Goal: Task Accomplishment & Management: Complete application form

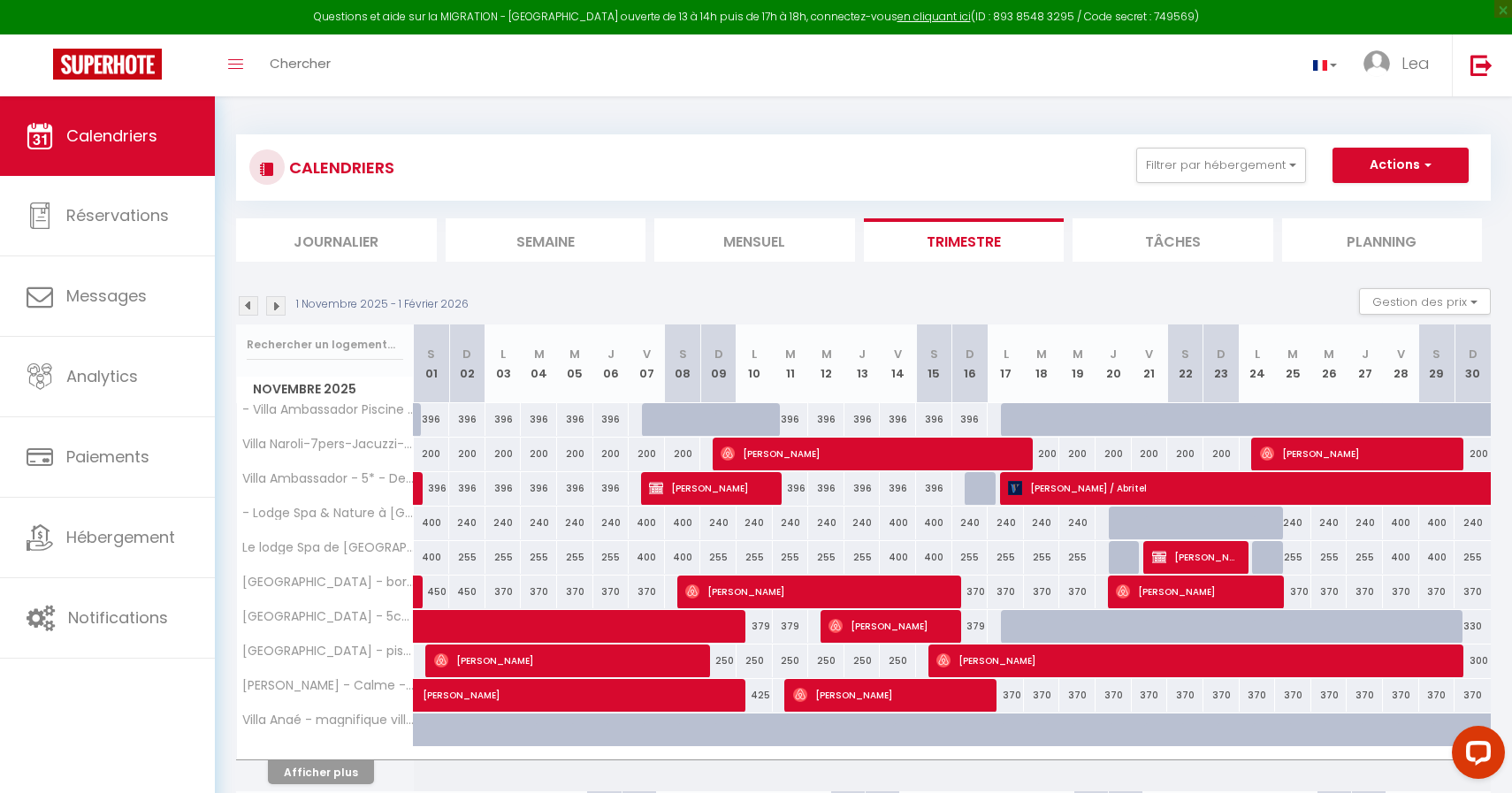
click at [244, 306] on img at bounding box center [248, 305] width 19 height 19
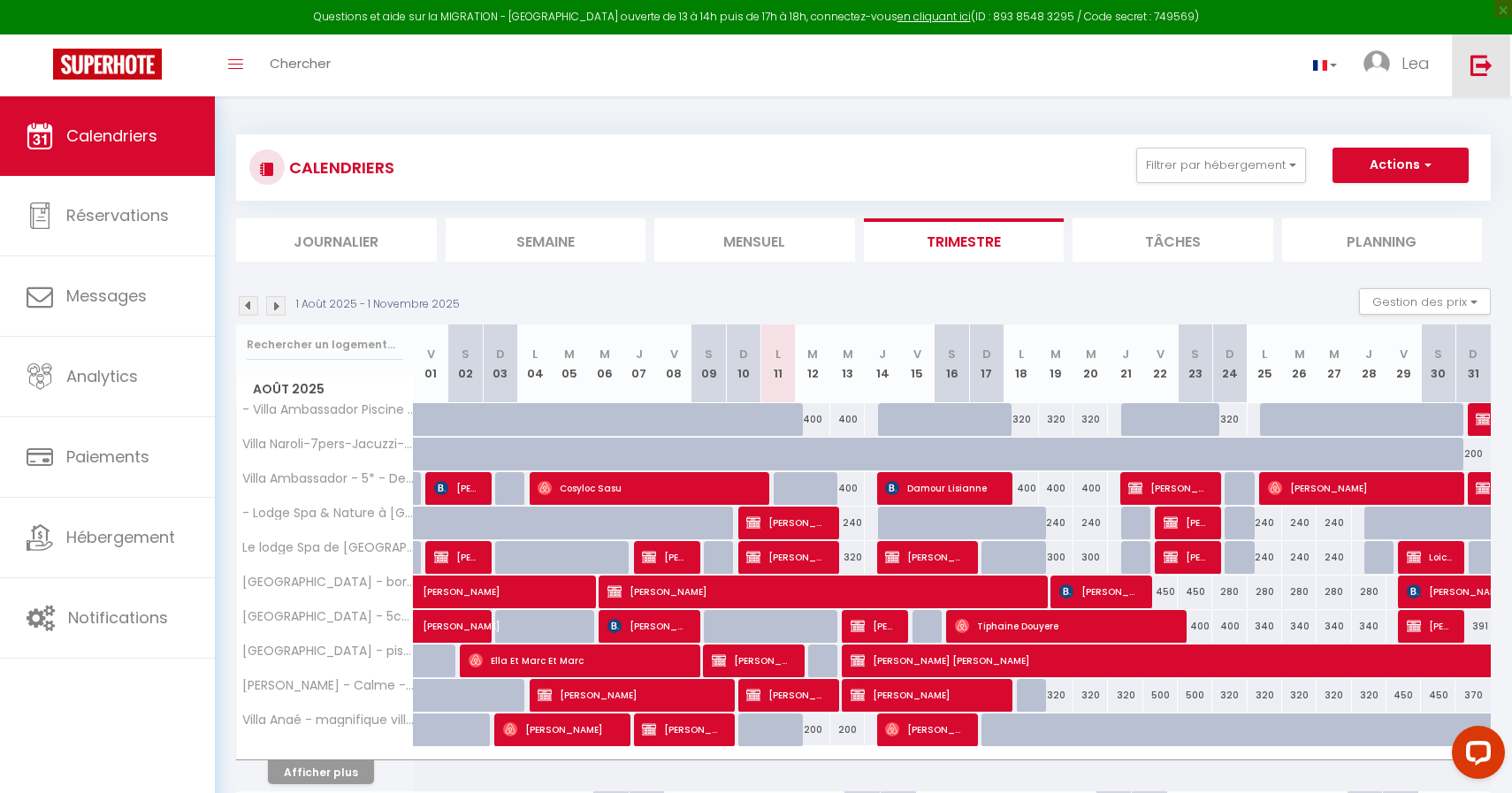
click at [1482, 59] on img at bounding box center [1481, 65] width 22 height 22
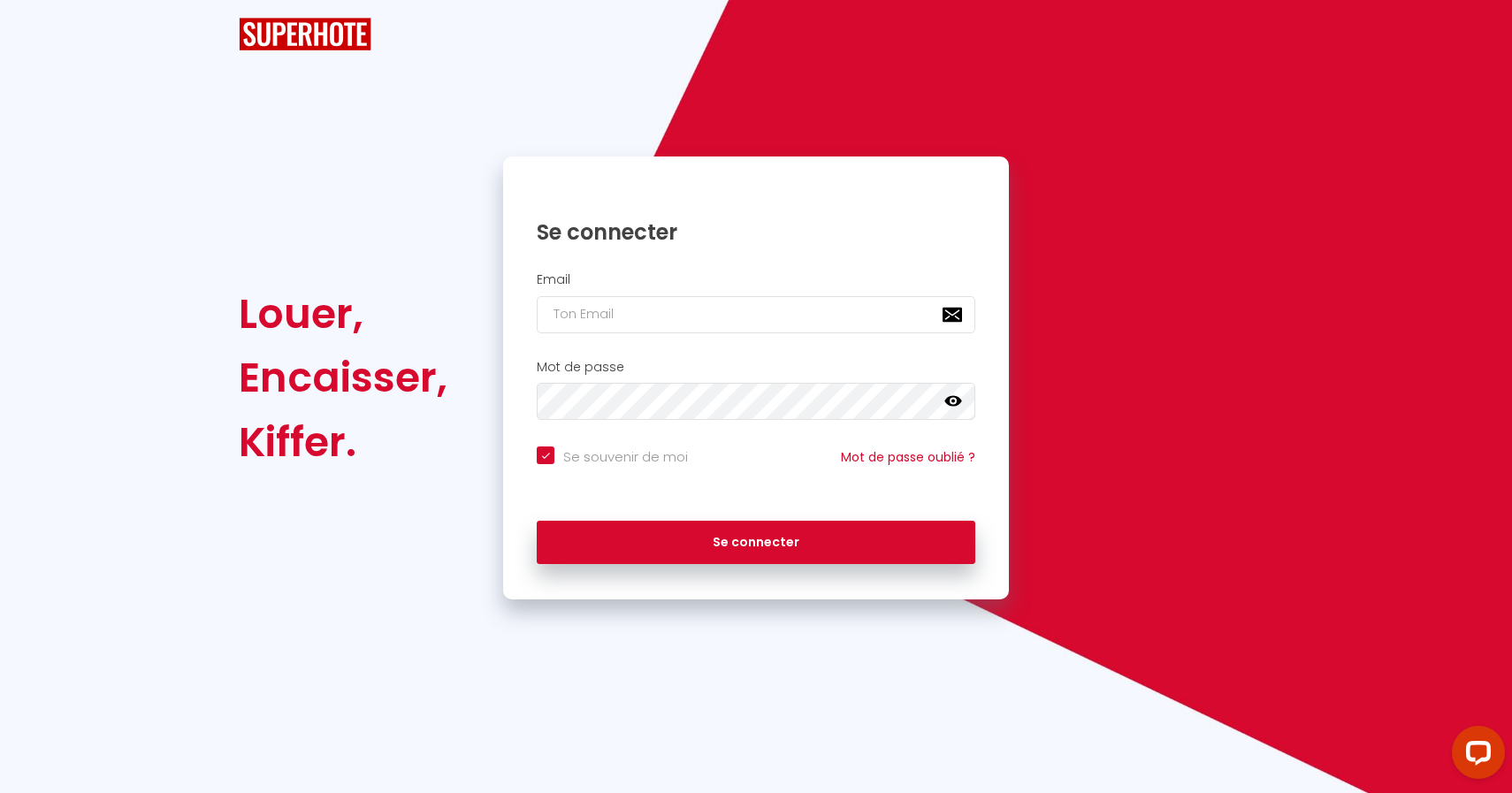
checkbox input "true"
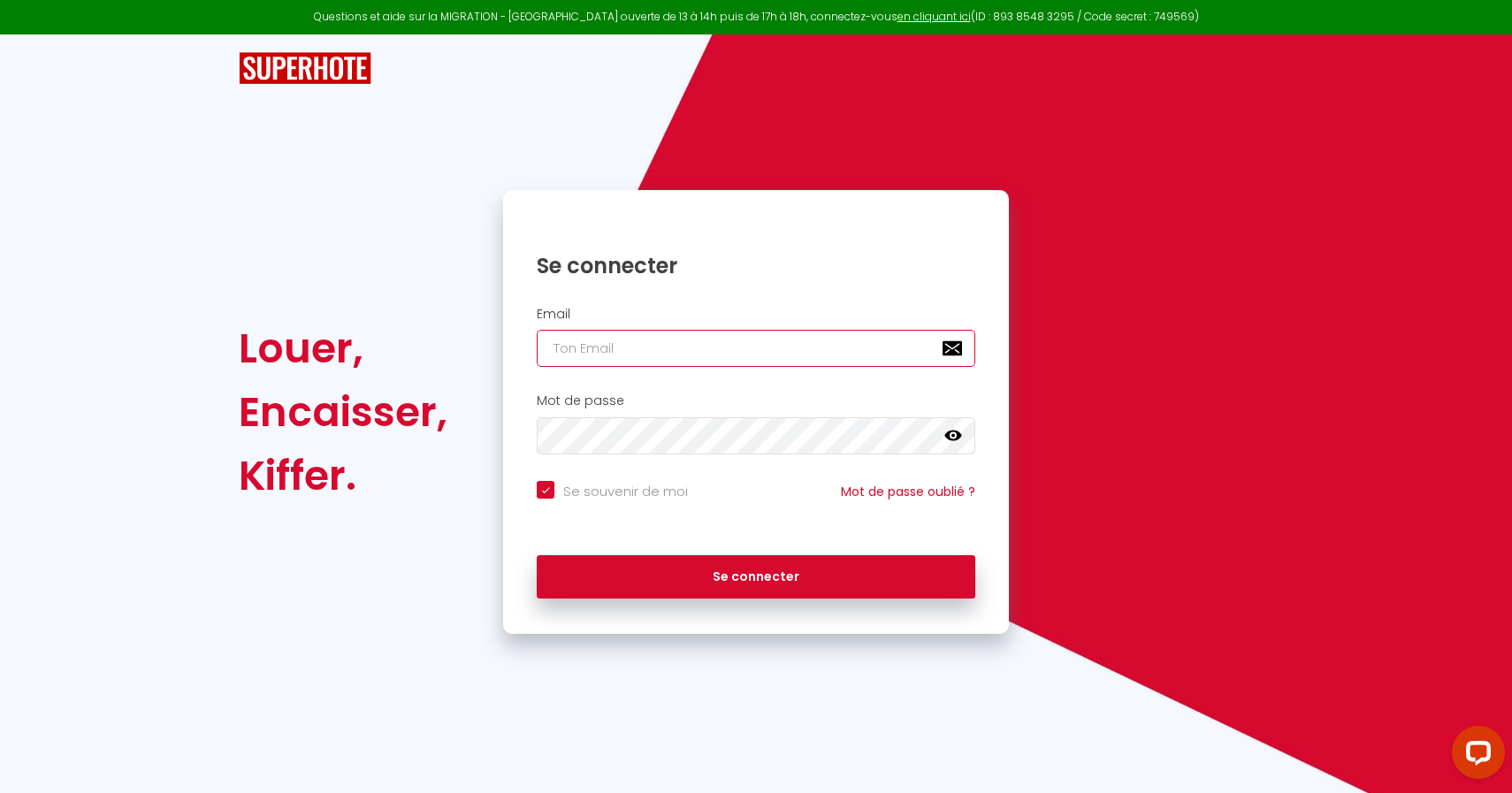
click at [628, 341] on input "email" at bounding box center [756, 349] width 439 height 37
type input "[EMAIL_ADDRESS][DOMAIN_NAME]"
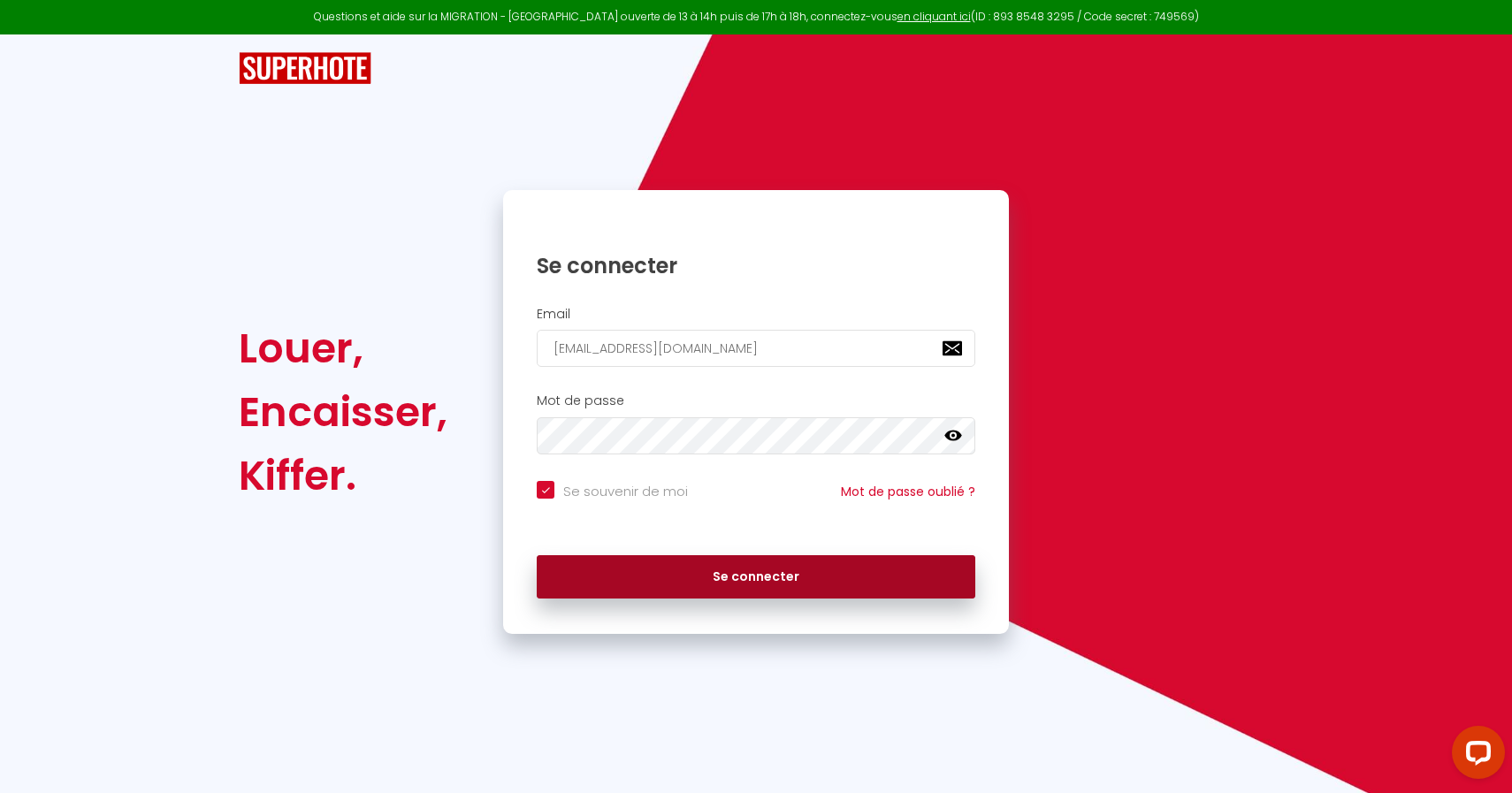
click at [688, 572] on button "Se connecter" at bounding box center [756, 578] width 439 height 45
checkbox input "true"
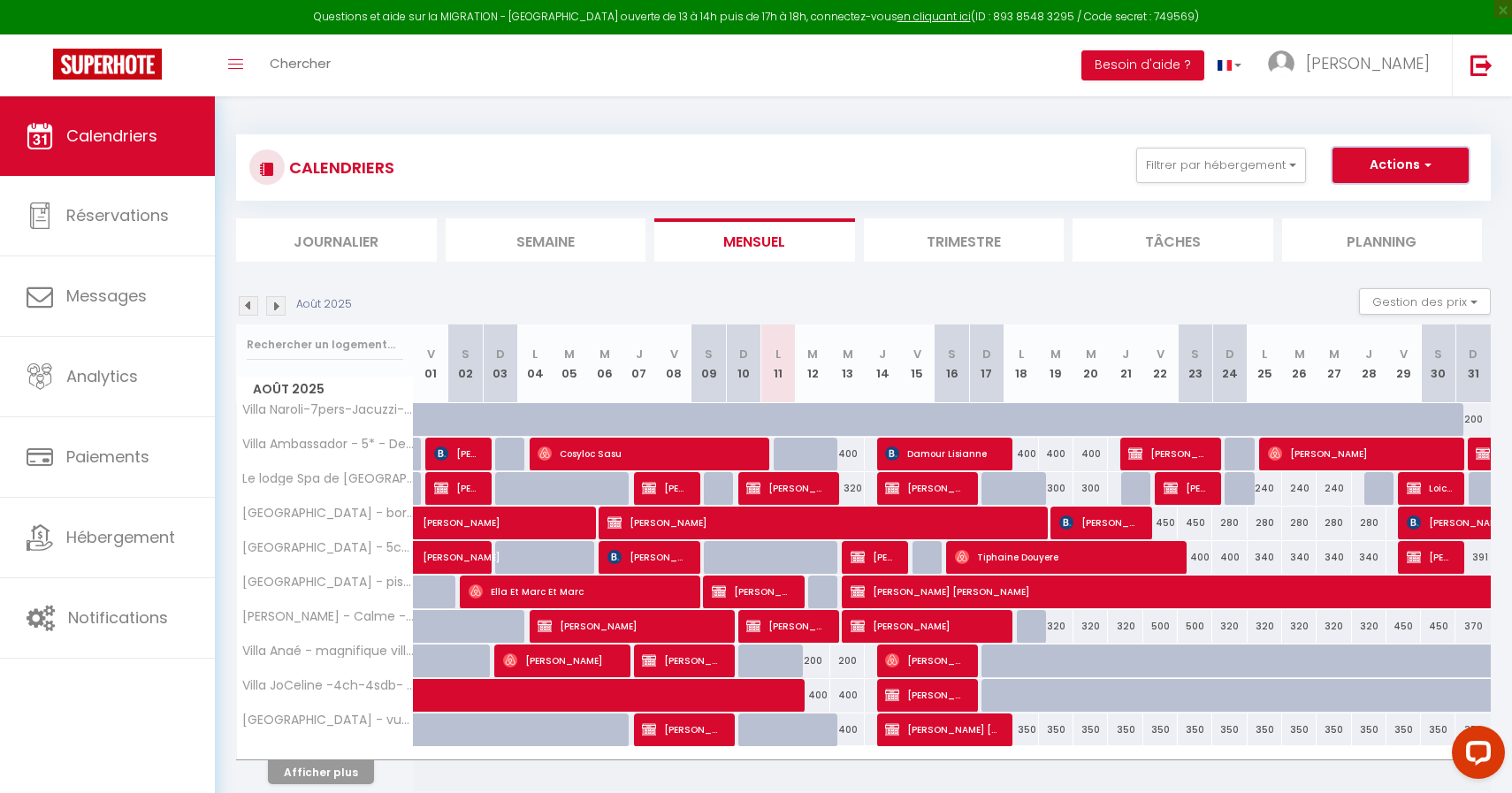
click at [1367, 174] on button "Actions" at bounding box center [1400, 165] width 136 height 35
click at [1349, 204] on link "Nouvelle réservation" at bounding box center [1382, 206] width 154 height 27
select select
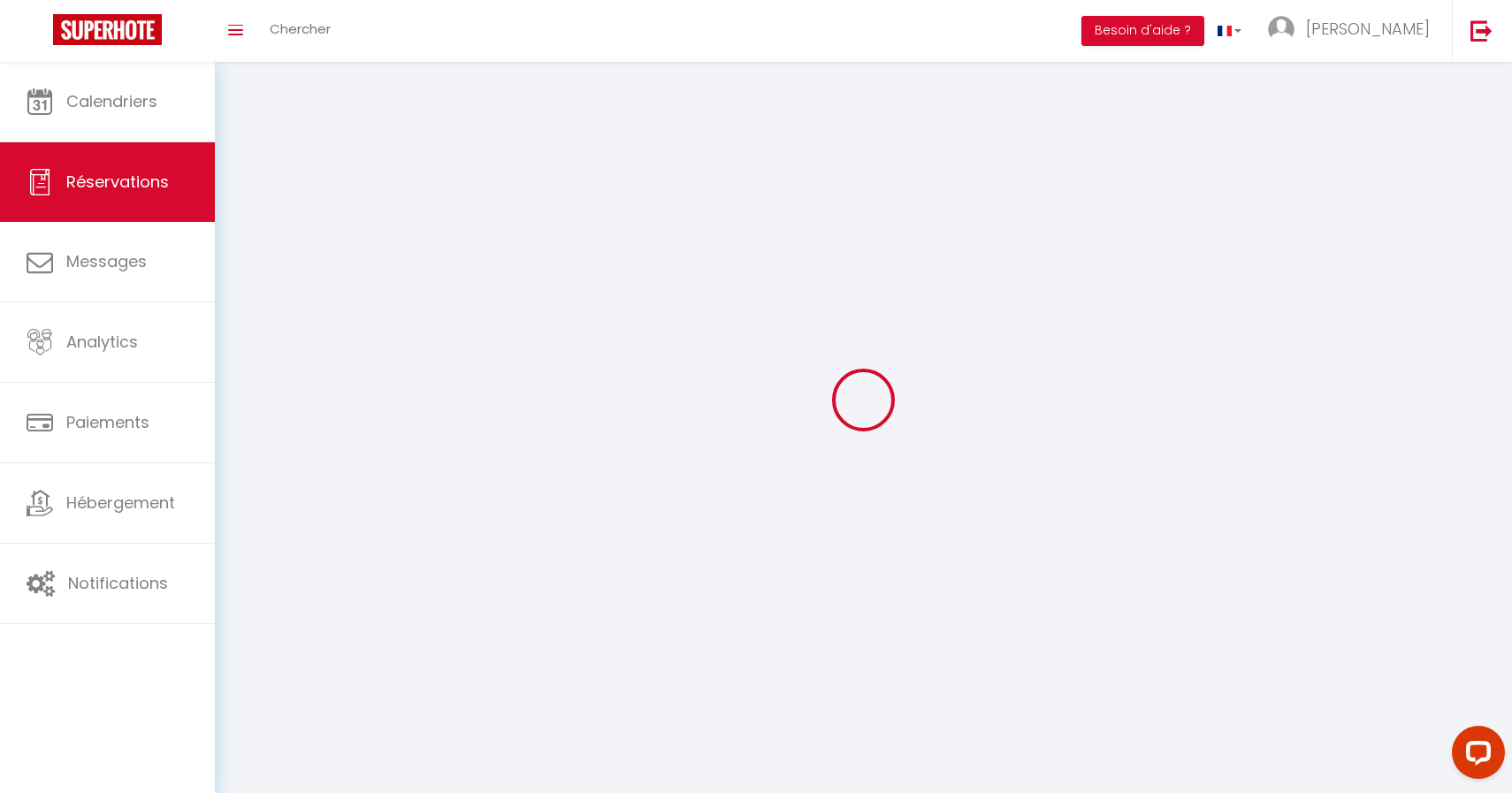
select select
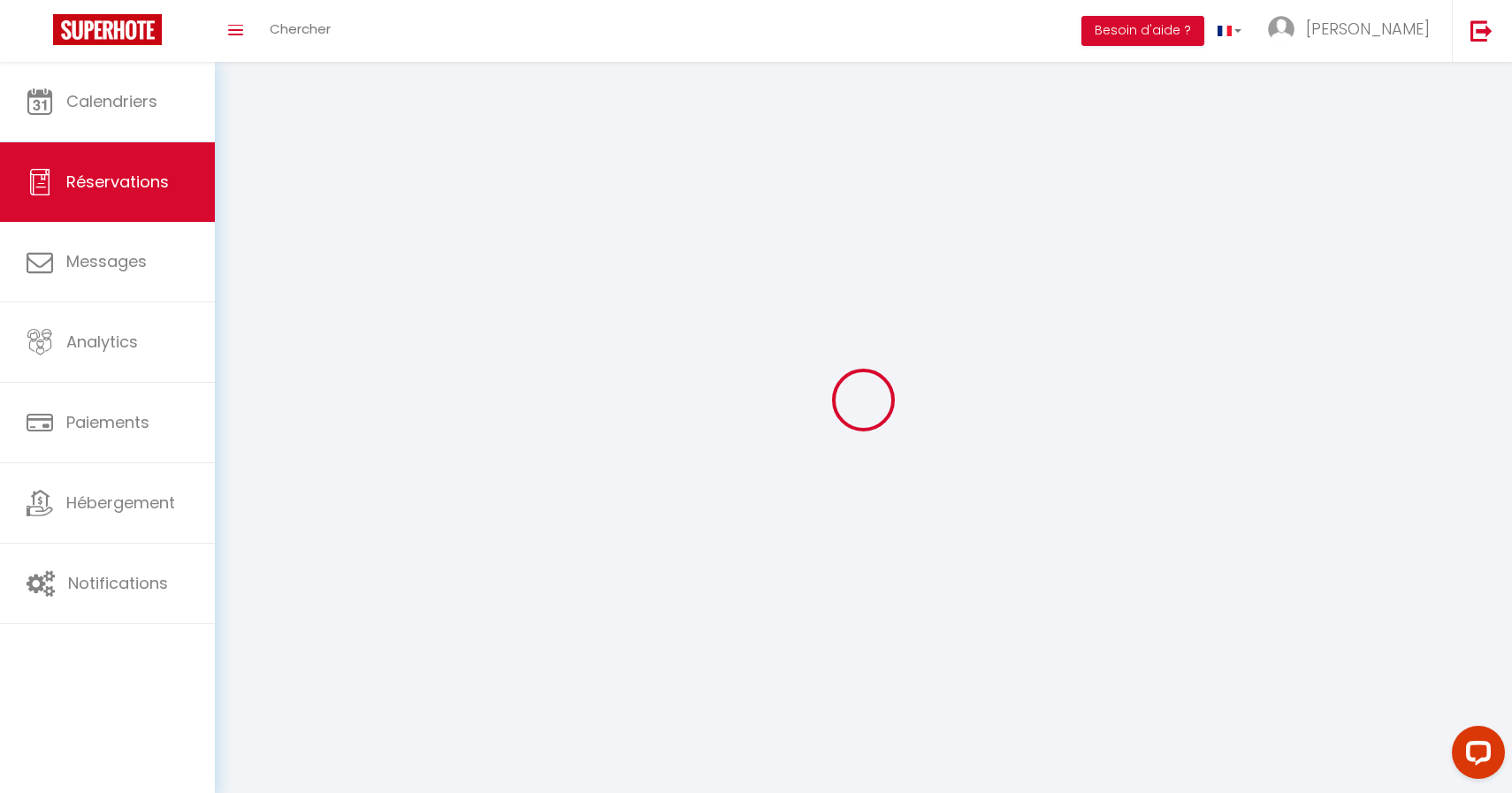
select select
checkbox input "false"
select select
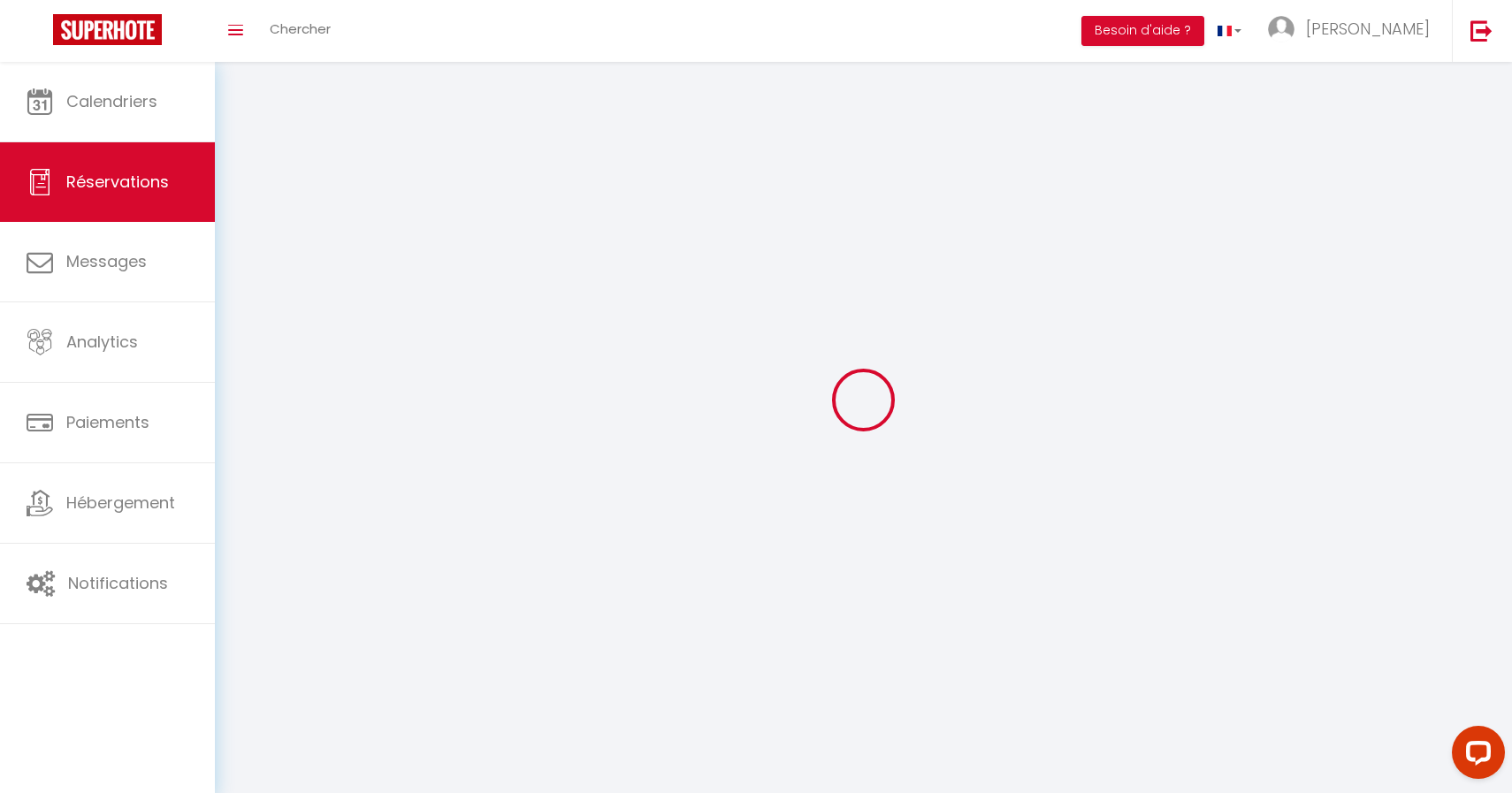
select select
checkbox input "false"
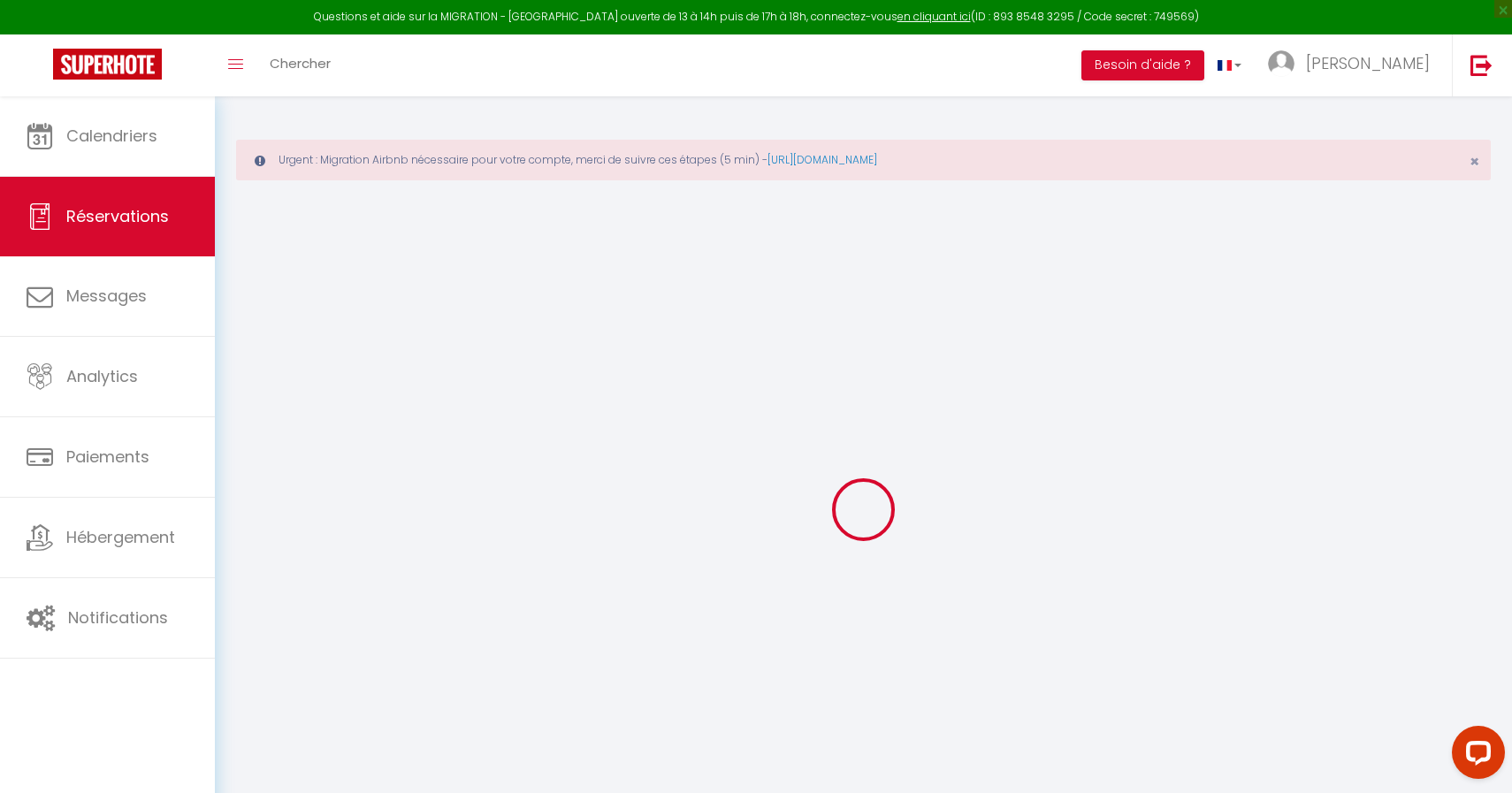
select select
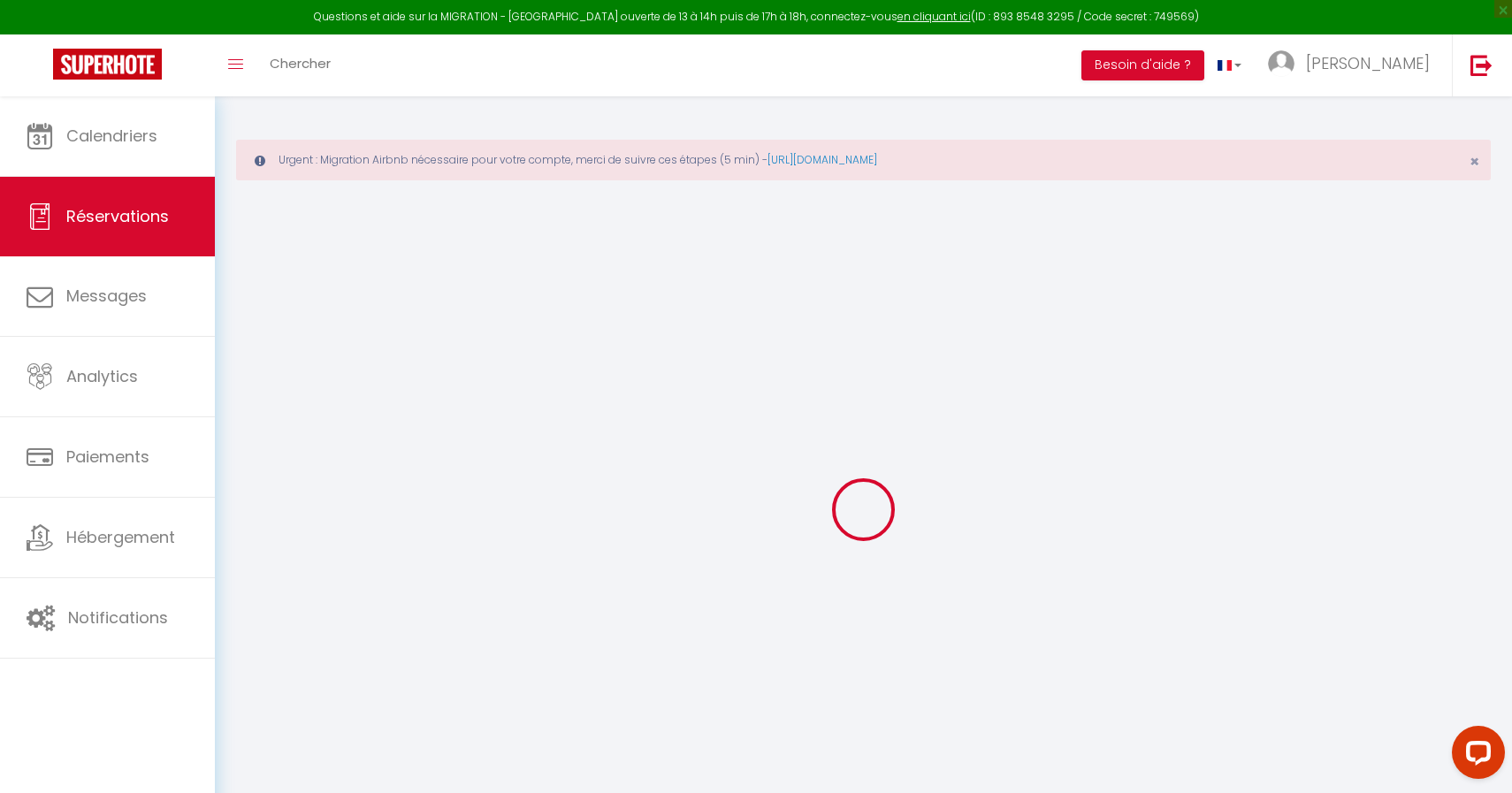
select select
checkbox input "false"
select select
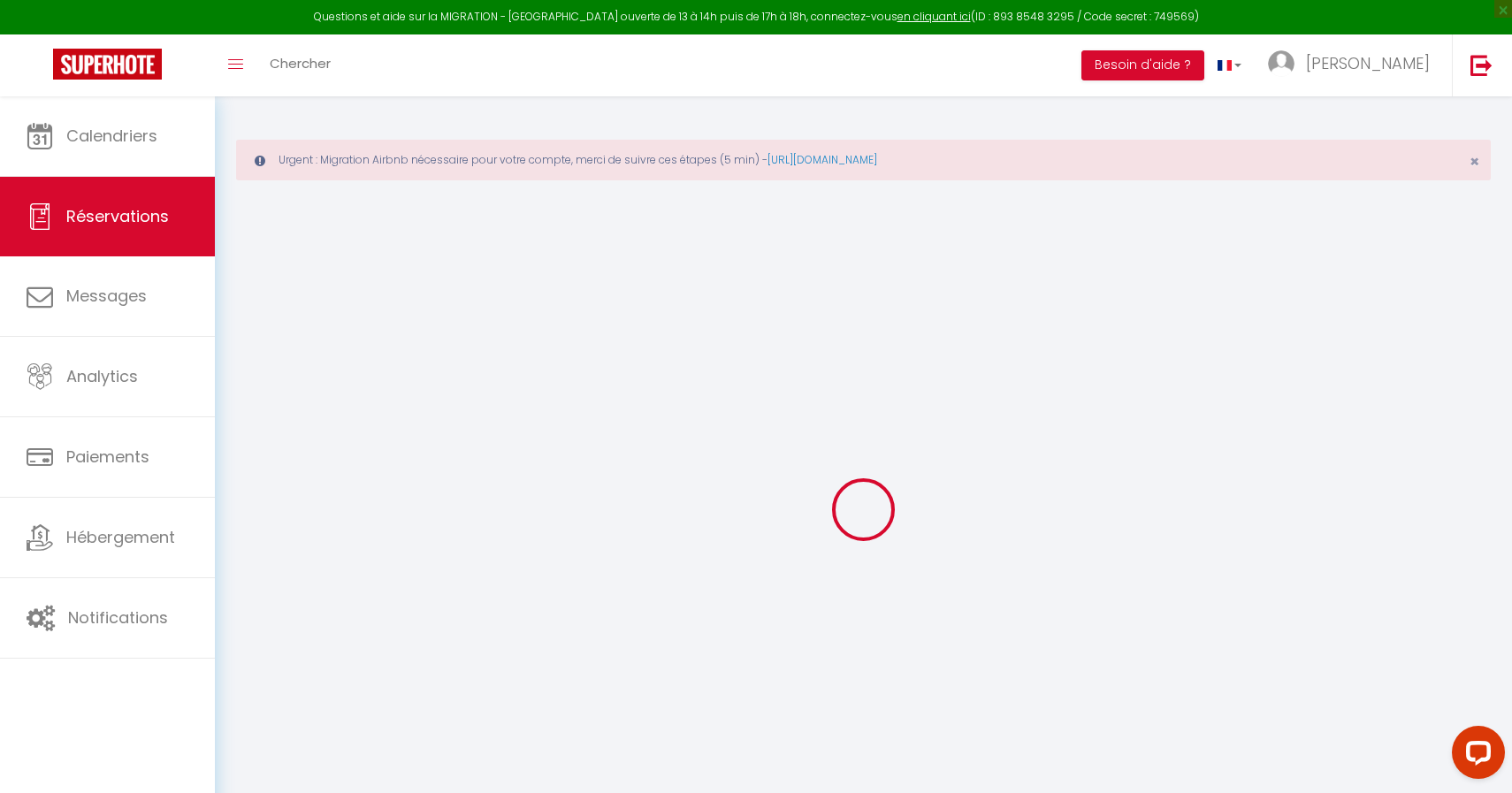
select select
checkbox input "false"
select select
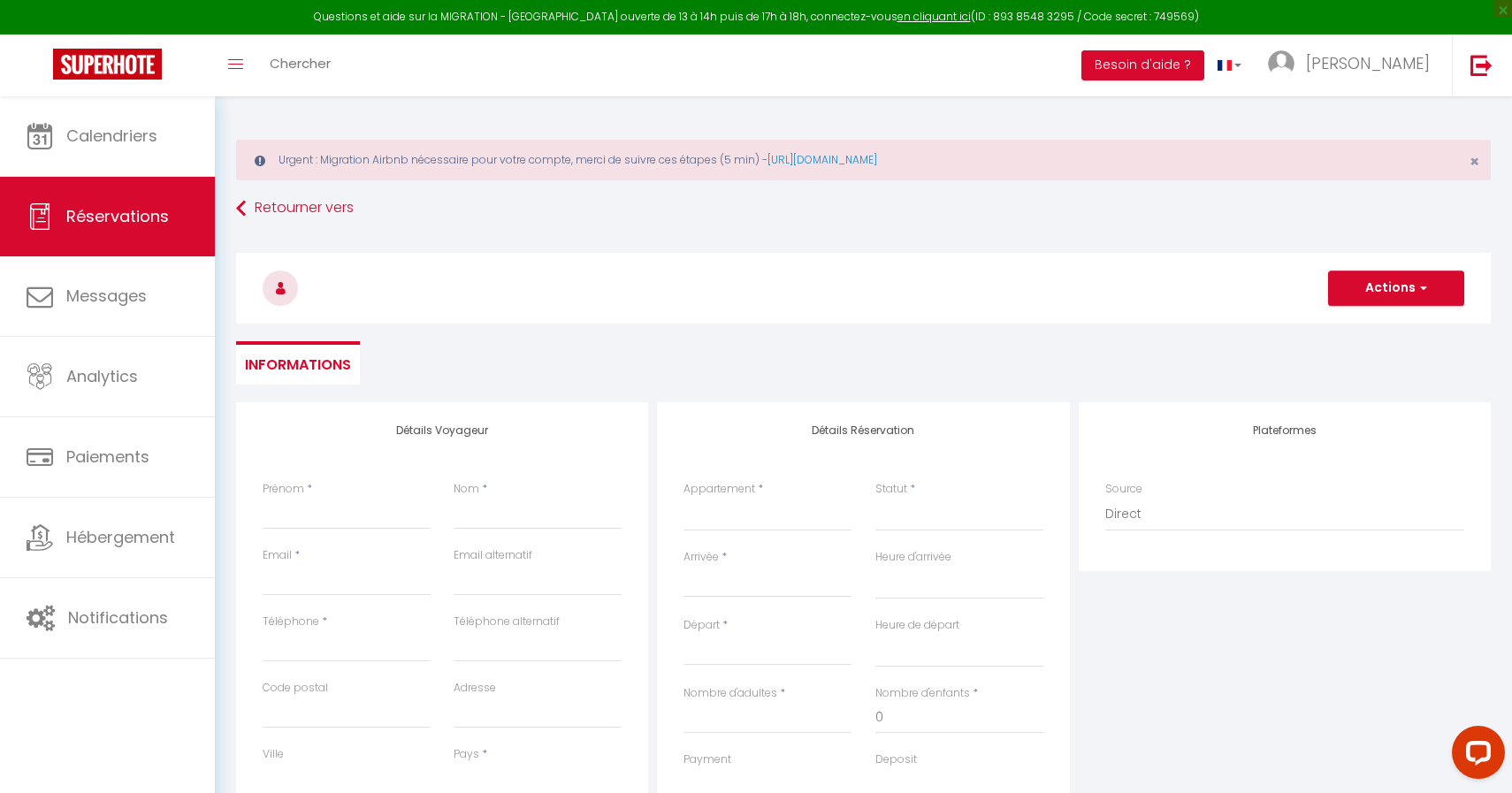
select select
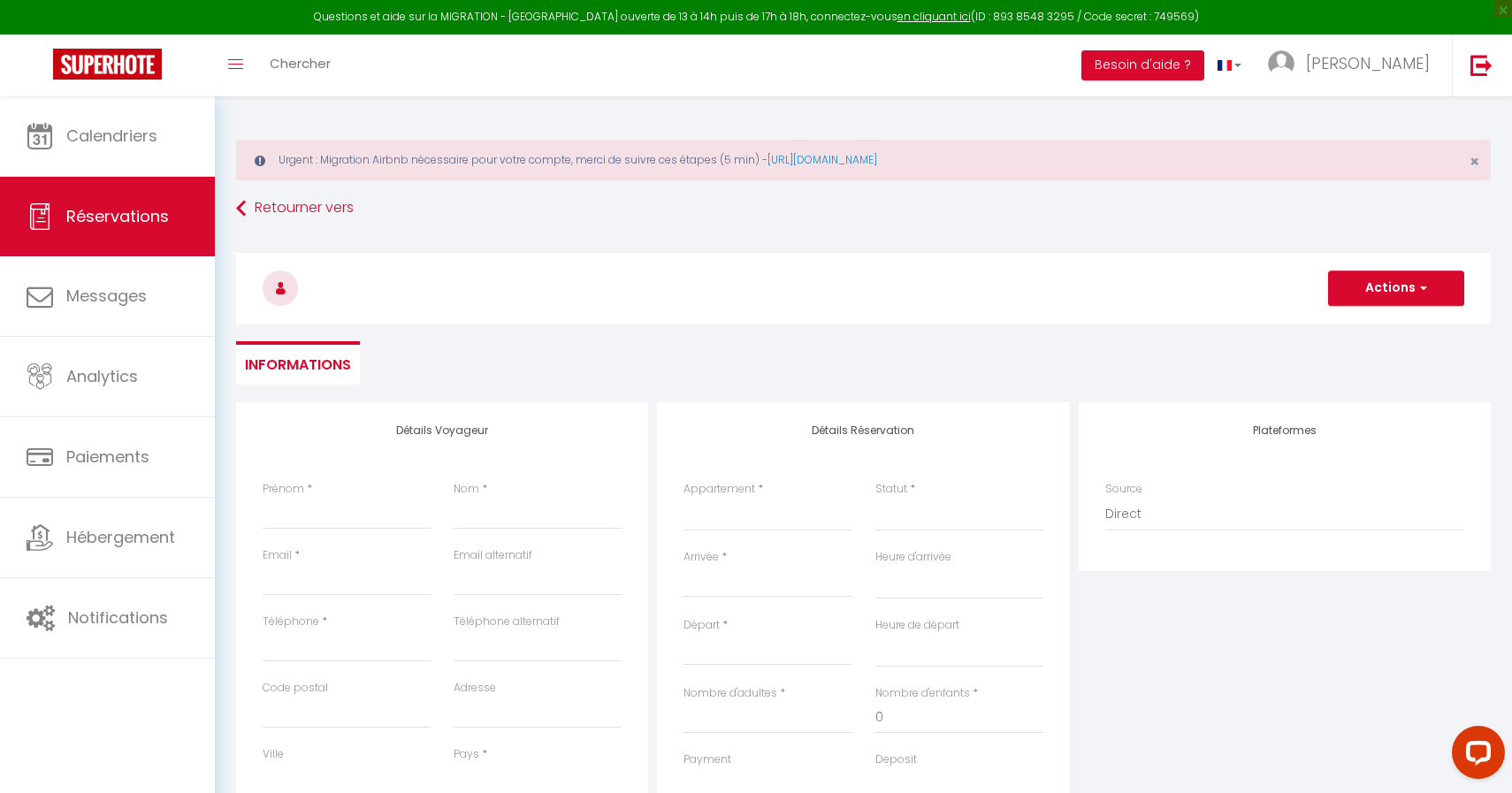
checkbox input "false"
select select
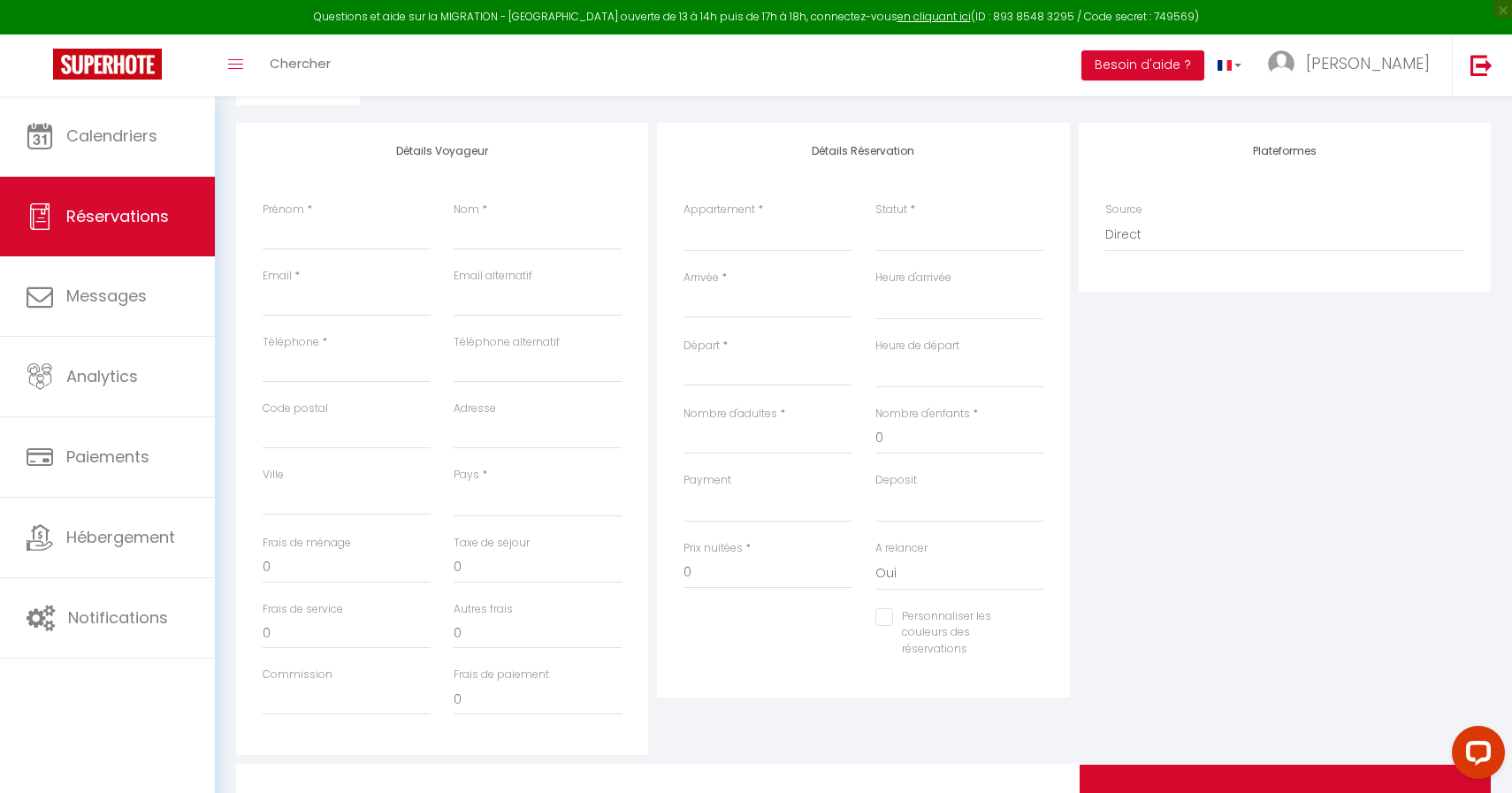
scroll to position [313, 0]
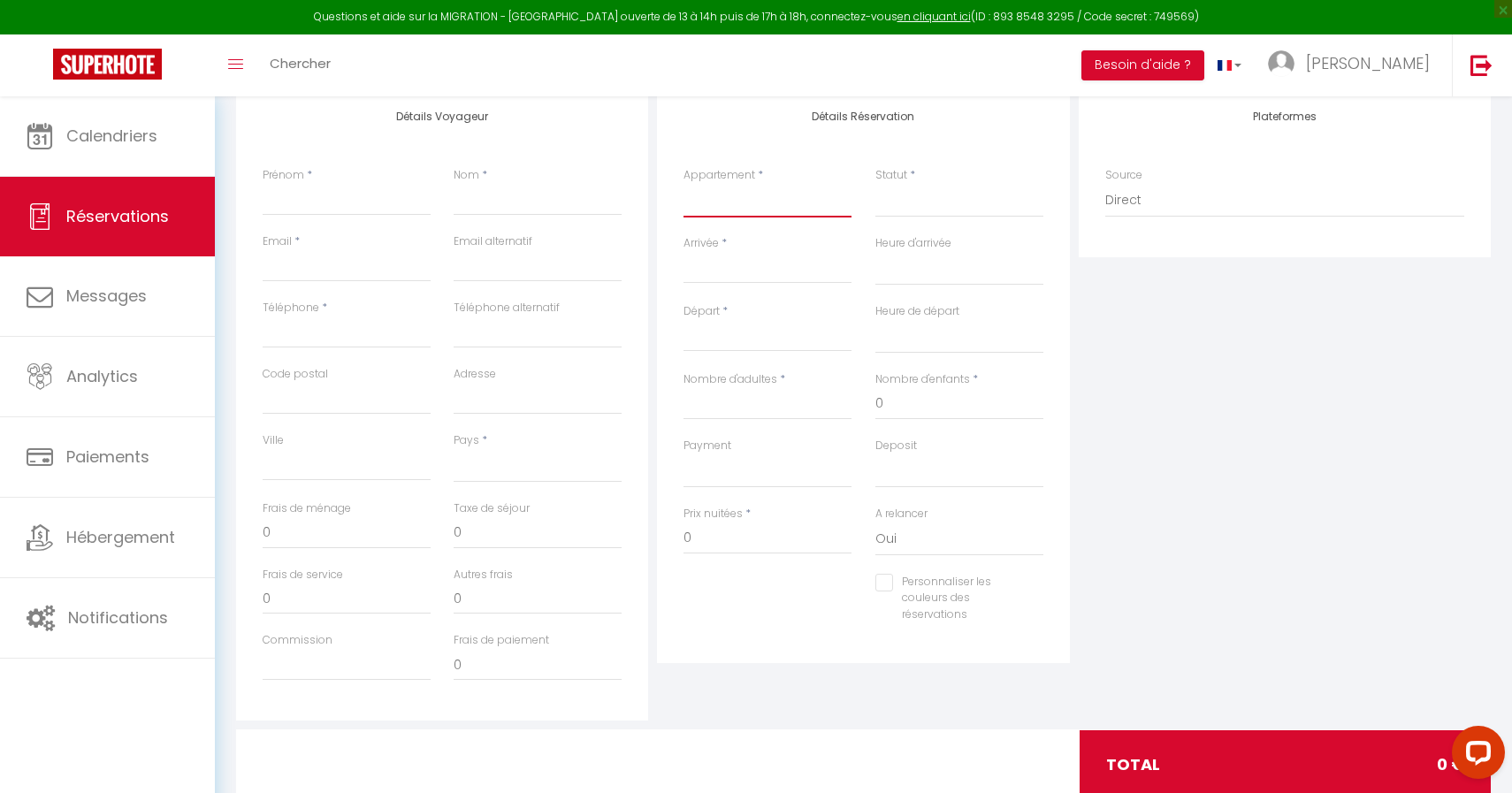
click at [816, 204] on select "Villa Ambassador - 5* - De 4 à 20 pers Le lodge Spa de [GEOGRAPHIC_DATA] [GEOGR…" at bounding box center [767, 200] width 168 height 33
select select "32954"
select select
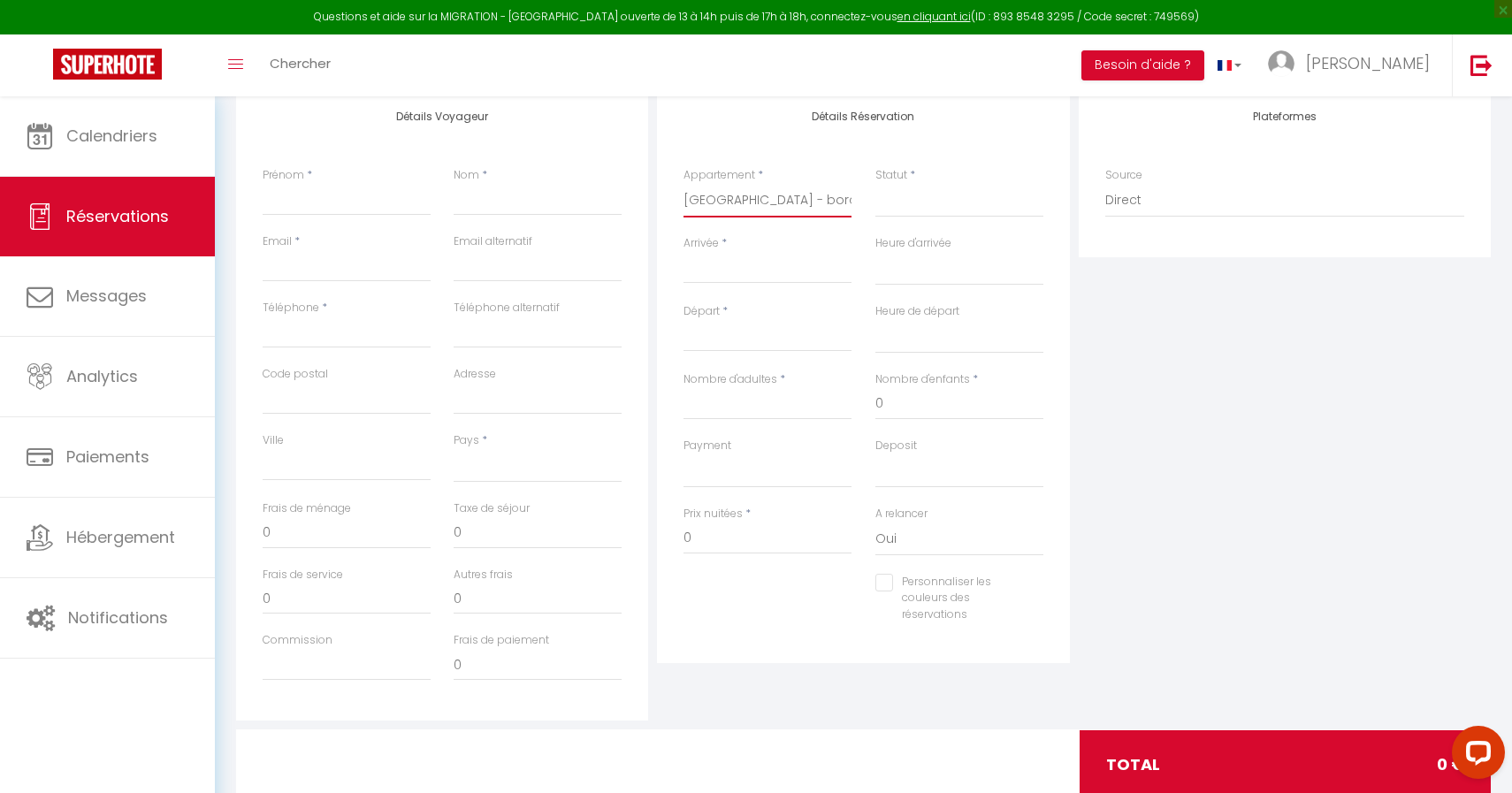
select select
checkbox input "false"
click at [929, 202] on select "Confirmé Non Confirmé [PERSON_NAME] par le voyageur No Show Request" at bounding box center [959, 200] width 168 height 33
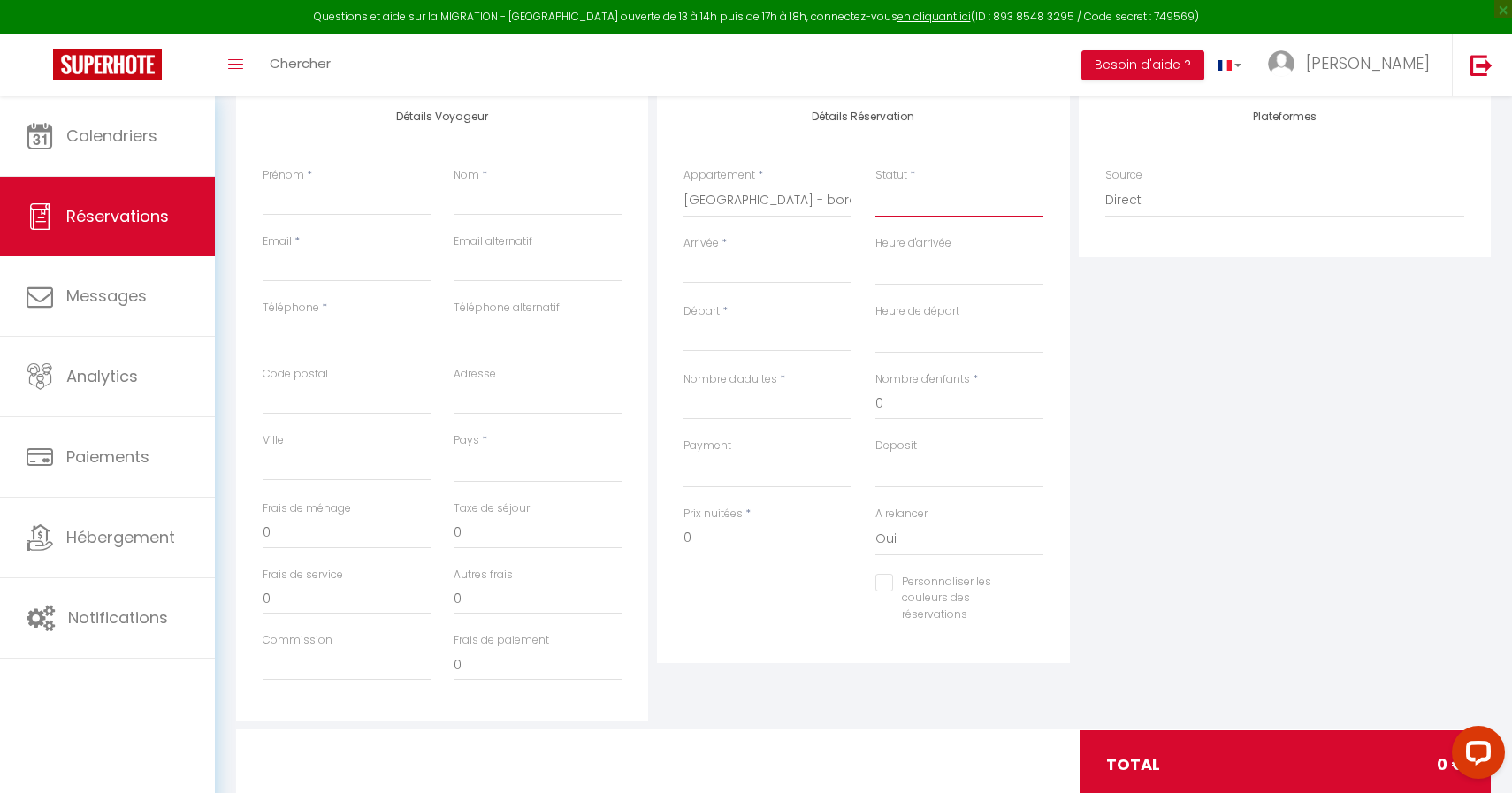
select select
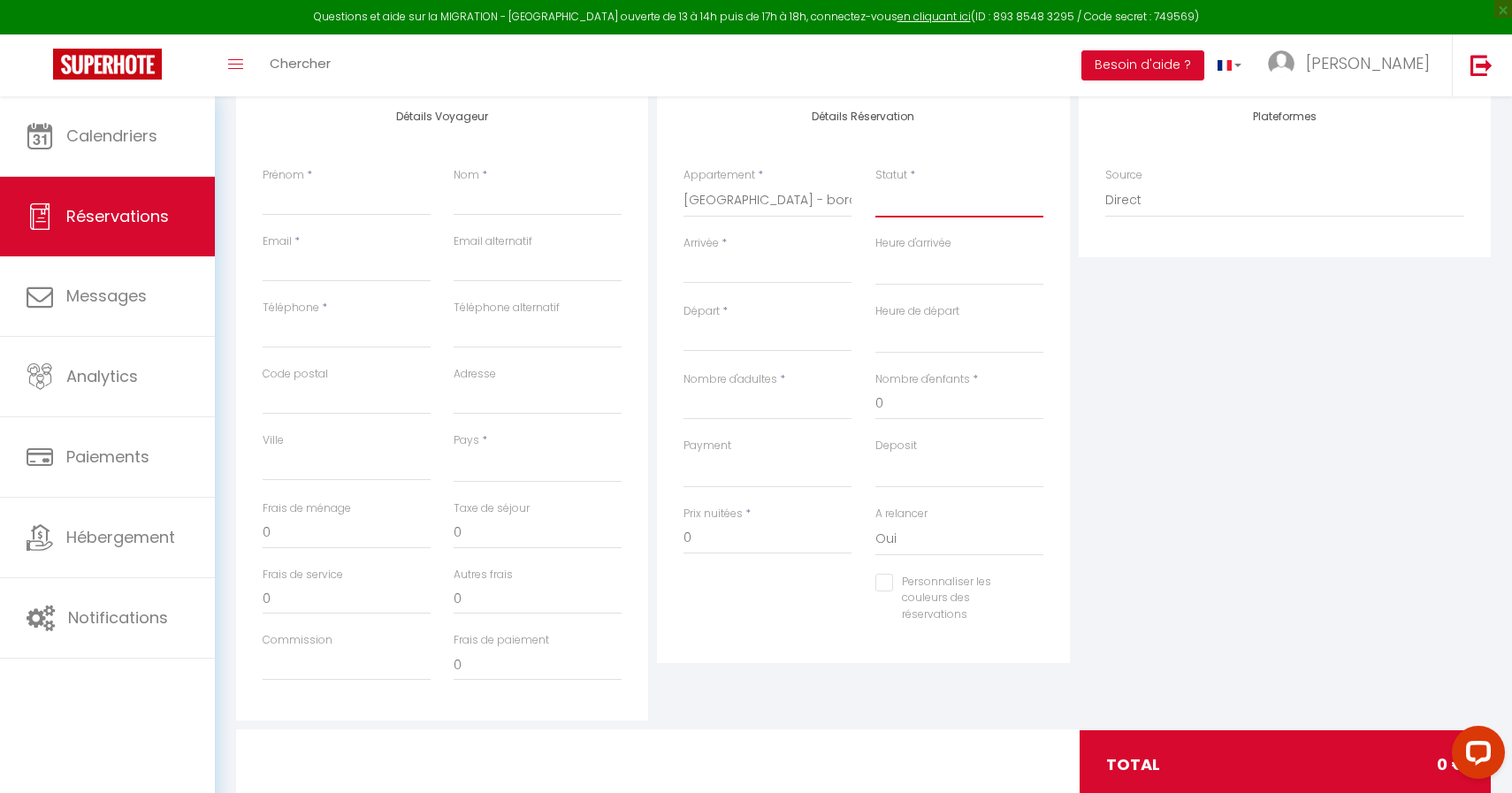
select select
checkbox input "false"
select select "2"
select select
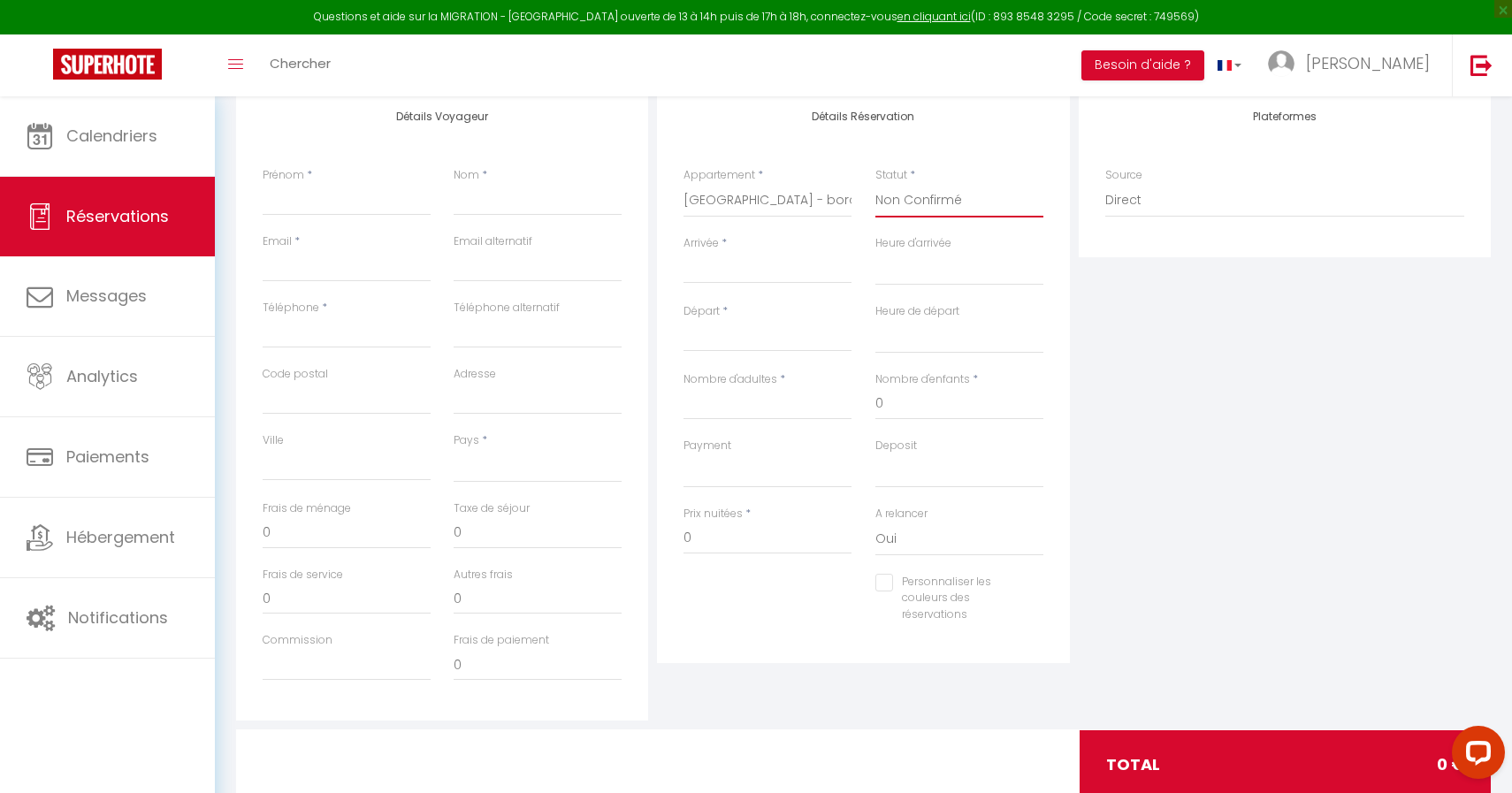
select select
checkbox input "false"
click at [729, 257] on div "< Août 2025 > Dim Lun Mar Mer Jeu Ven Sam 1 2 3 4 5 6 7 8 9 10 11 12 13 14 15 1…" at bounding box center [767, 268] width 168 height 32
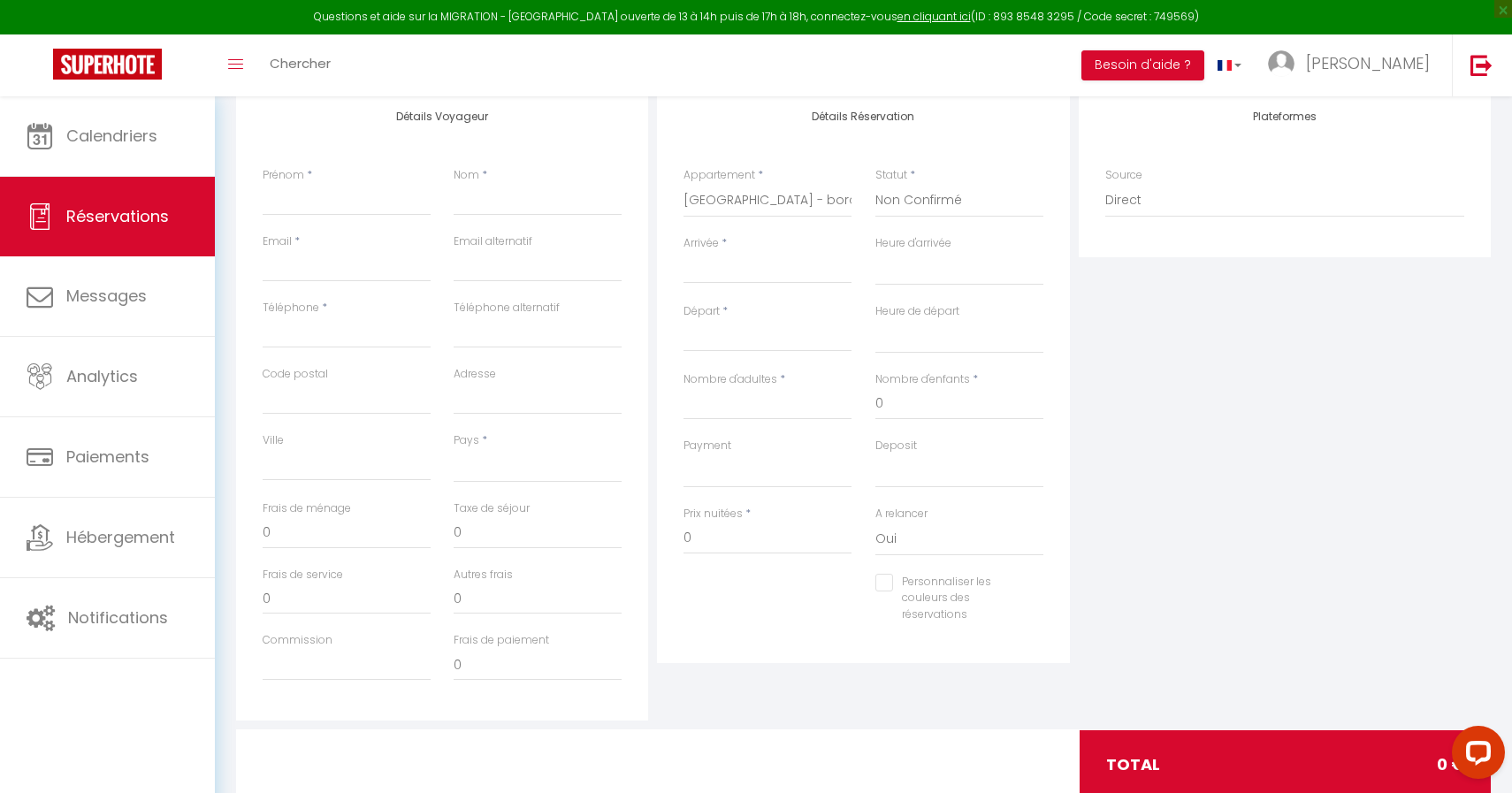
click at [723, 264] on input "Arrivée" at bounding box center [767, 269] width 168 height 23
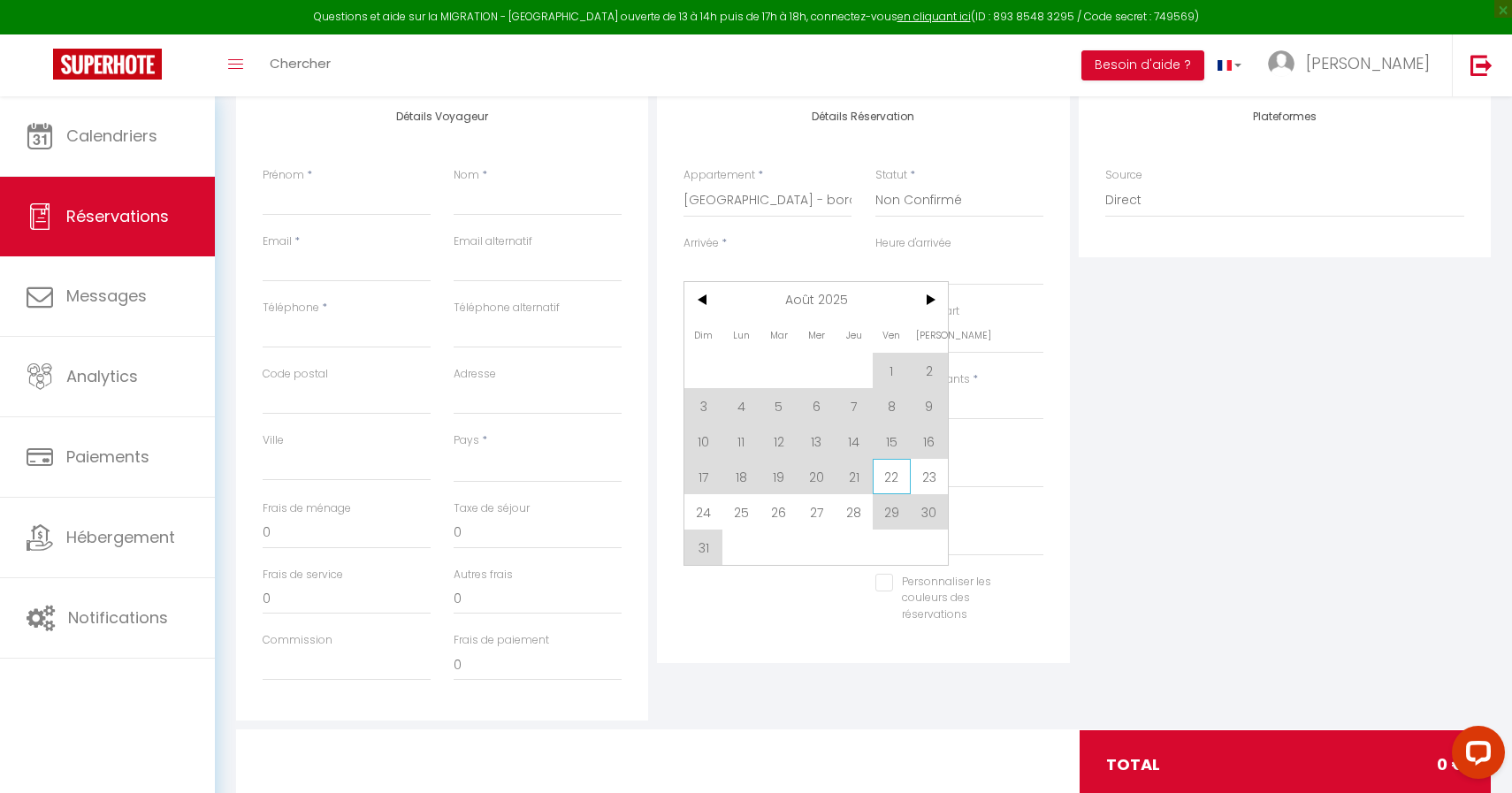
click at [883, 467] on span "22" at bounding box center [891, 477] width 38 height 35
select select
type input "Ven 22 Août 2025"
select select
type input "Sam 23 Août 2025"
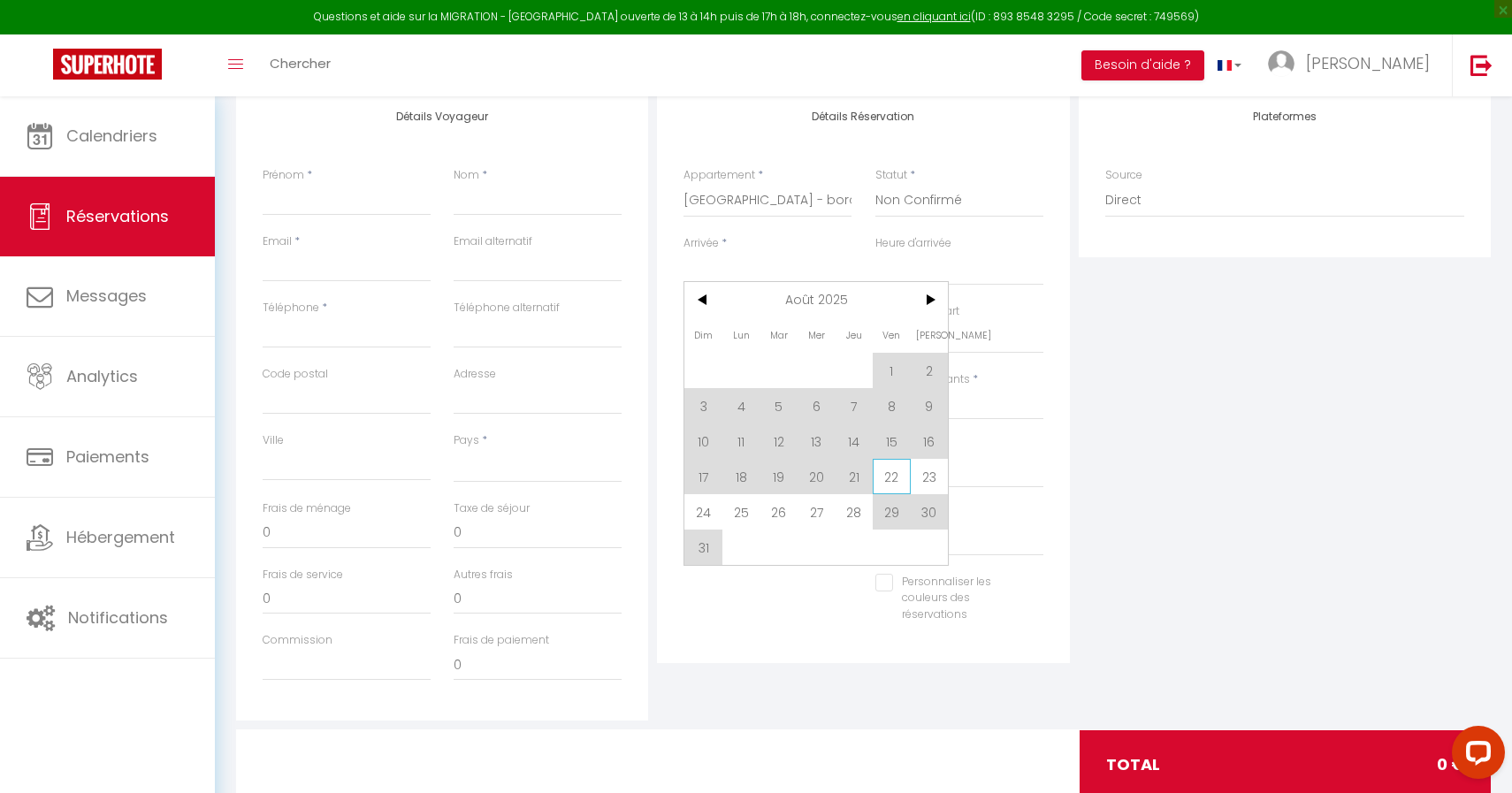
select select
checkbox input "false"
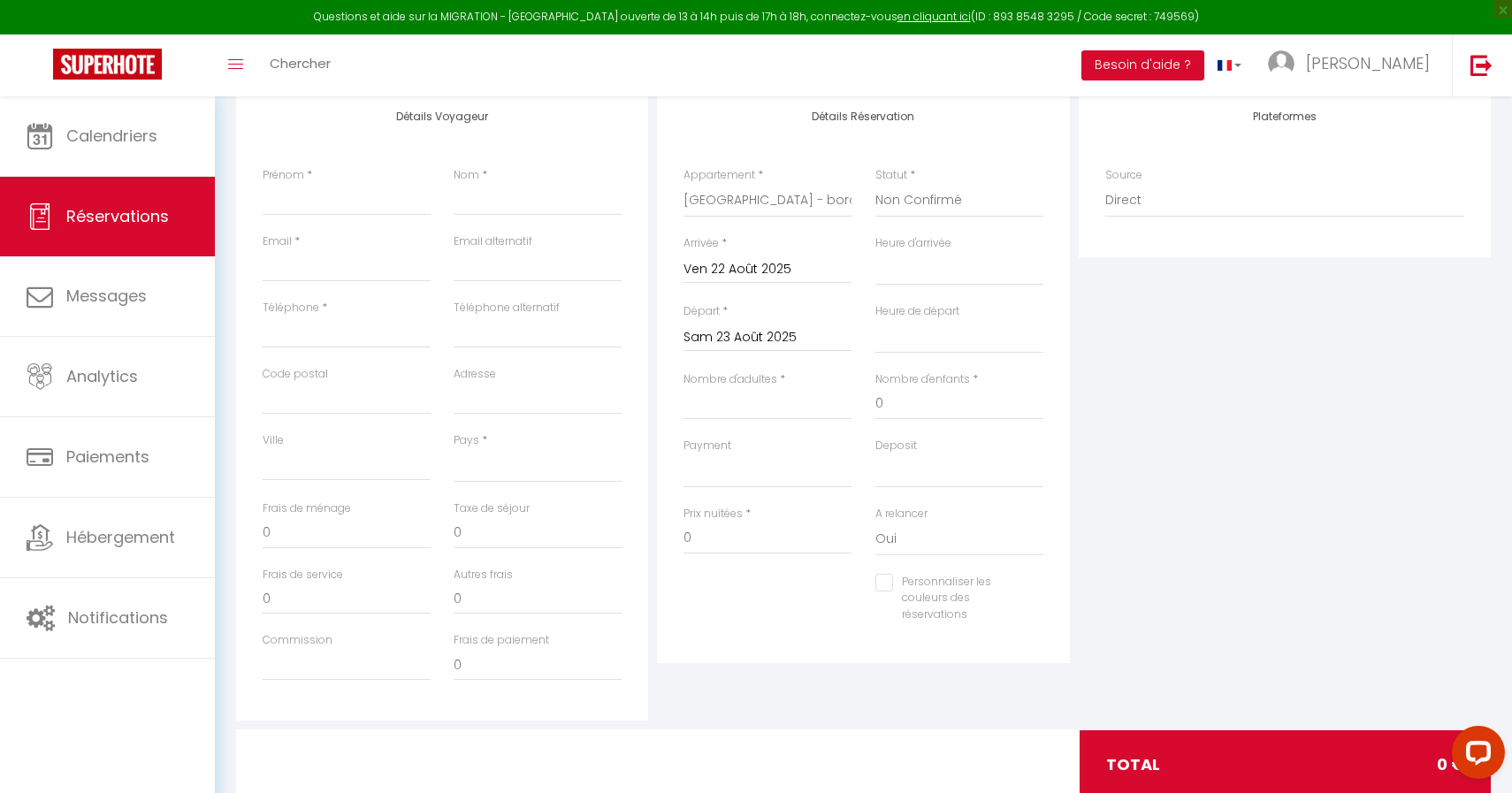
click at [778, 333] on input "Sam 23 Août 2025" at bounding box center [767, 338] width 168 height 23
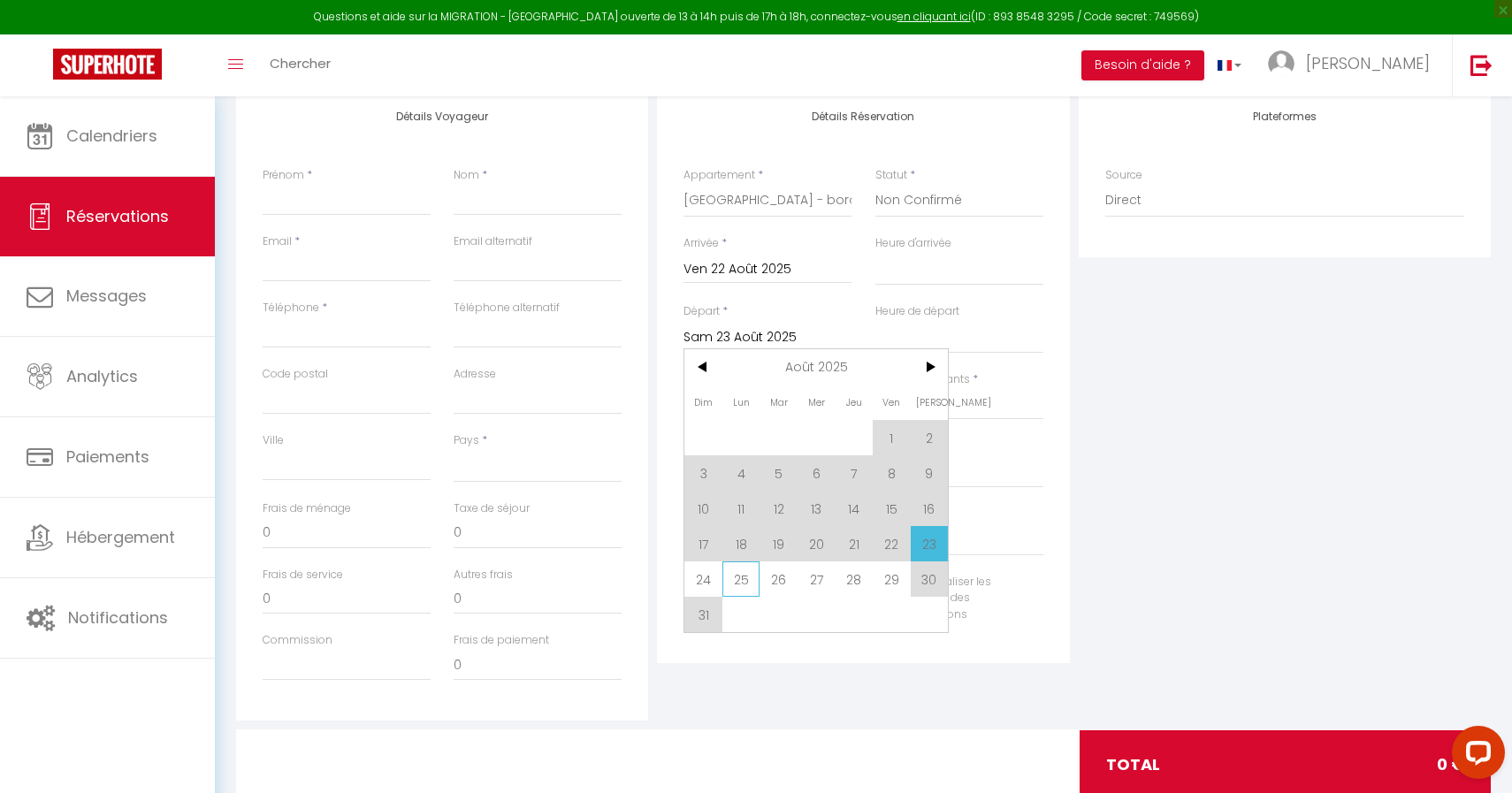
click at [750, 581] on span "25" at bounding box center [741, 579] width 38 height 35
select select
type input "Lun 25 Août 2025"
select select
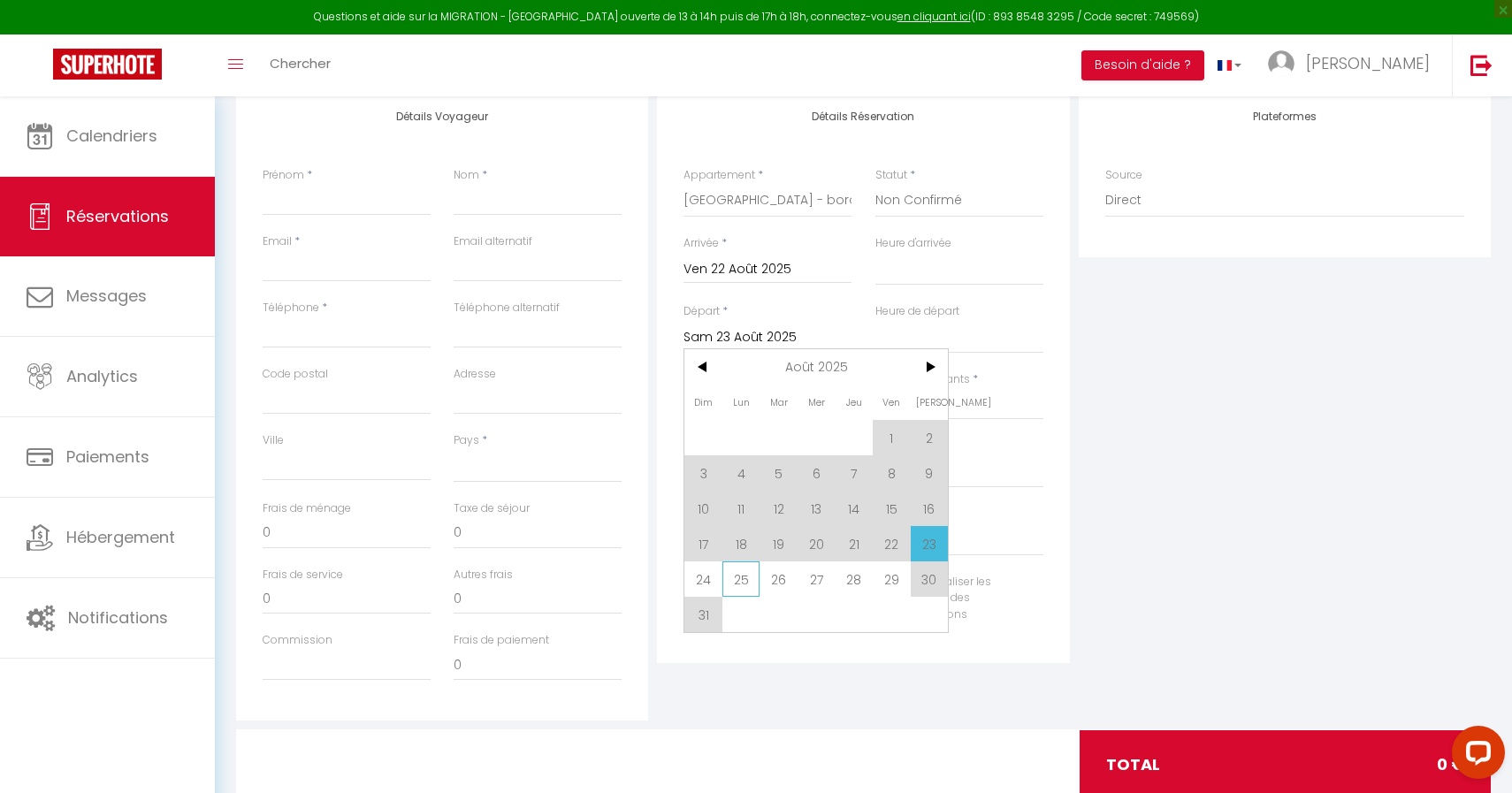
select select
checkbox input "false"
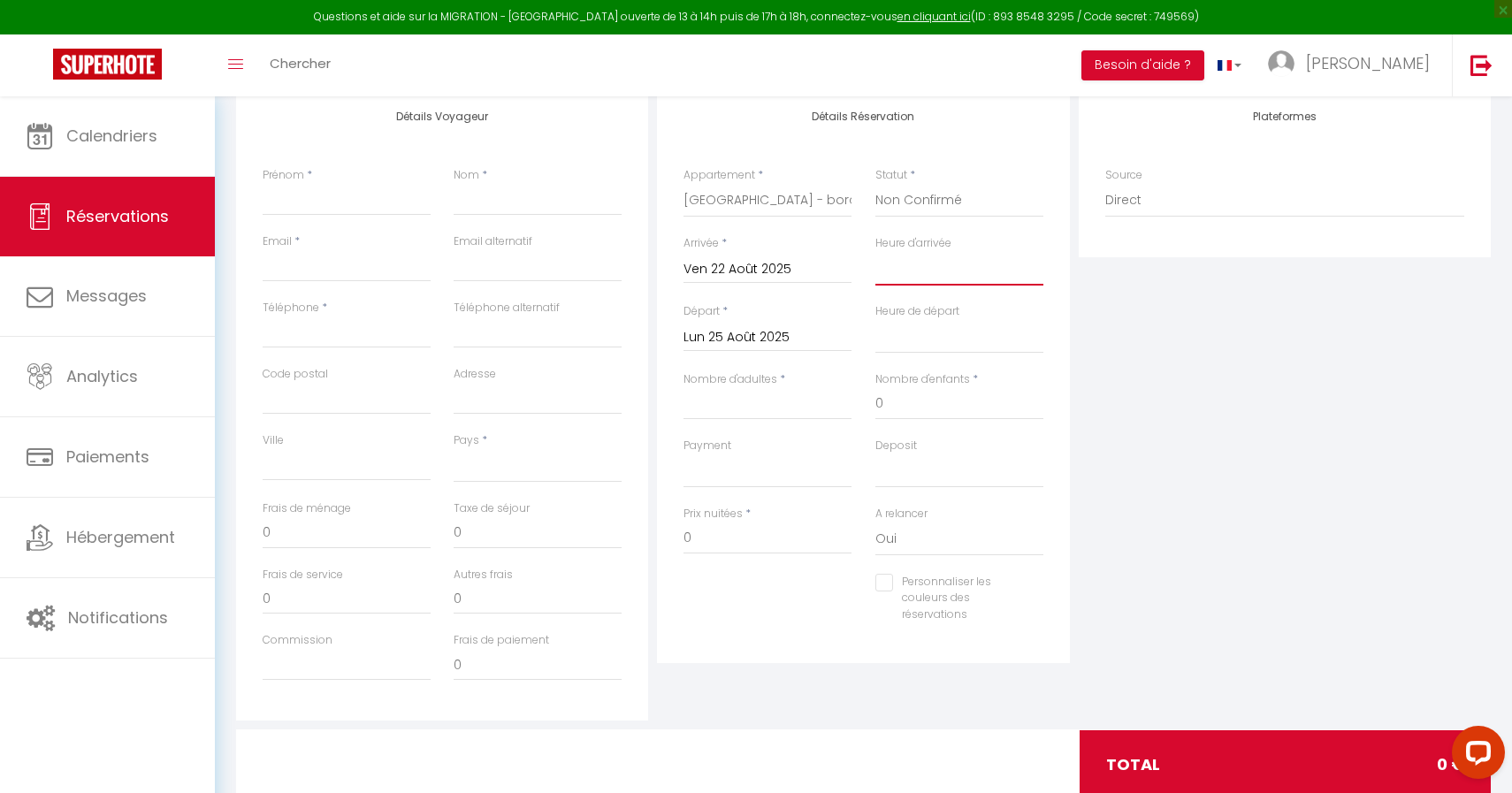
click at [923, 284] on select "00:00 00:30 01:00 01:30 02:00 02:30 03:00 03:30 04:00 04:30 05:00 05:30 06:00 0…" at bounding box center [959, 269] width 168 height 33
select select "15:00"
select select
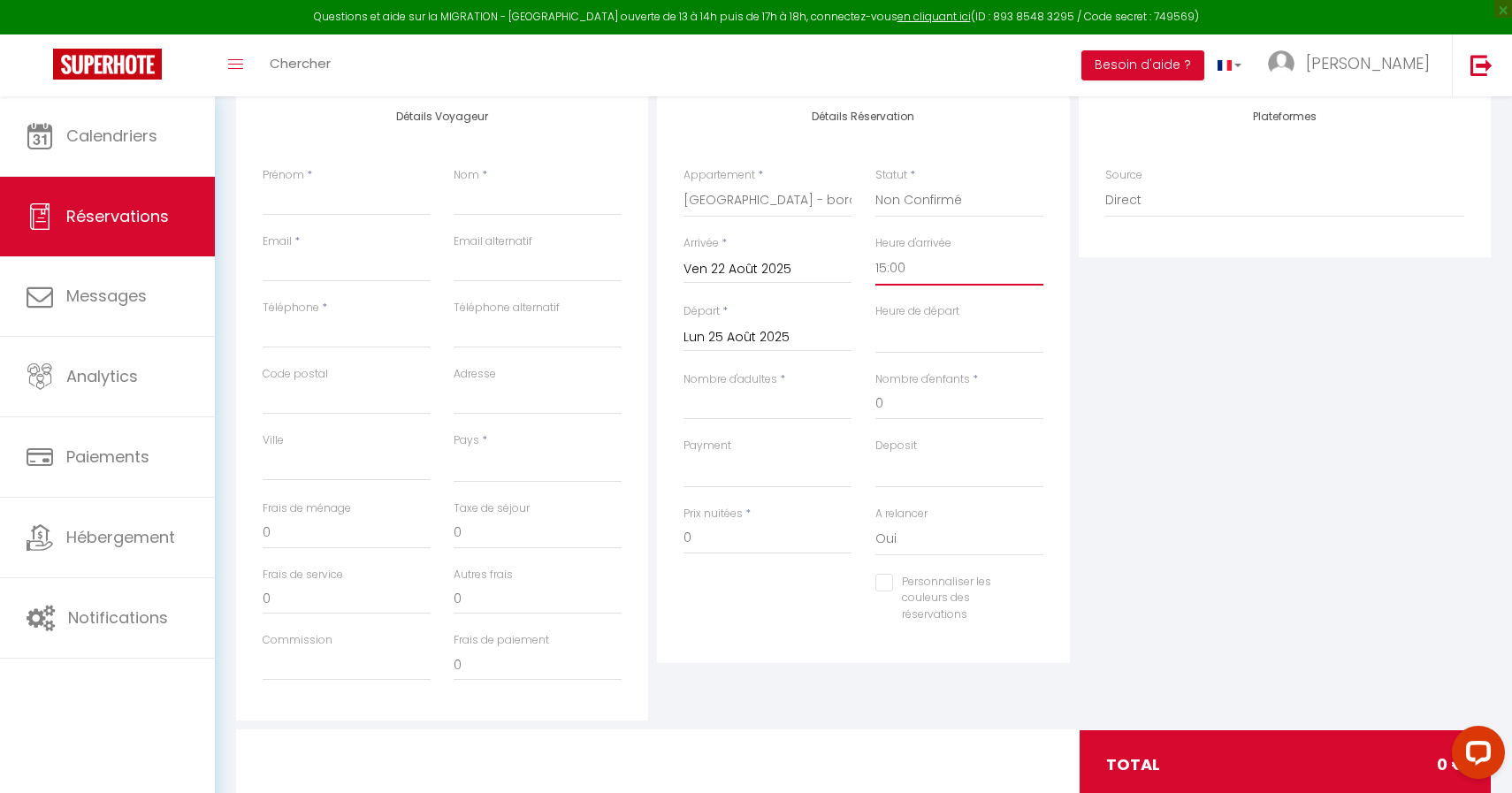
select select
checkbox input "false"
click at [928, 350] on select "00:00 00:30 01:00 01:30 02:00 02:30 03:00 03:30 04:00 04:30 05:00 05:30 06:00 0…" at bounding box center [959, 337] width 168 height 33
select select "10:00"
select select
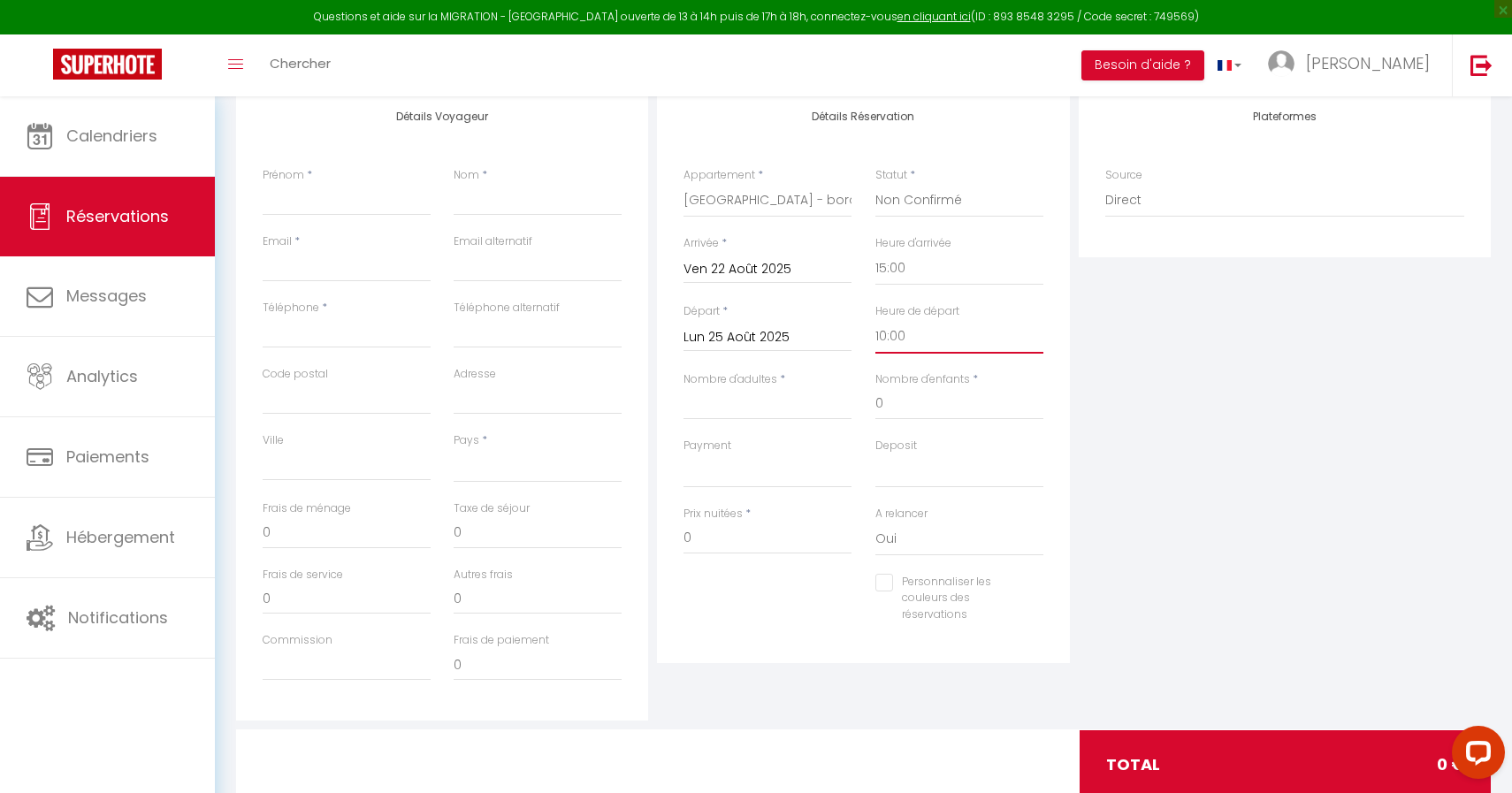
select select
checkbox input "false"
click at [895, 420] on div "Nombre d'enfants * 0" at bounding box center [958, 403] width 191 height 66
click at [891, 412] on input "0" at bounding box center [959, 403] width 168 height 32
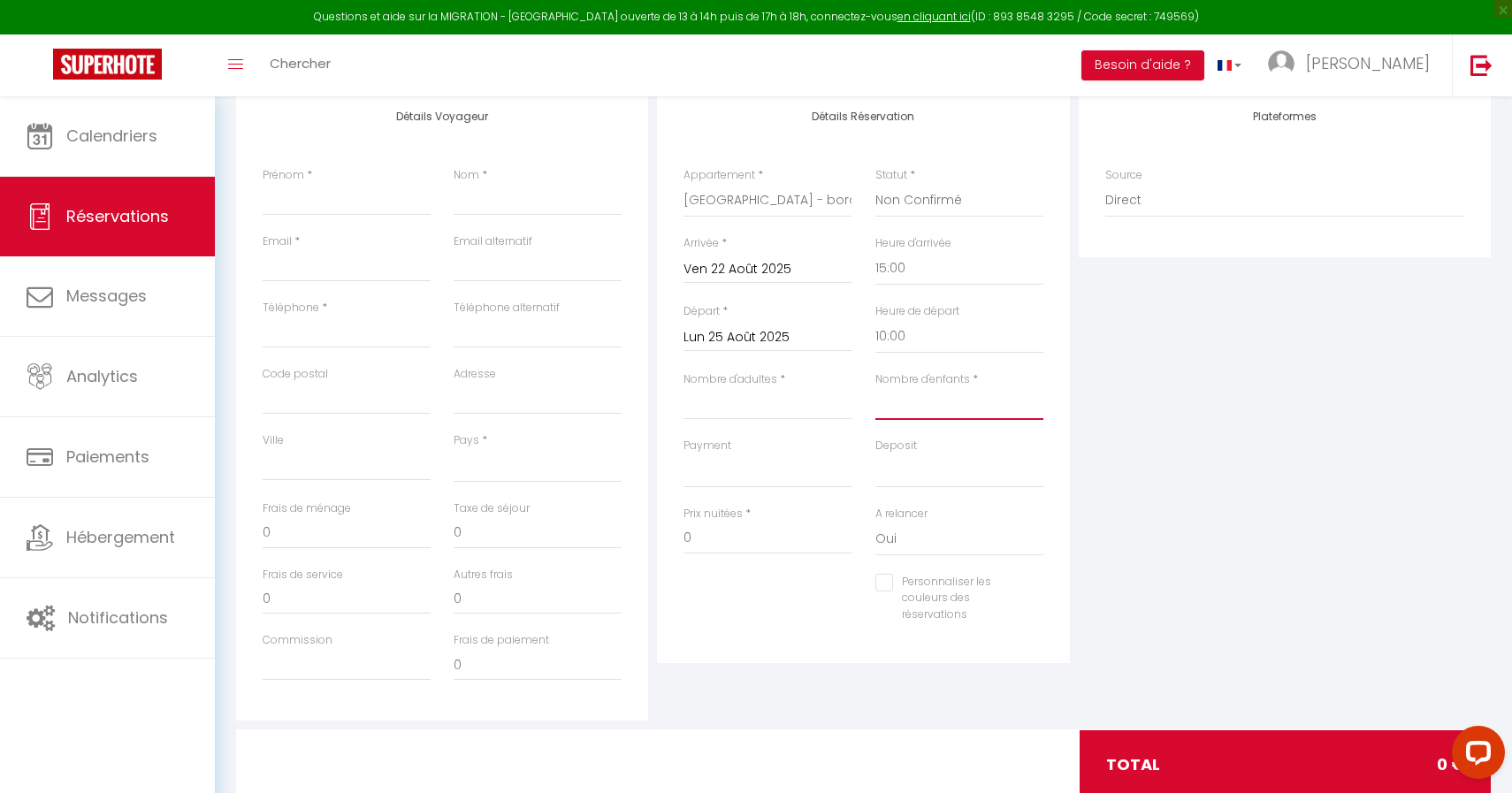
select select
checkbox input "false"
type input "2"
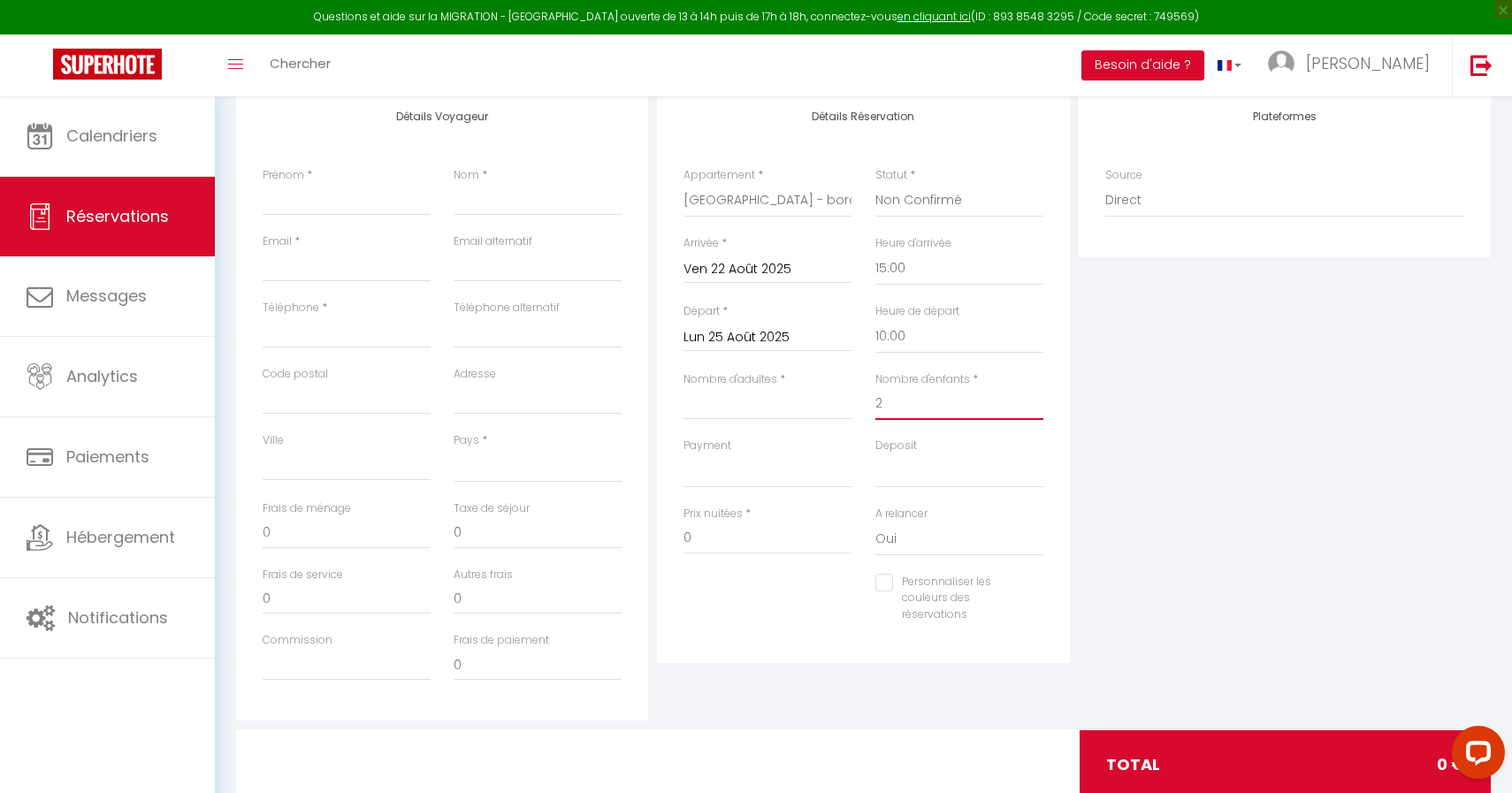
select select
checkbox input "false"
type input "2"
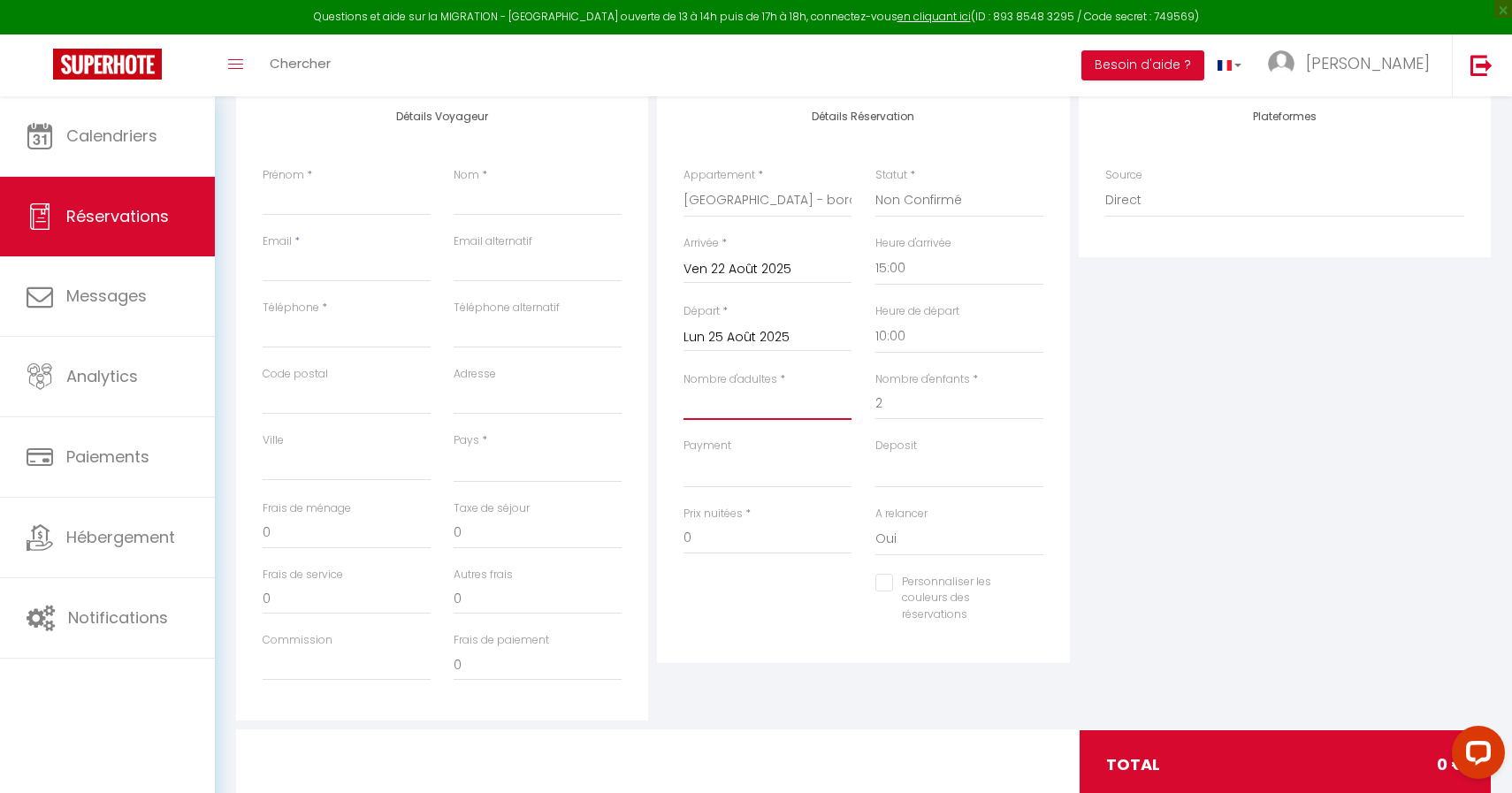
click at [782, 405] on input "Nombre d'adultes" at bounding box center [767, 403] width 168 height 32
type input "4"
select select
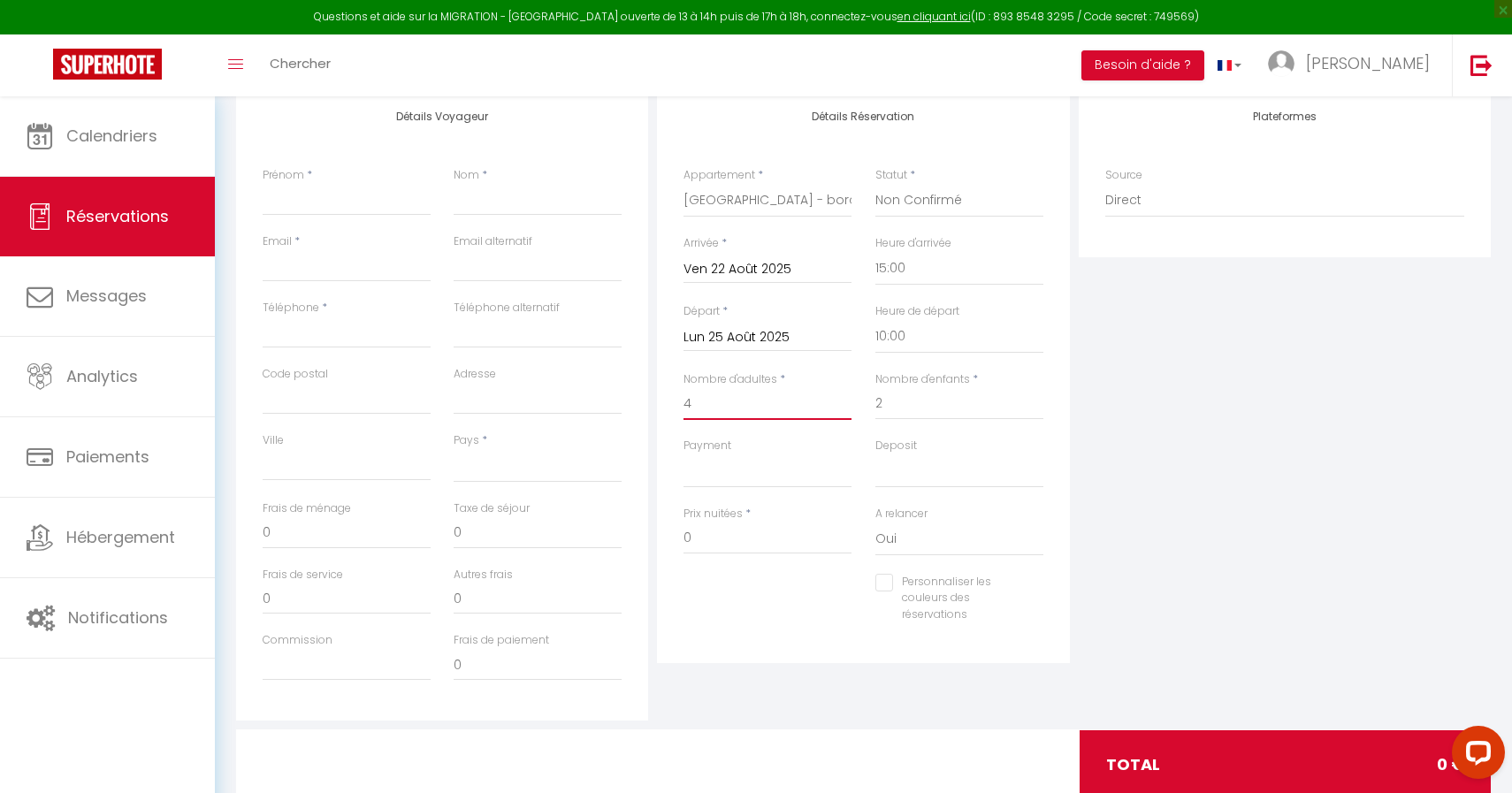
checkbox input "false"
select select
type input "24"
select select
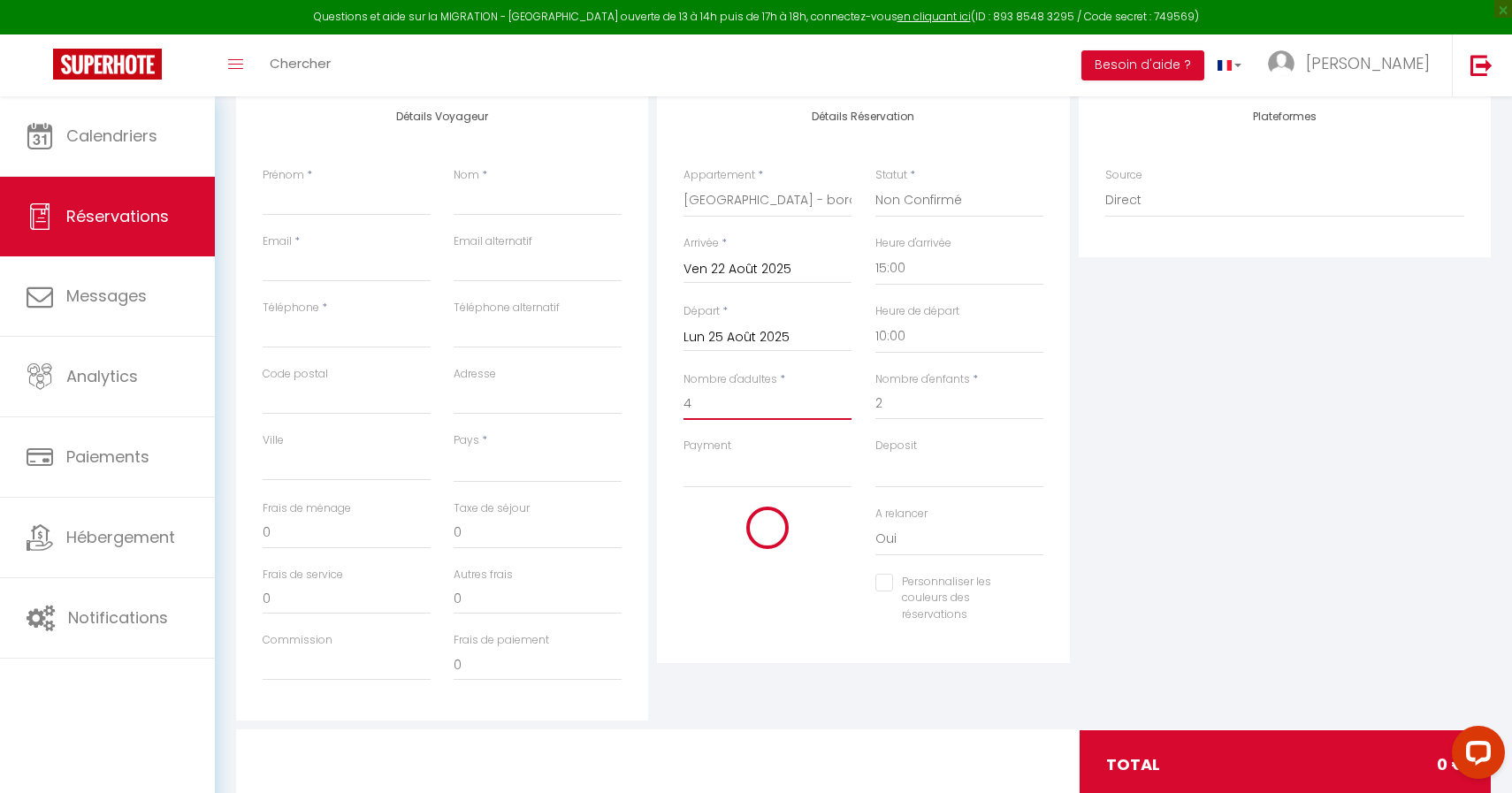
type input "1180"
checkbox input "false"
type input "4"
click at [746, 486] on select "OK KO" at bounding box center [767, 471] width 168 height 33
select select "10"
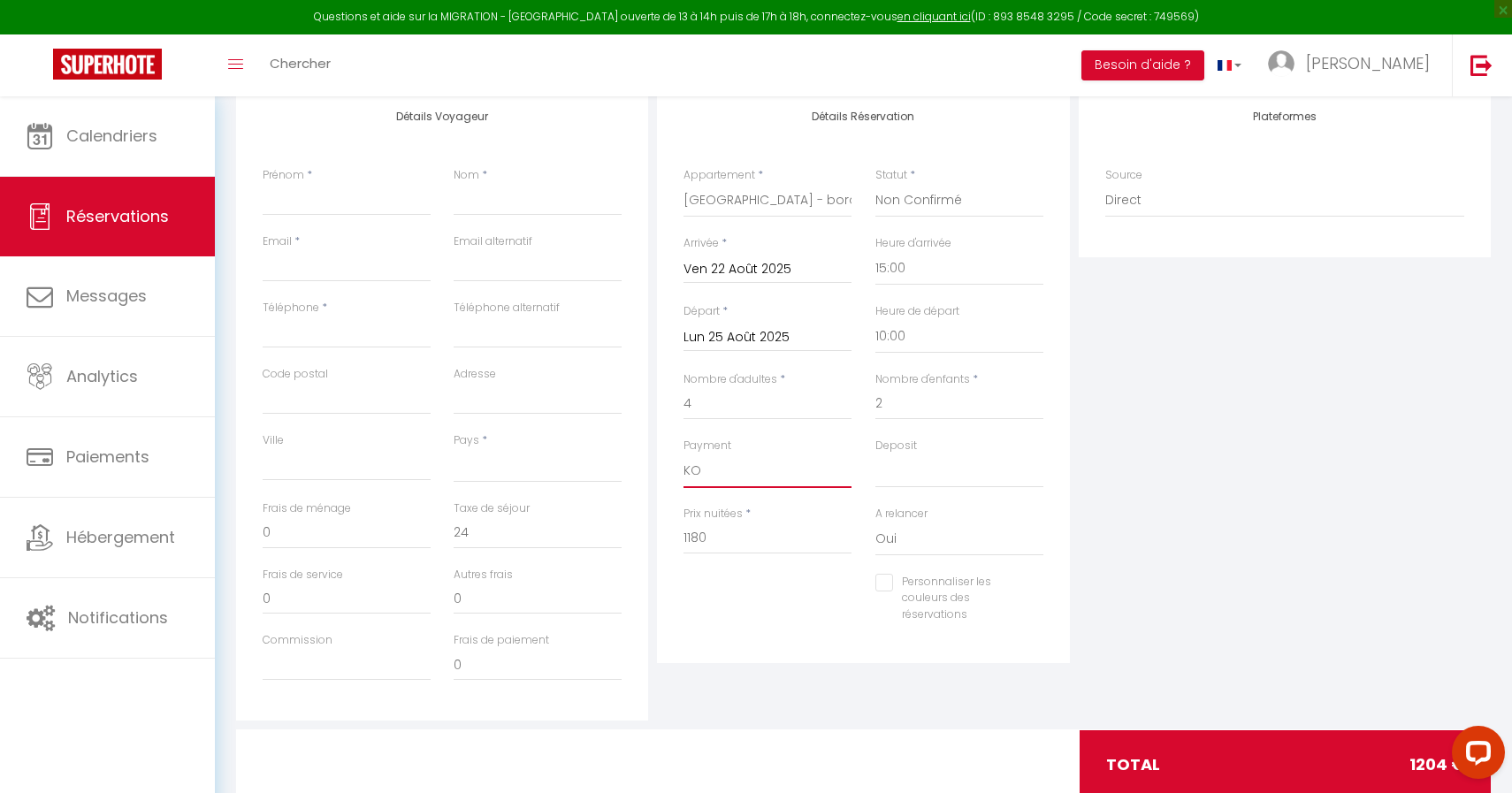
select select
checkbox input "false"
click at [885, 467] on select "OK KO" at bounding box center [959, 471] width 168 height 33
select select "14"
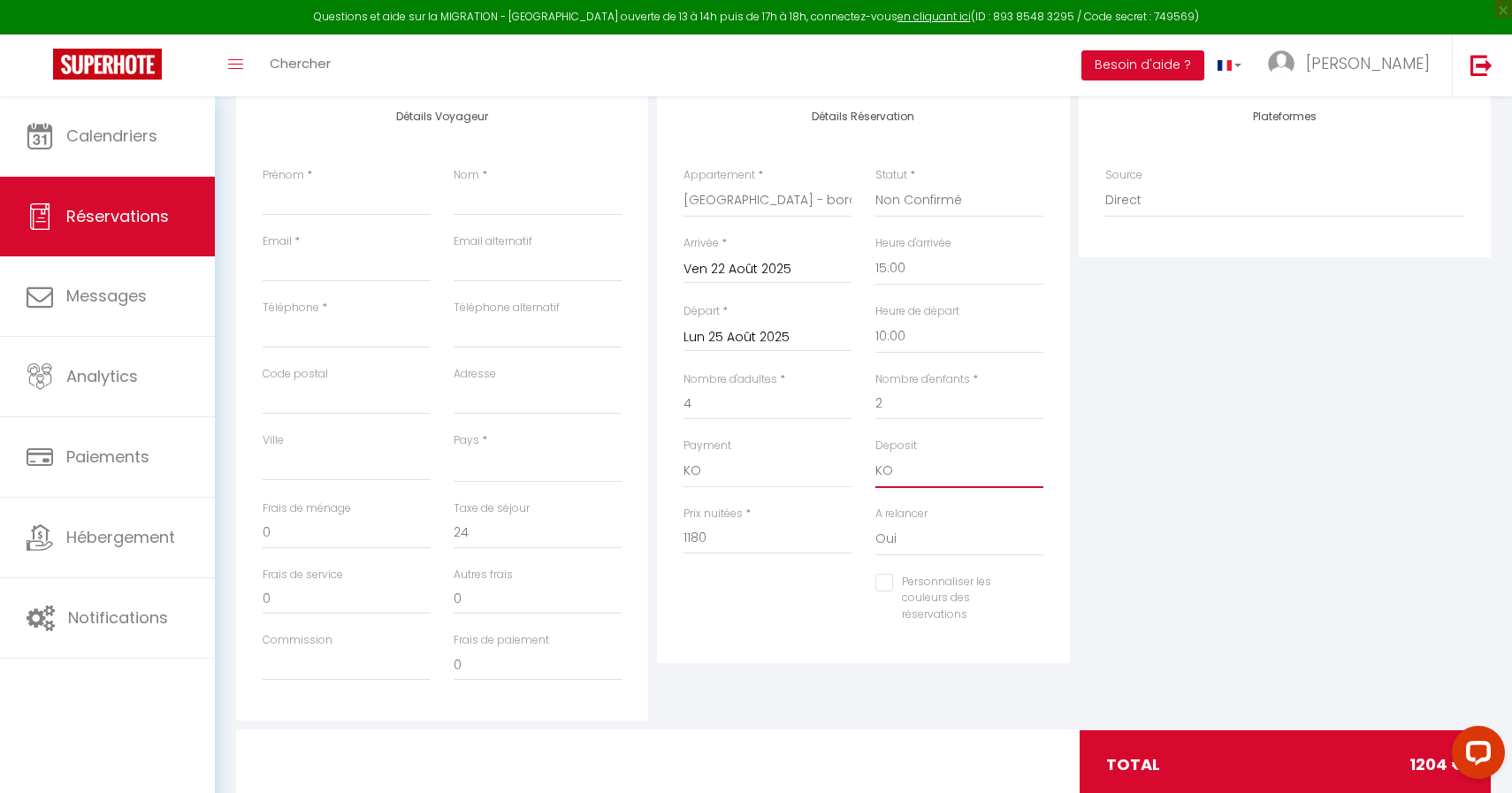
select select
checkbox input "false"
drag, startPoint x: 739, startPoint y: 537, endPoint x: 619, endPoint y: 537, distance: 120.0
click at [619, 537] on div "Détails Voyageur Prénom * Nom * Email * Email alternatif Téléphone * Téléphone …" at bounding box center [864, 403] width 1263 height 632
type input "1"
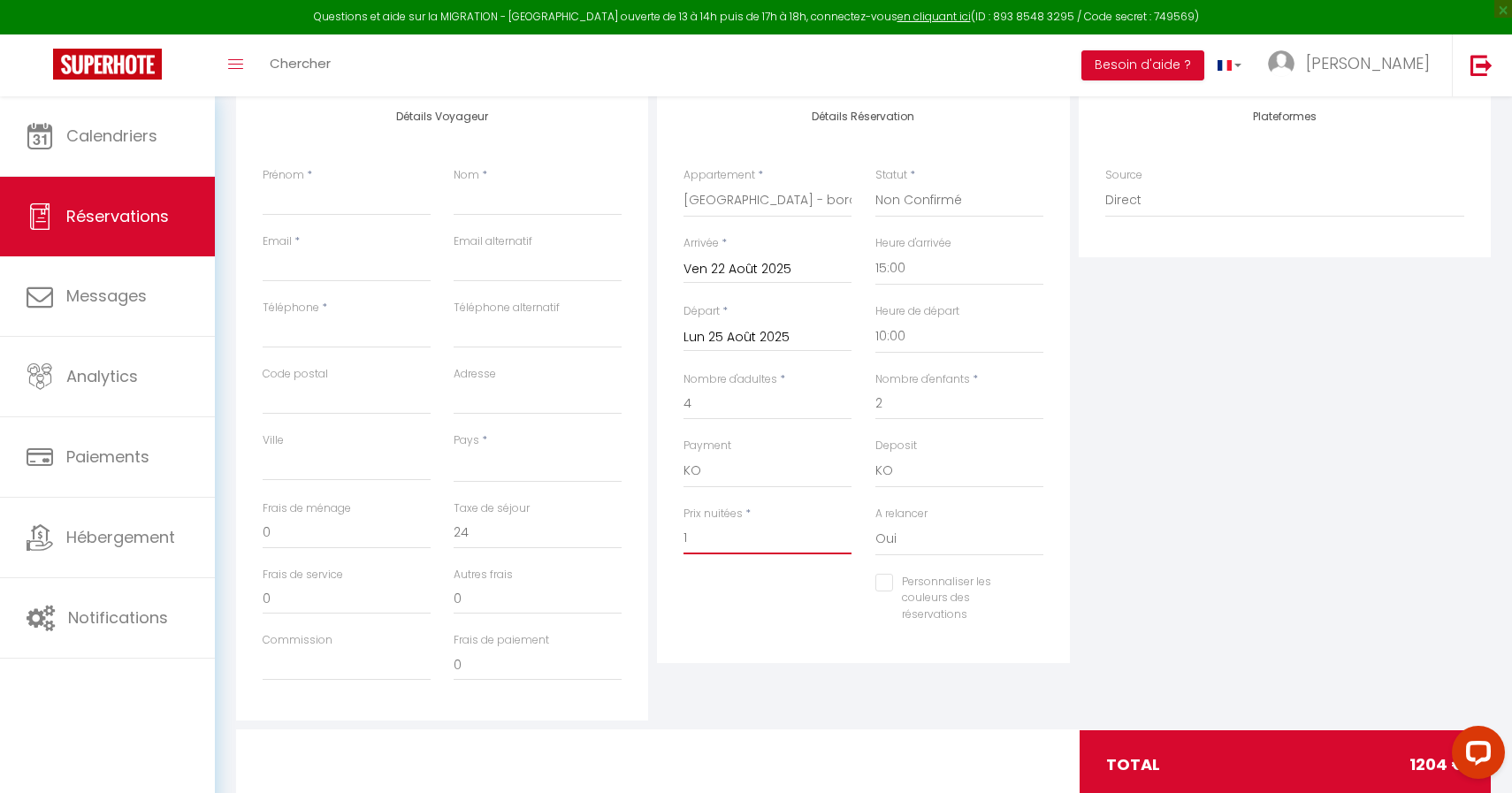
select select
checkbox input "false"
type input "10"
select select
checkbox input "false"
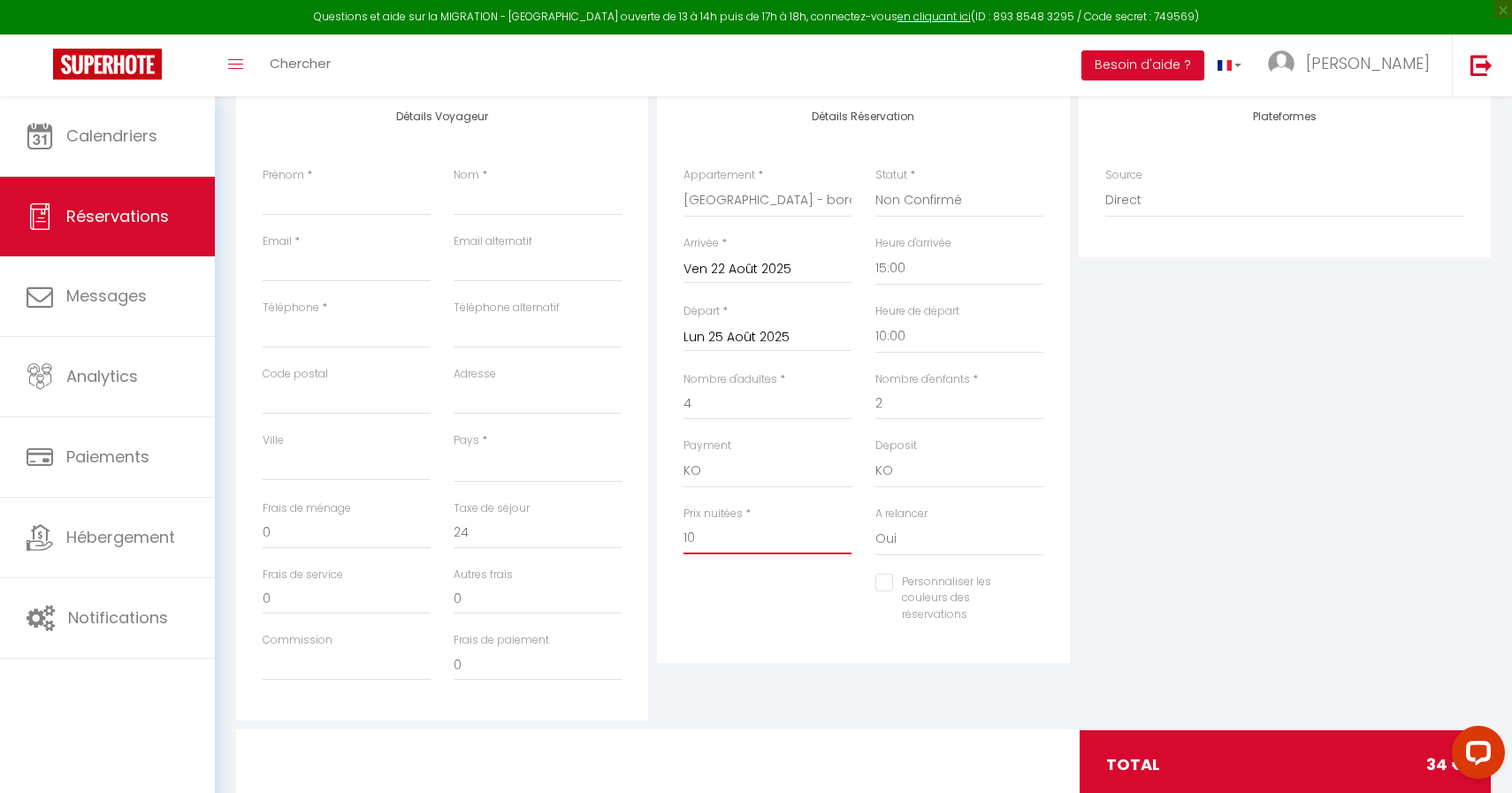
type input "101"
select select
checkbox input "false"
type input "1010"
select select
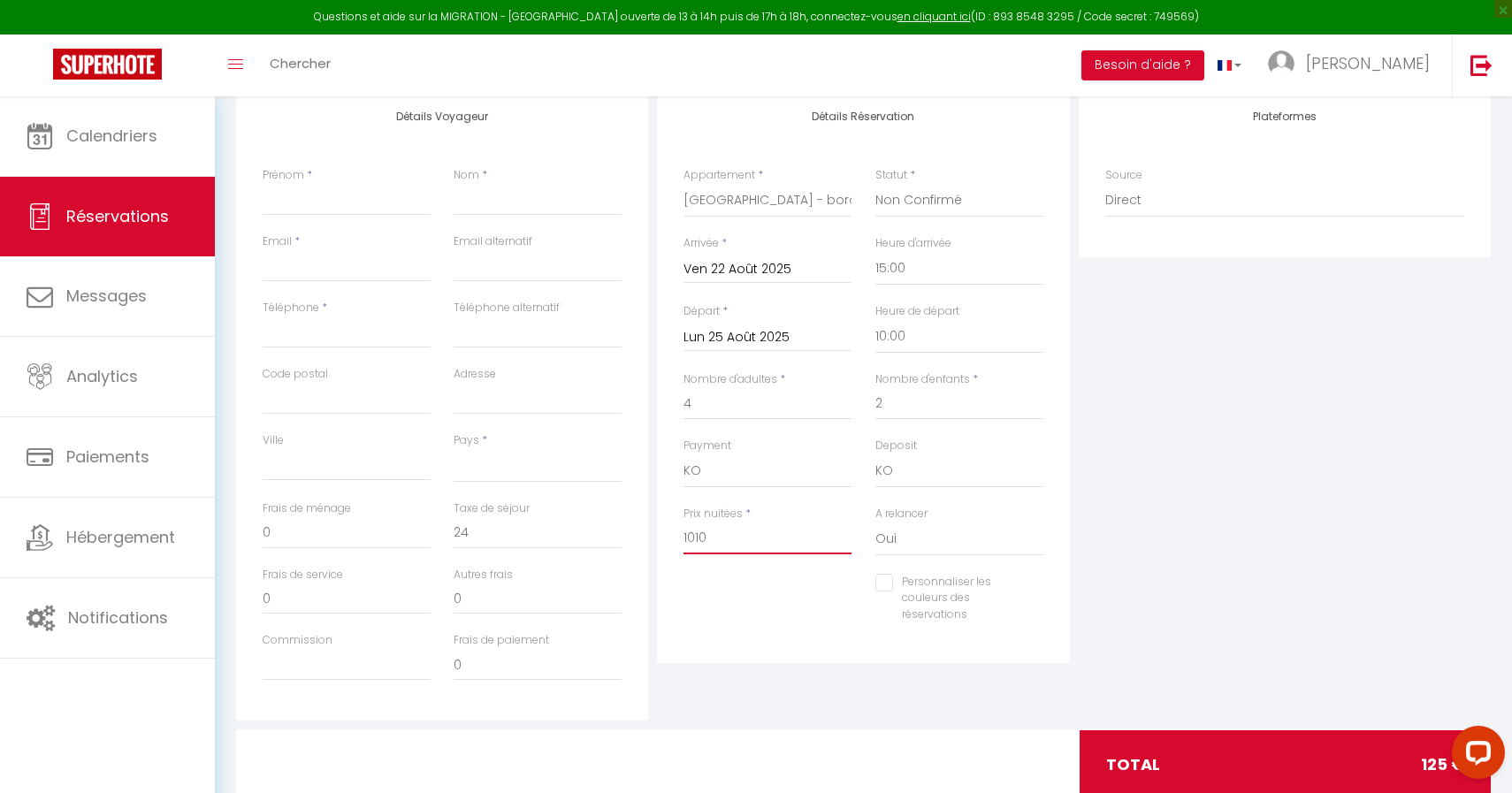
checkbox input "false"
type input "101"
select select
checkbox input "false"
type input "10"
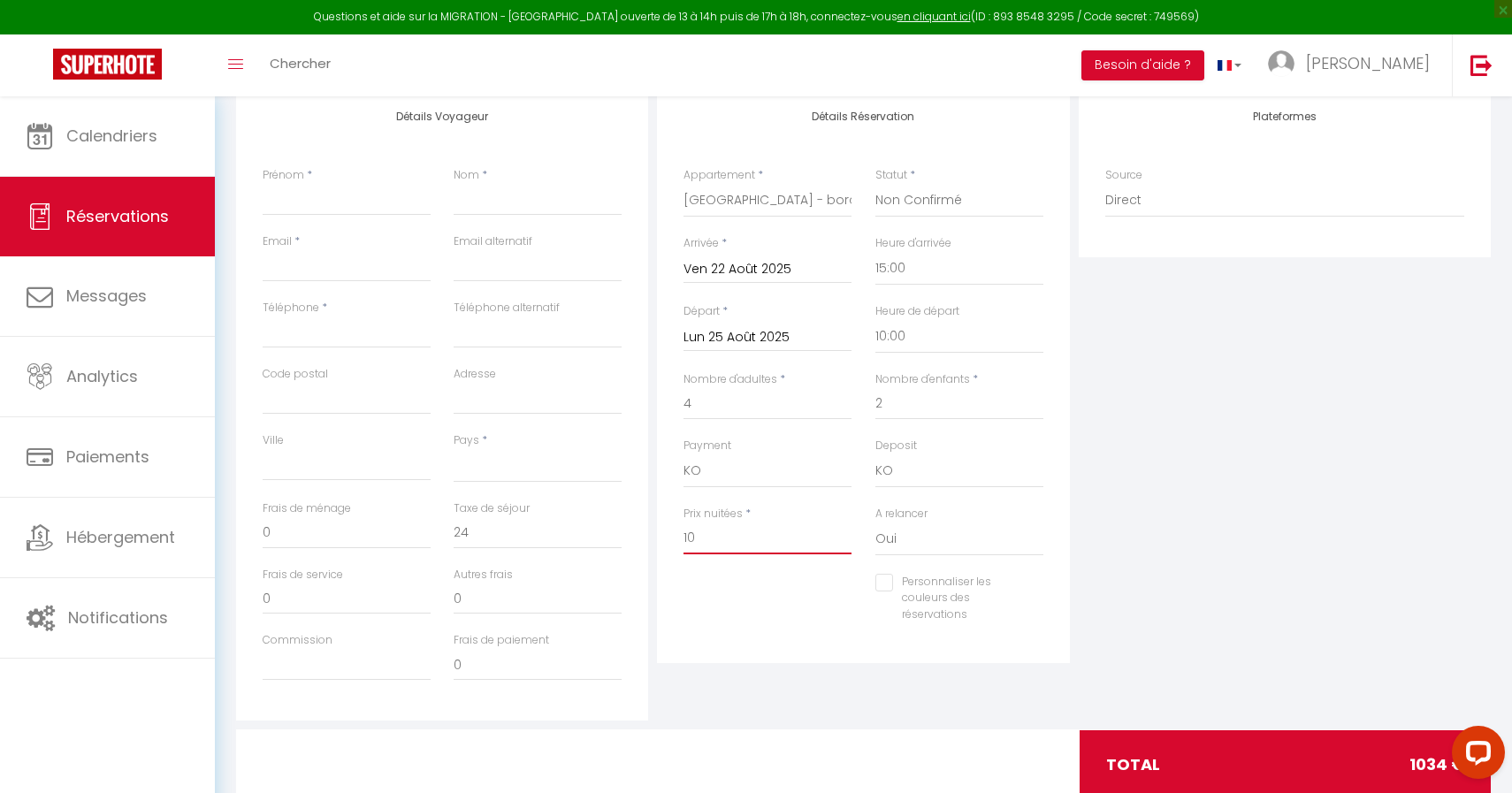
select select
checkbox input "false"
type input "102"
select select
checkbox input "false"
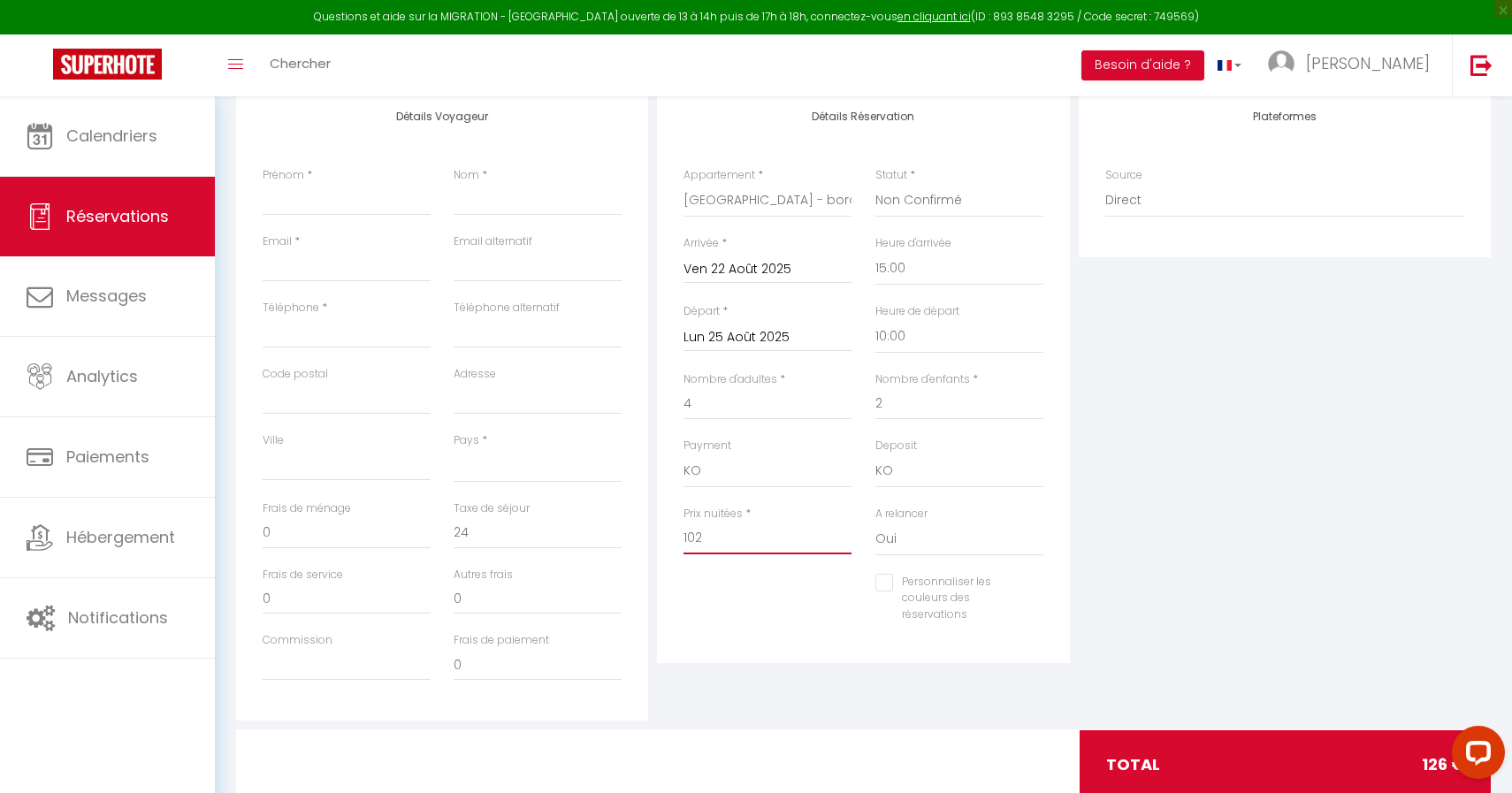
type input "1025"
select select
checkbox input "false"
type input "1025"
select select
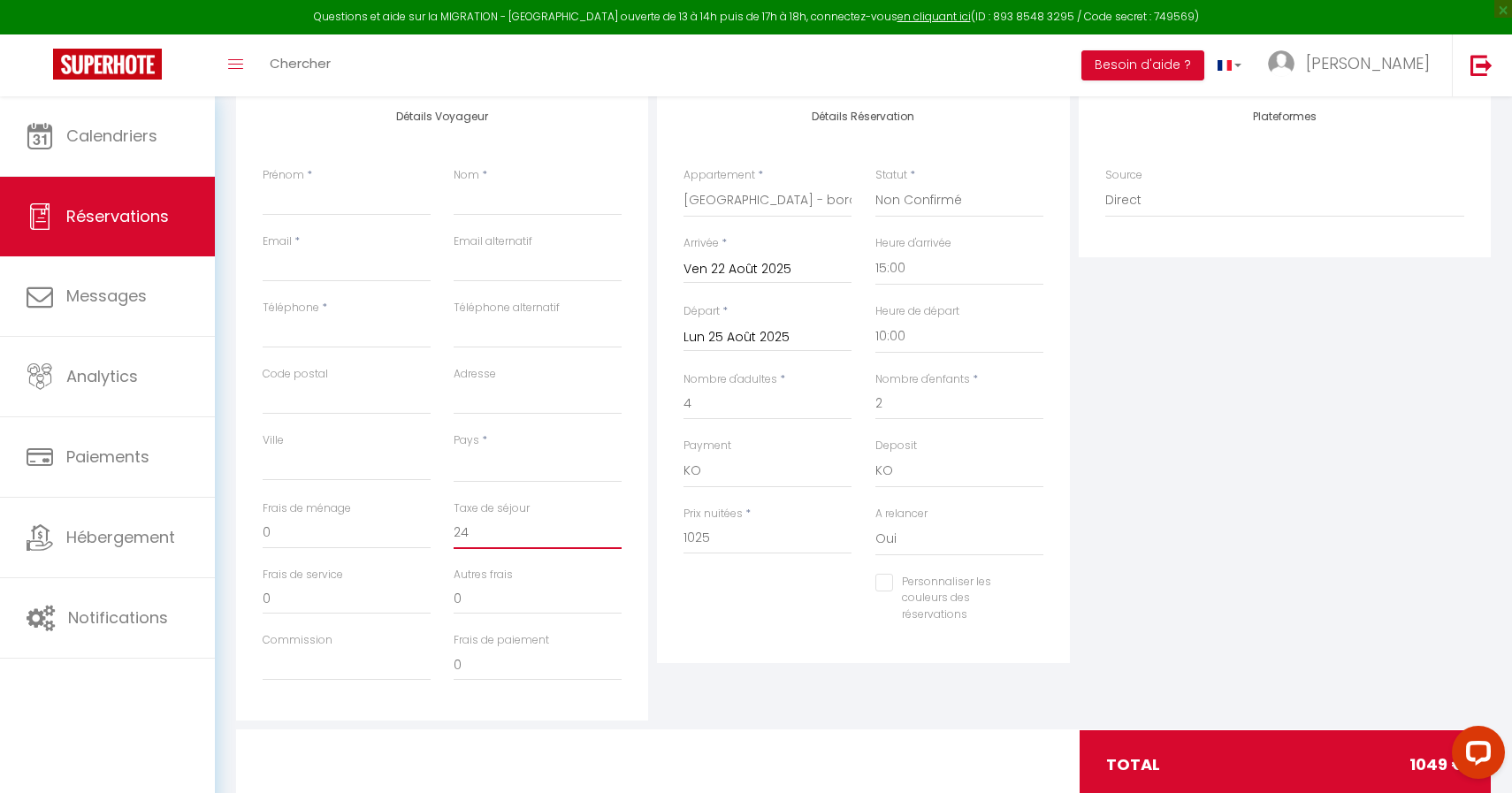
type input "0"
checkbox input "false"
click at [474, 521] on input "0" at bounding box center [537, 533] width 168 height 32
select select
checkbox input "false"
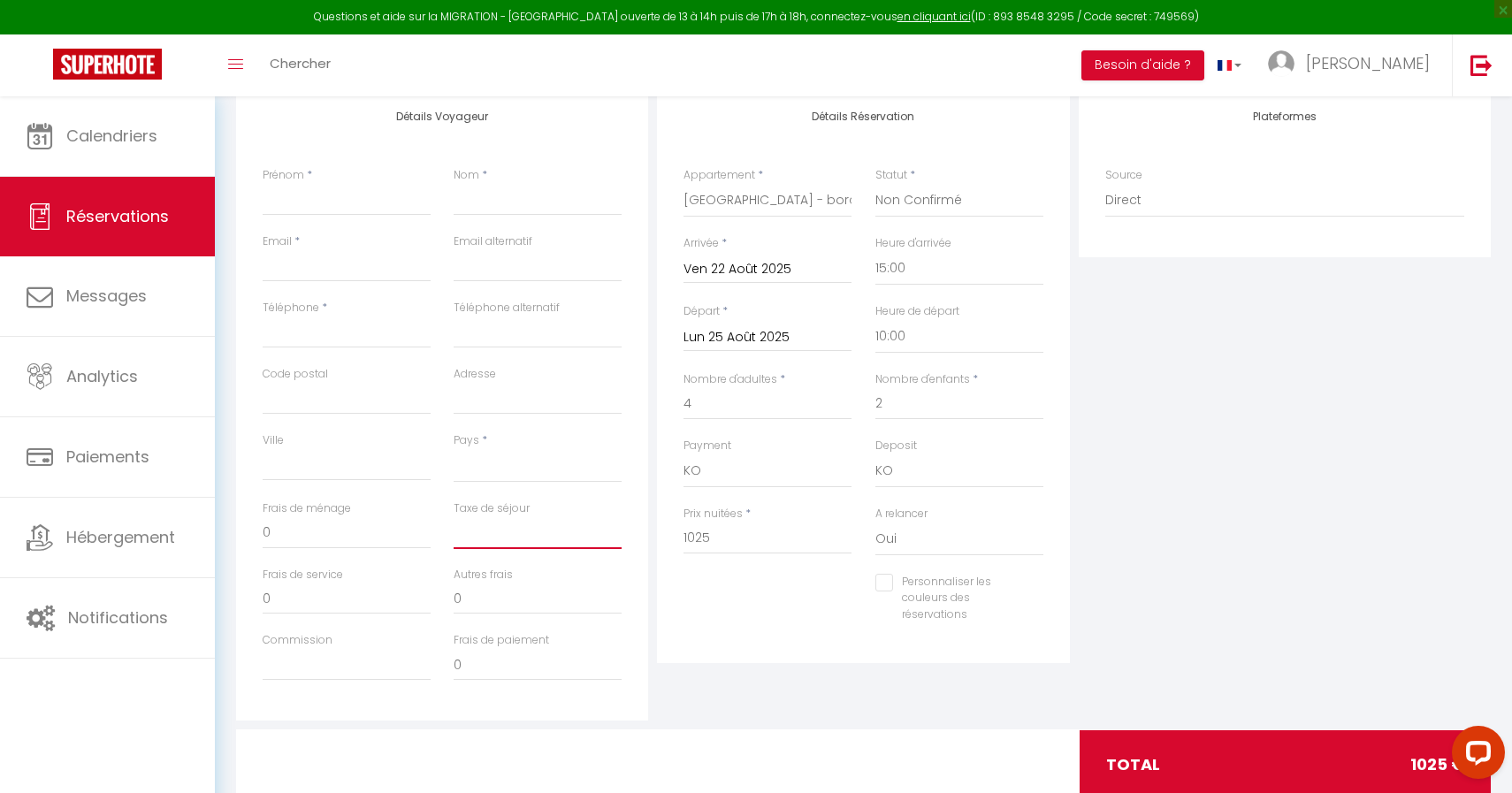
type input "2"
select select
checkbox input "false"
type input "24"
select select
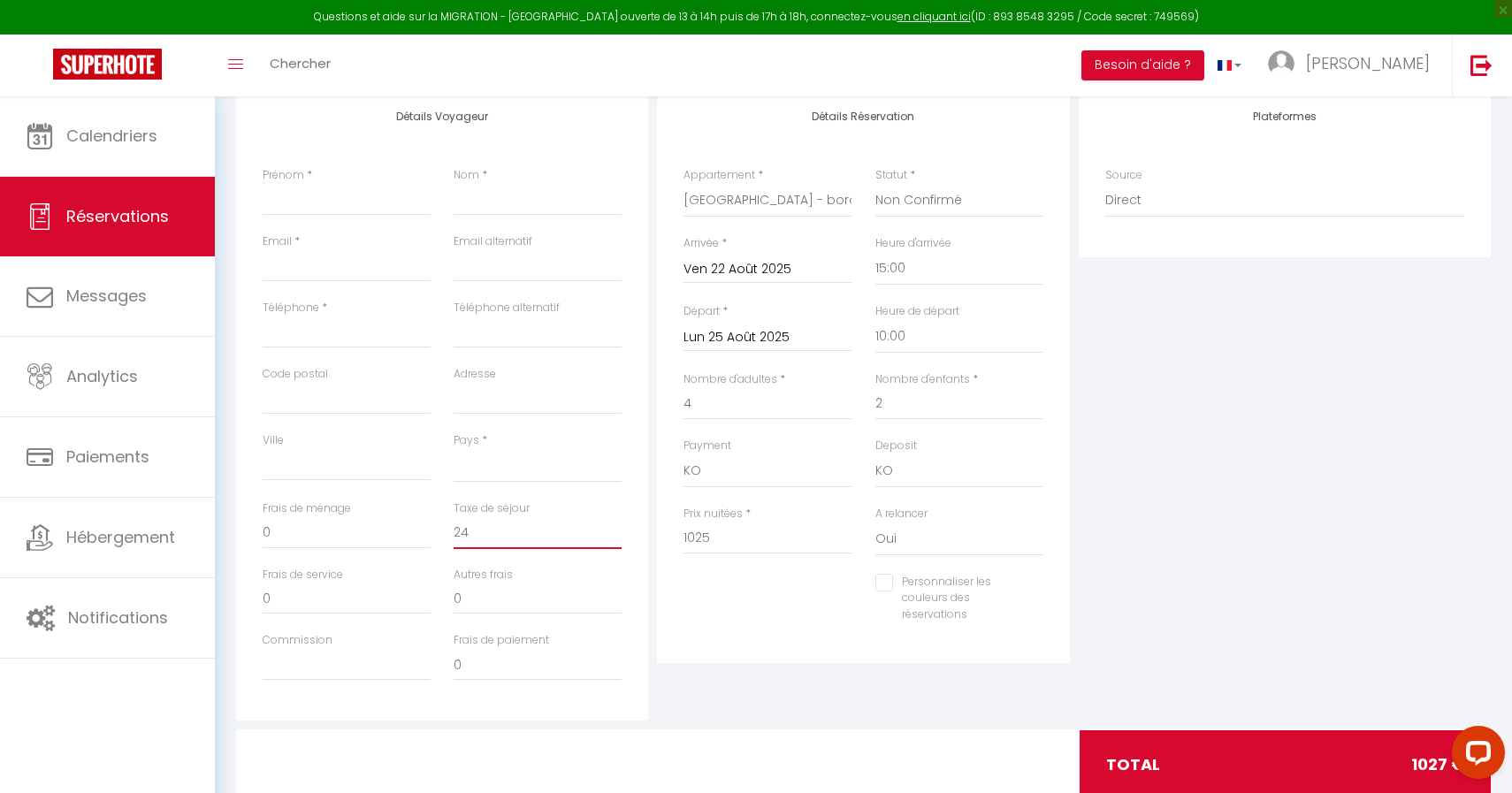
checkbox input "false"
type input "24"
click at [311, 204] on input "Prénom" at bounding box center [346, 199] width 168 height 32
type input "V"
select select
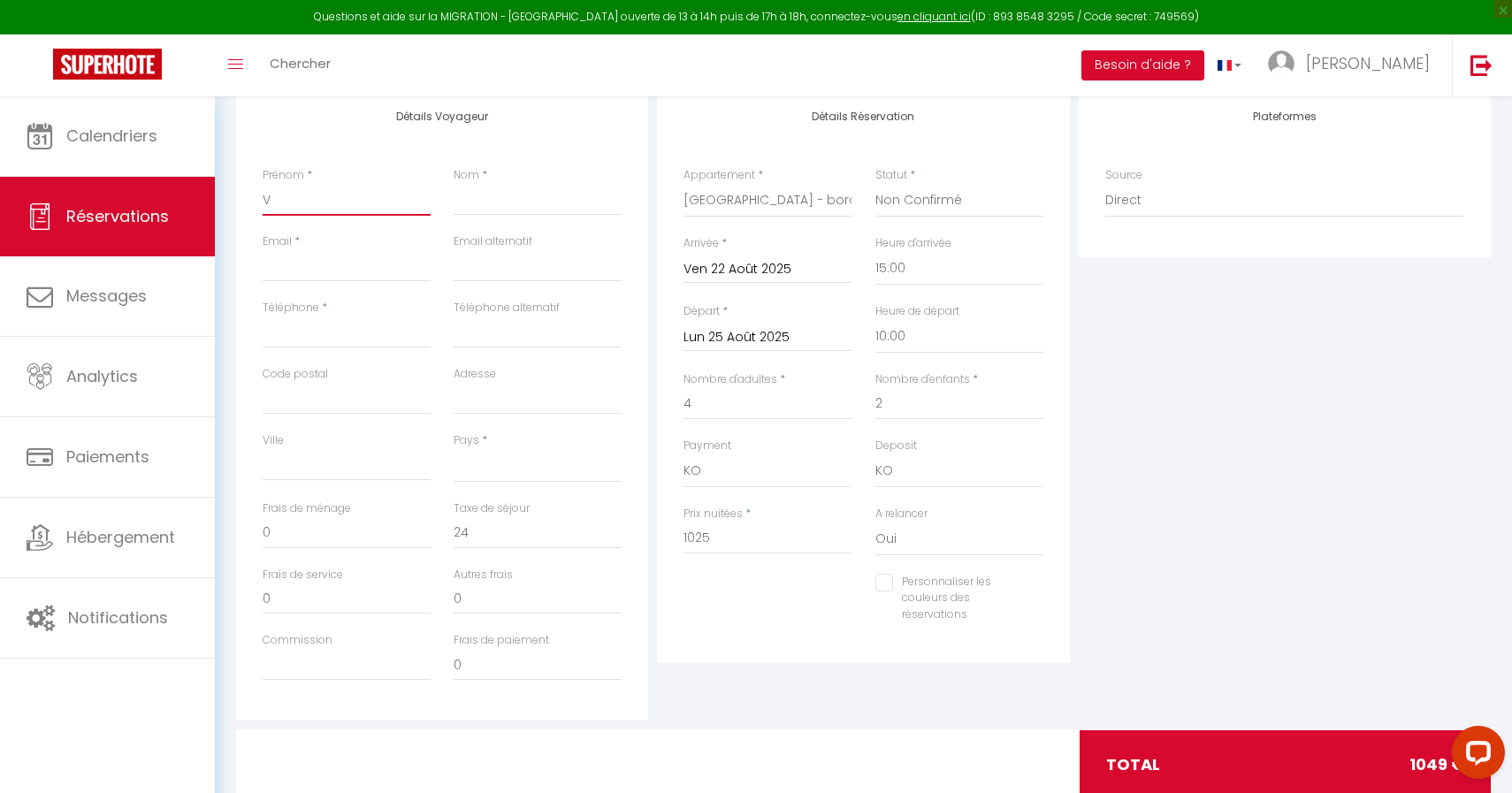
checkbox input "false"
type input "Va"
select select
checkbox input "false"
type input "Val"
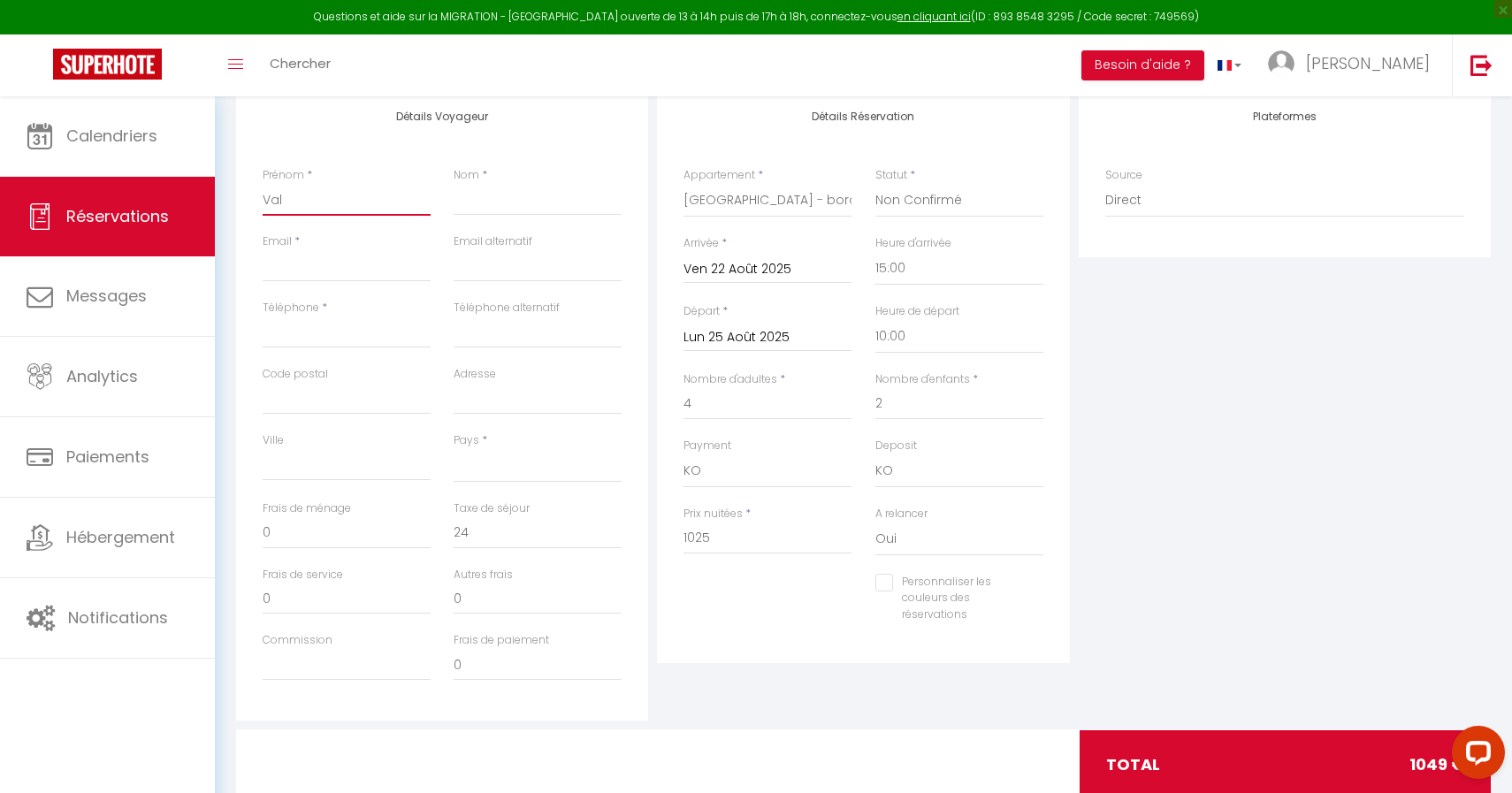
select select
checkbox input "false"
type input "Vale"
select select
checkbox input "false"
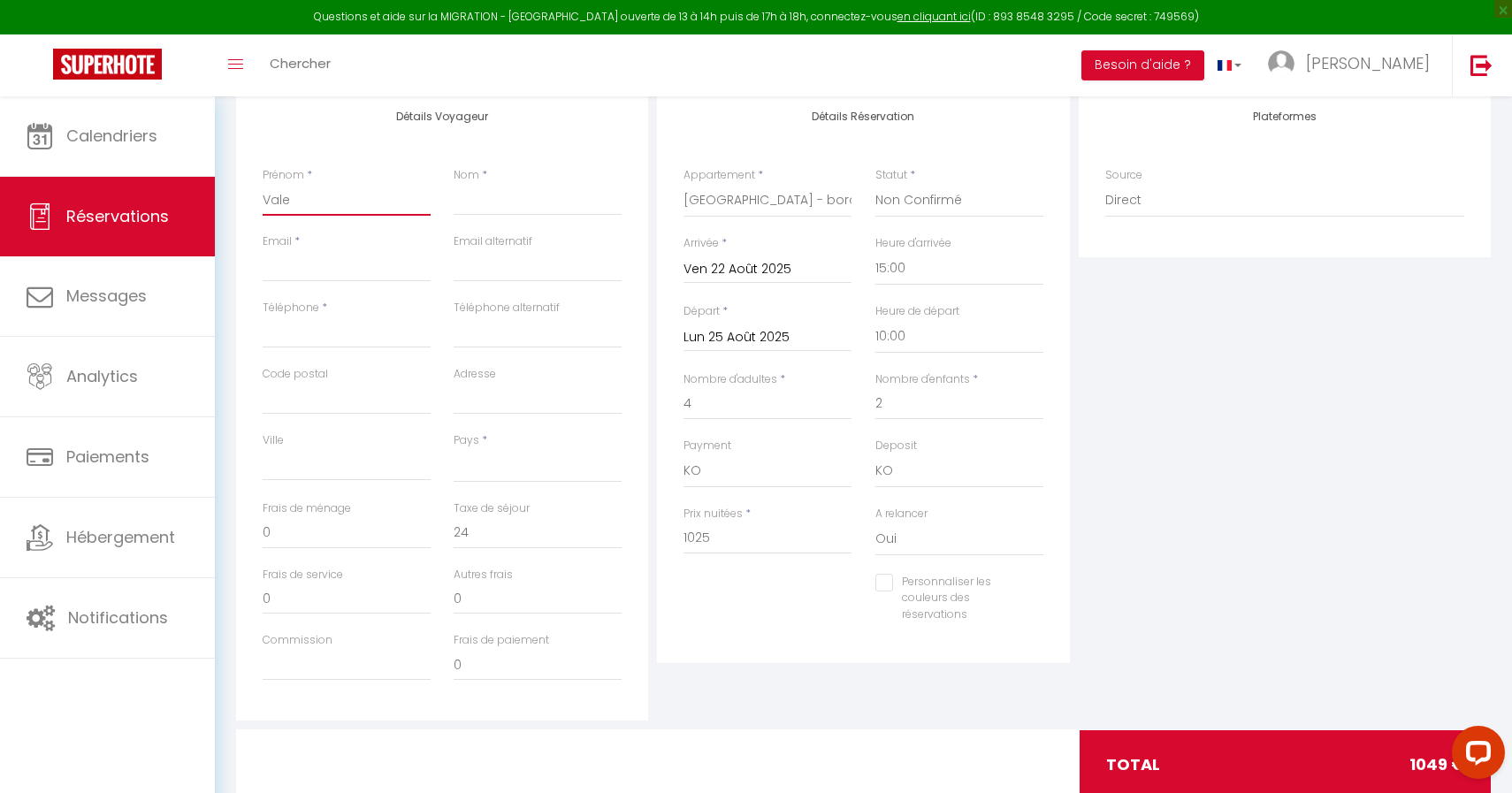
type input "Valei"
select select
checkbox input "false"
type input "Valeir"
select select
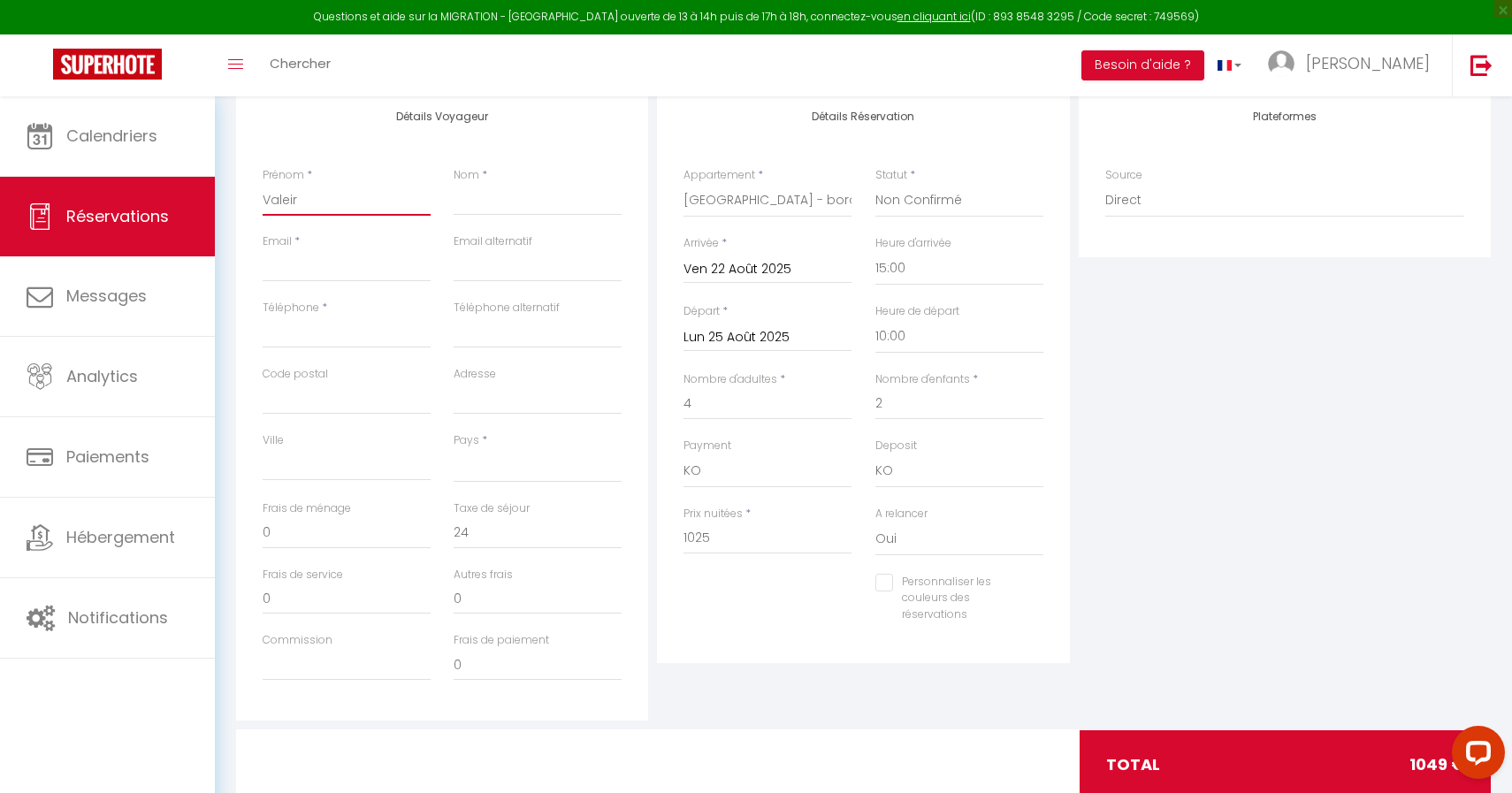
checkbox input "false"
type input "Valei"
select select
checkbox input "false"
type input "Vale"
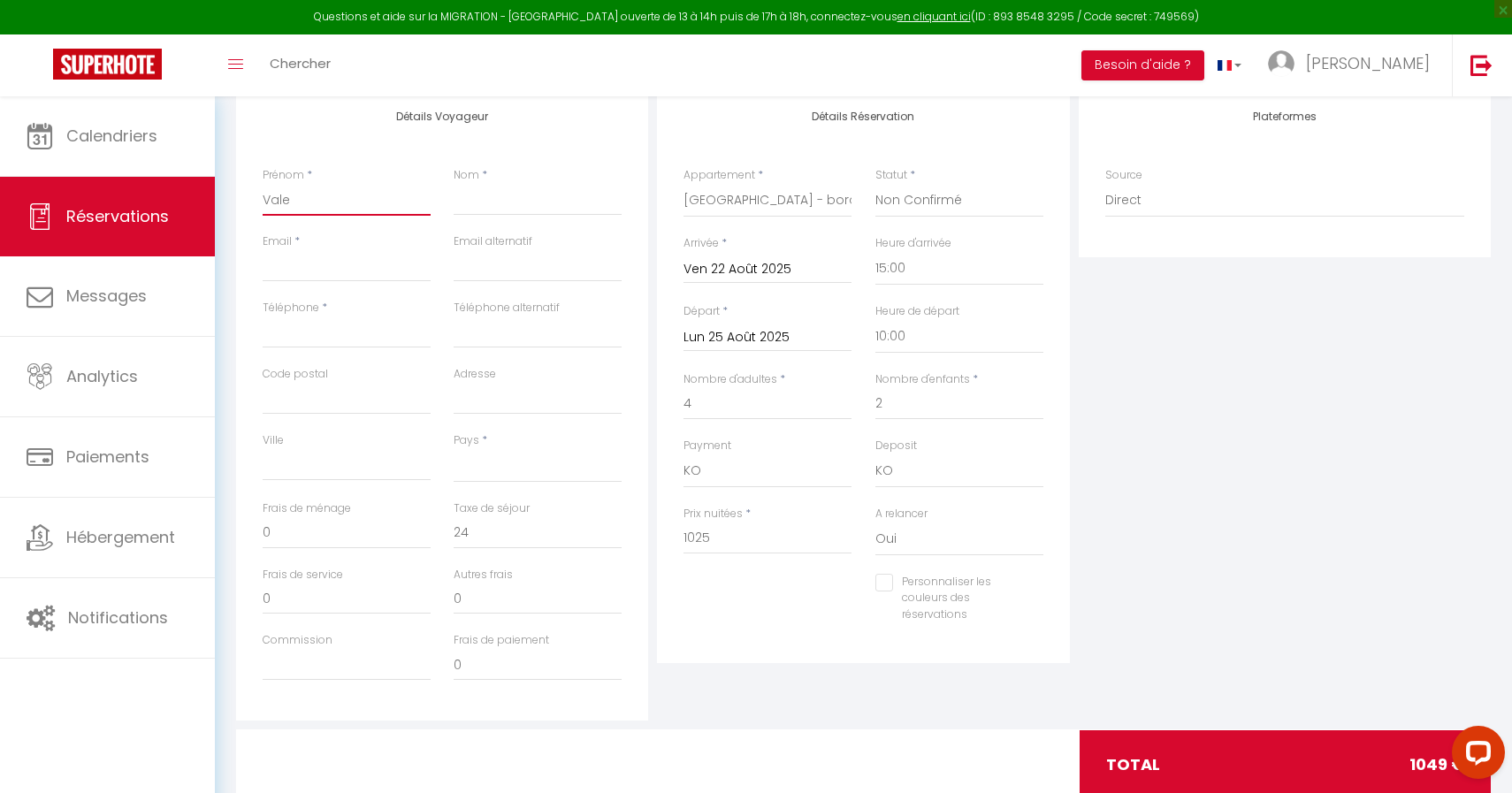
select select
checkbox input "false"
type input "Valer"
select select
checkbox input "false"
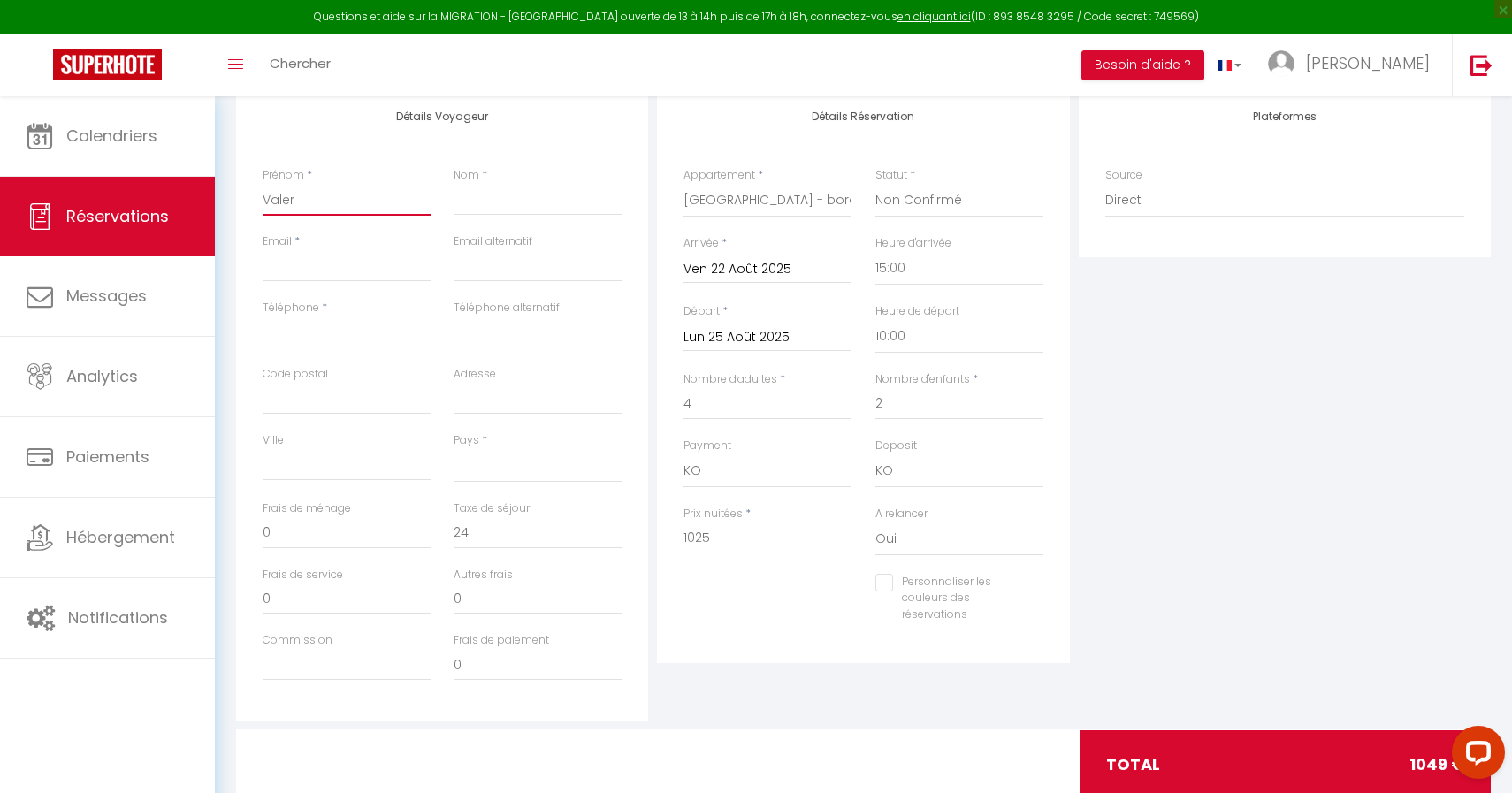
type input "[PERSON_NAME]"
select select
checkbox input "false"
type input "[PERSON_NAME]"
select select
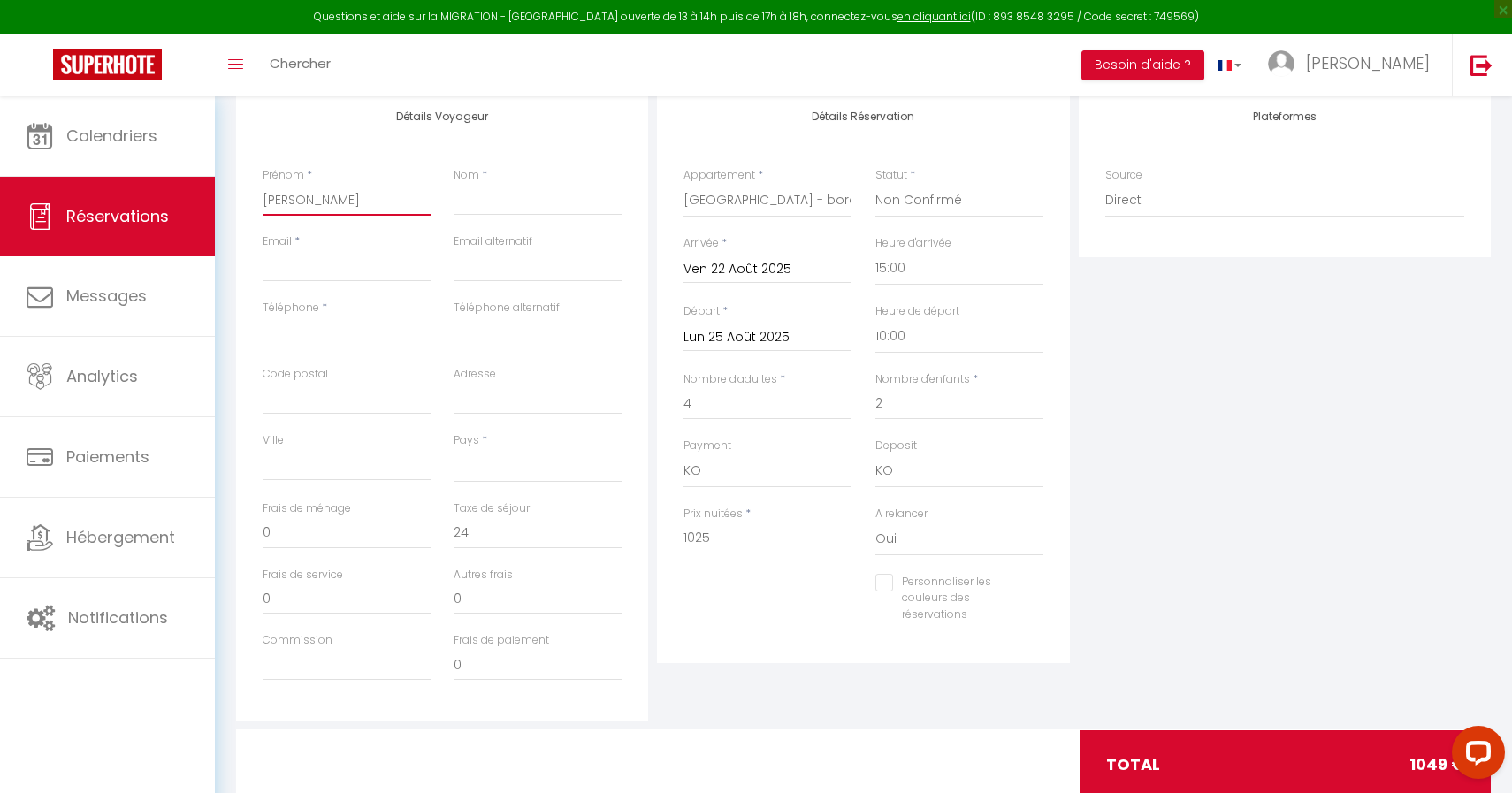
checkbox input "false"
type input "[PERSON_NAME]"
click at [301, 264] on input "Email client" at bounding box center [346, 266] width 168 height 32
paste input "[PHONE_NUMBER]"
type input "[PHONE_NUMBER]"
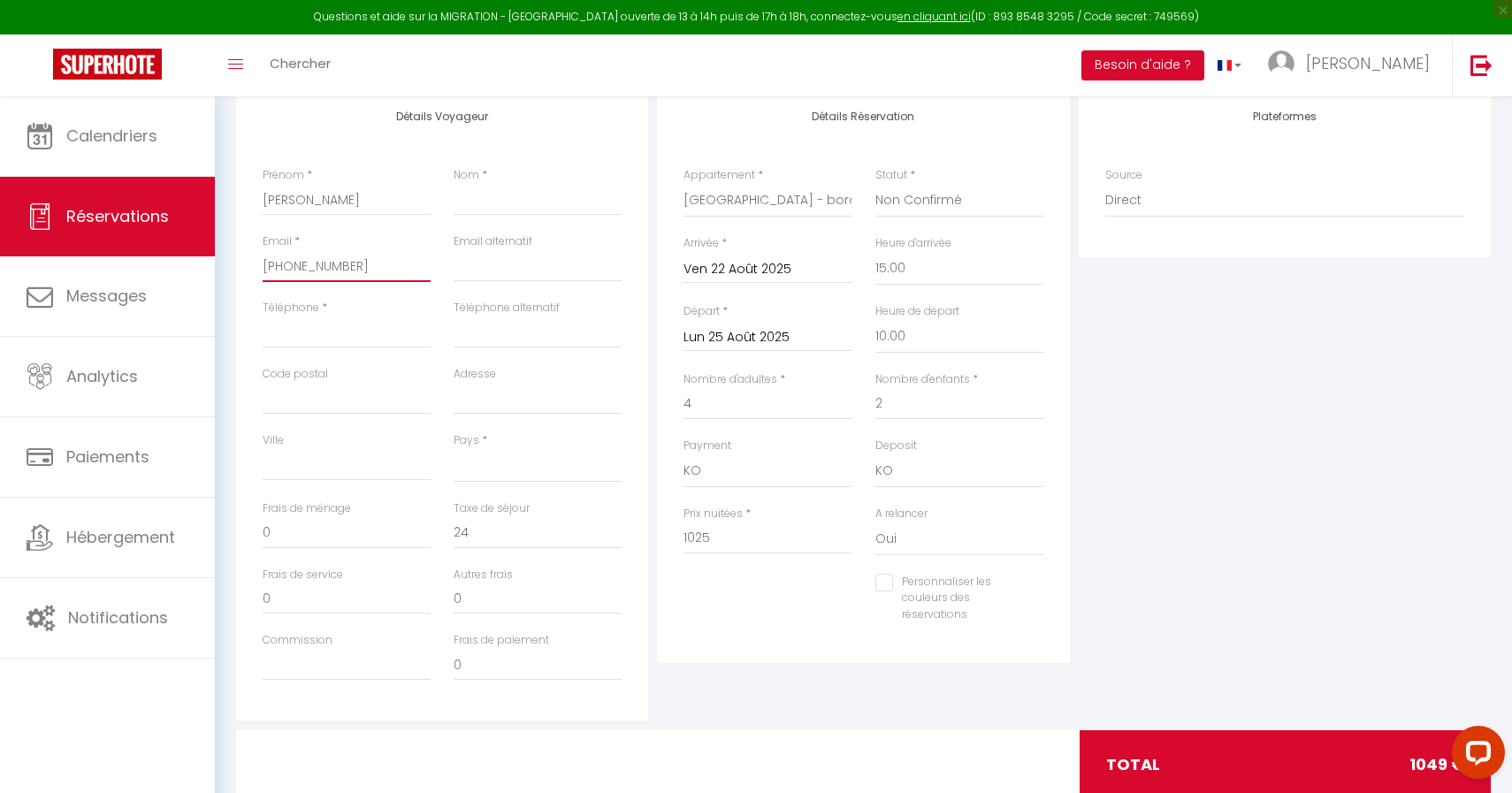
select select
checkbox input "false"
type input "[PHONE_NUMBER]"
click at [307, 330] on input "Téléphone" at bounding box center [346, 332] width 168 height 32
paste input "[PHONE_NUMBER]"
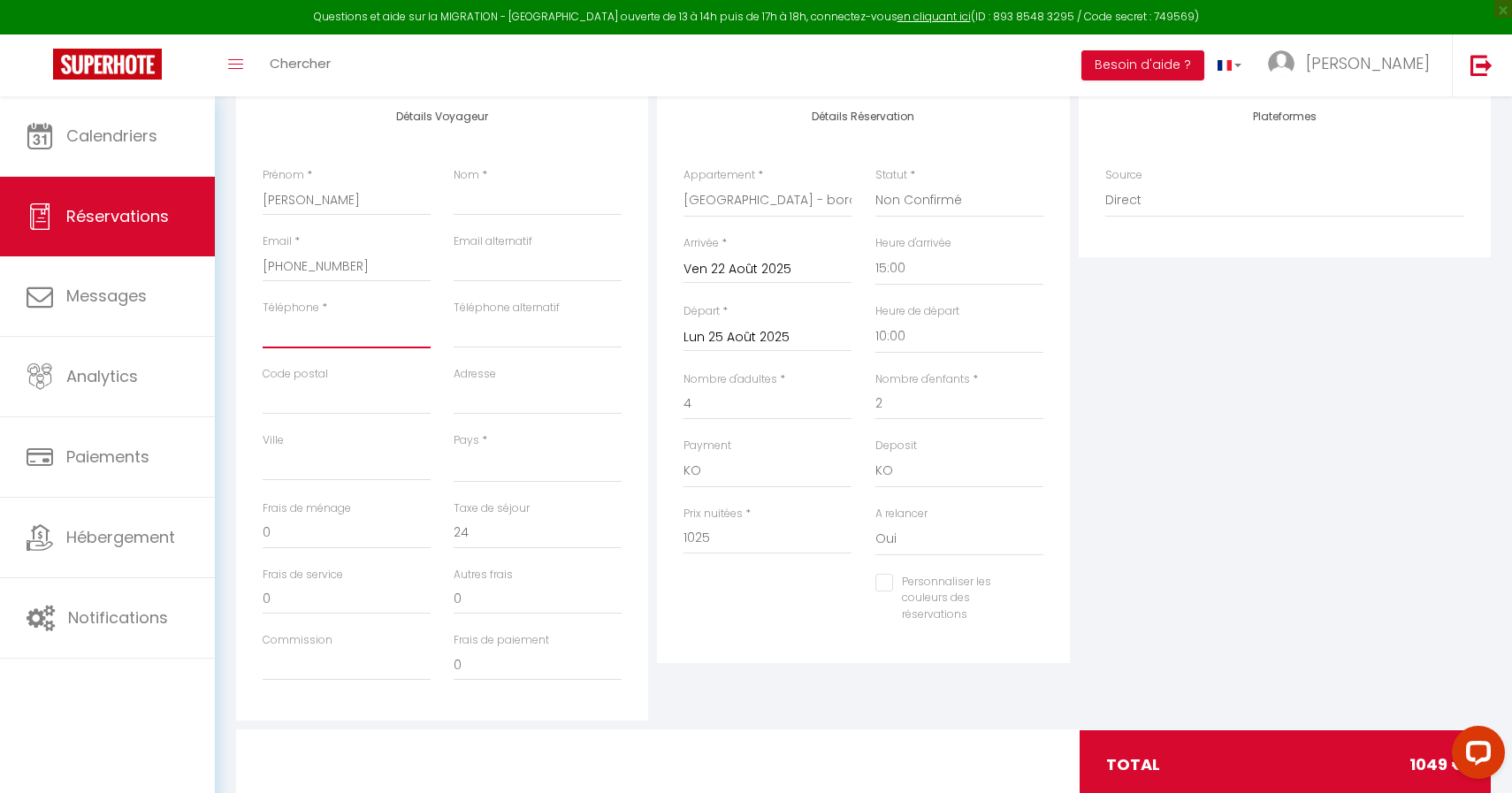
type input "[PHONE_NUMBER]"
select select
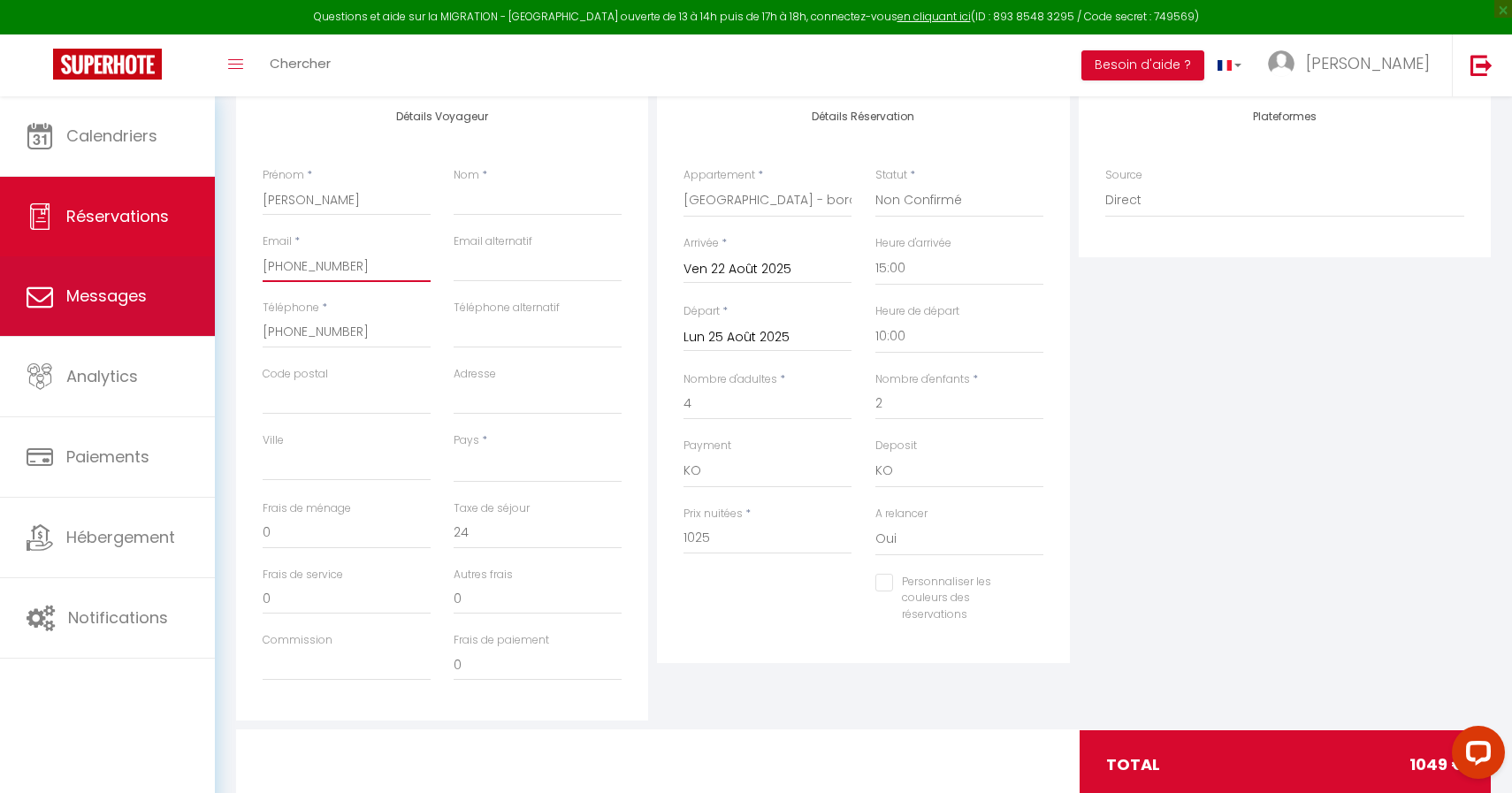
drag, startPoint x: 367, startPoint y: 274, endPoint x: 183, endPoint y: 257, distance: 184.8
click at [184, 259] on div "Questions et aide sur la MIGRATION - [GEOGRAPHIC_DATA] ouverte de 13 à 14h puis…" at bounding box center [756, 313] width 1512 height 1062
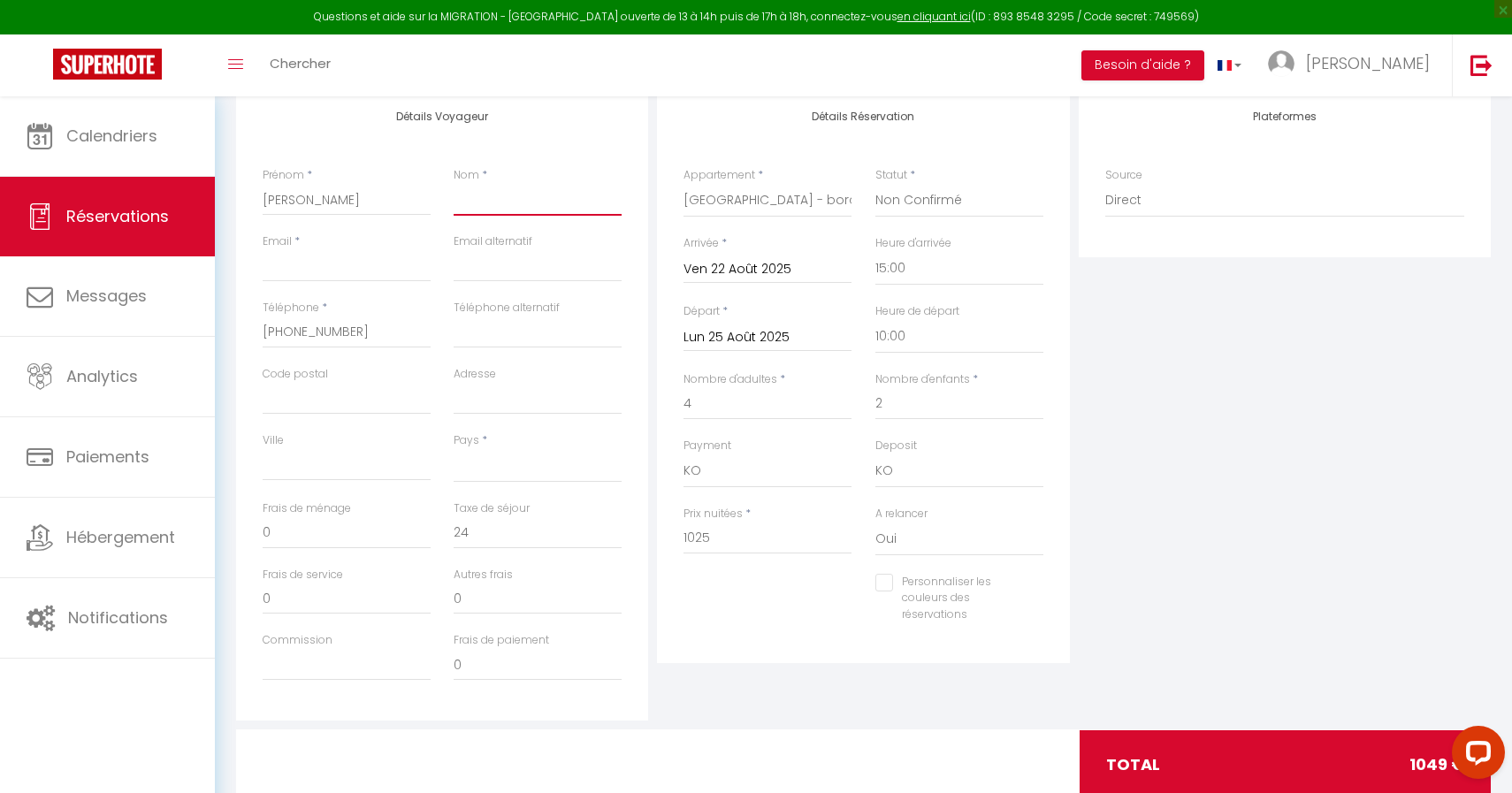
click at [481, 198] on input "Nom" at bounding box center [537, 199] width 168 height 32
paste input "Razafindravao"
click at [294, 274] on input "Email client" at bounding box center [346, 266] width 168 height 32
paste input "[EMAIL_ADDRESS][DOMAIN_NAME]"
click at [481, 463] on select "[GEOGRAPHIC_DATA] [GEOGRAPHIC_DATA] [GEOGRAPHIC_DATA] [GEOGRAPHIC_DATA] [GEOGRA…" at bounding box center [537, 466] width 168 height 33
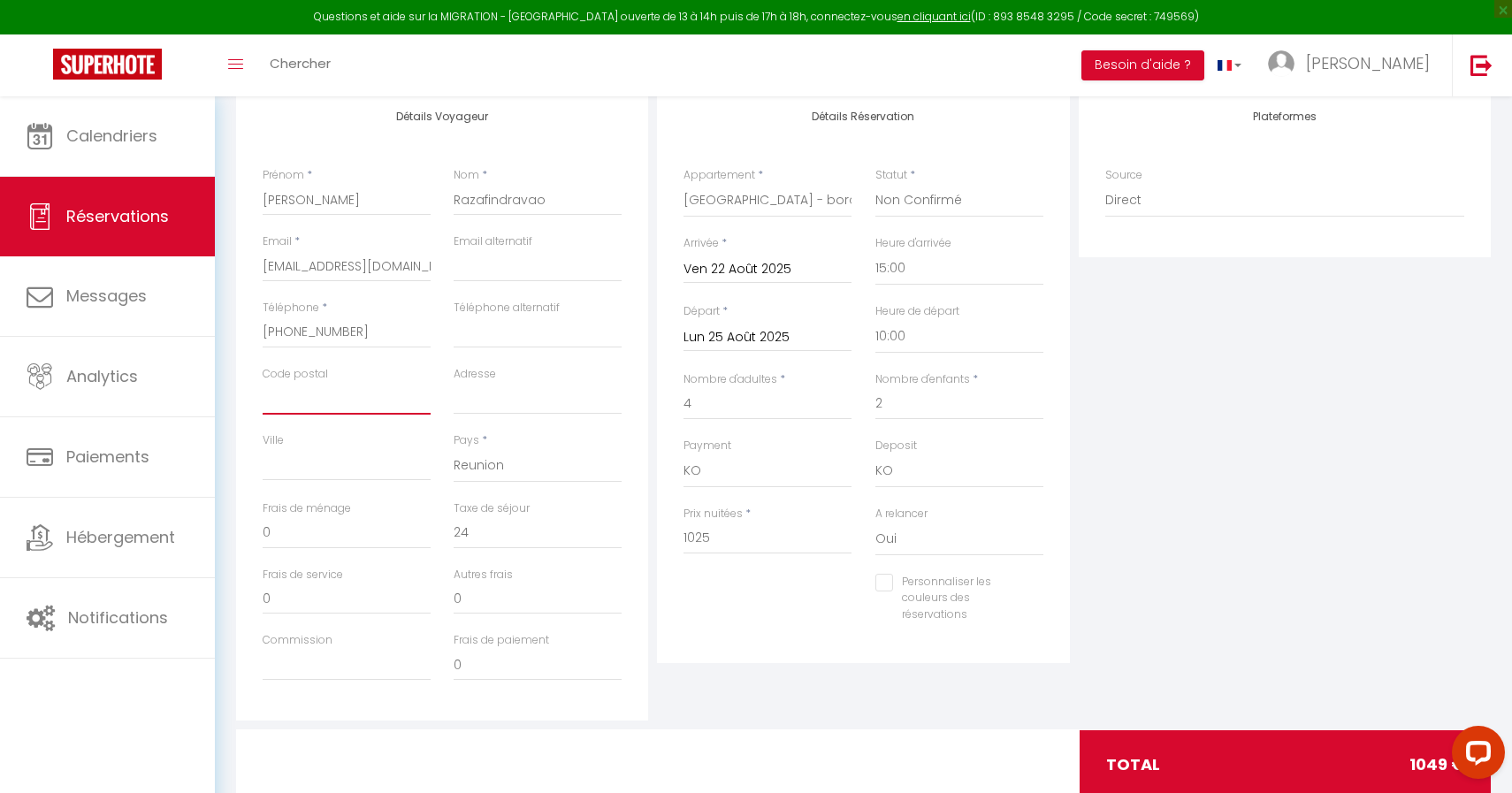
click at [274, 401] on input "Code postal" at bounding box center [346, 399] width 168 height 32
click at [275, 488] on div "Ville" at bounding box center [347, 466] width 191 height 68
click at [275, 480] on div "Ville" at bounding box center [347, 466] width 191 height 68
click at [276, 473] on input "Ville" at bounding box center [346, 465] width 168 height 32
click at [480, 342] on input "Téléphone alternatif" at bounding box center [537, 332] width 168 height 32
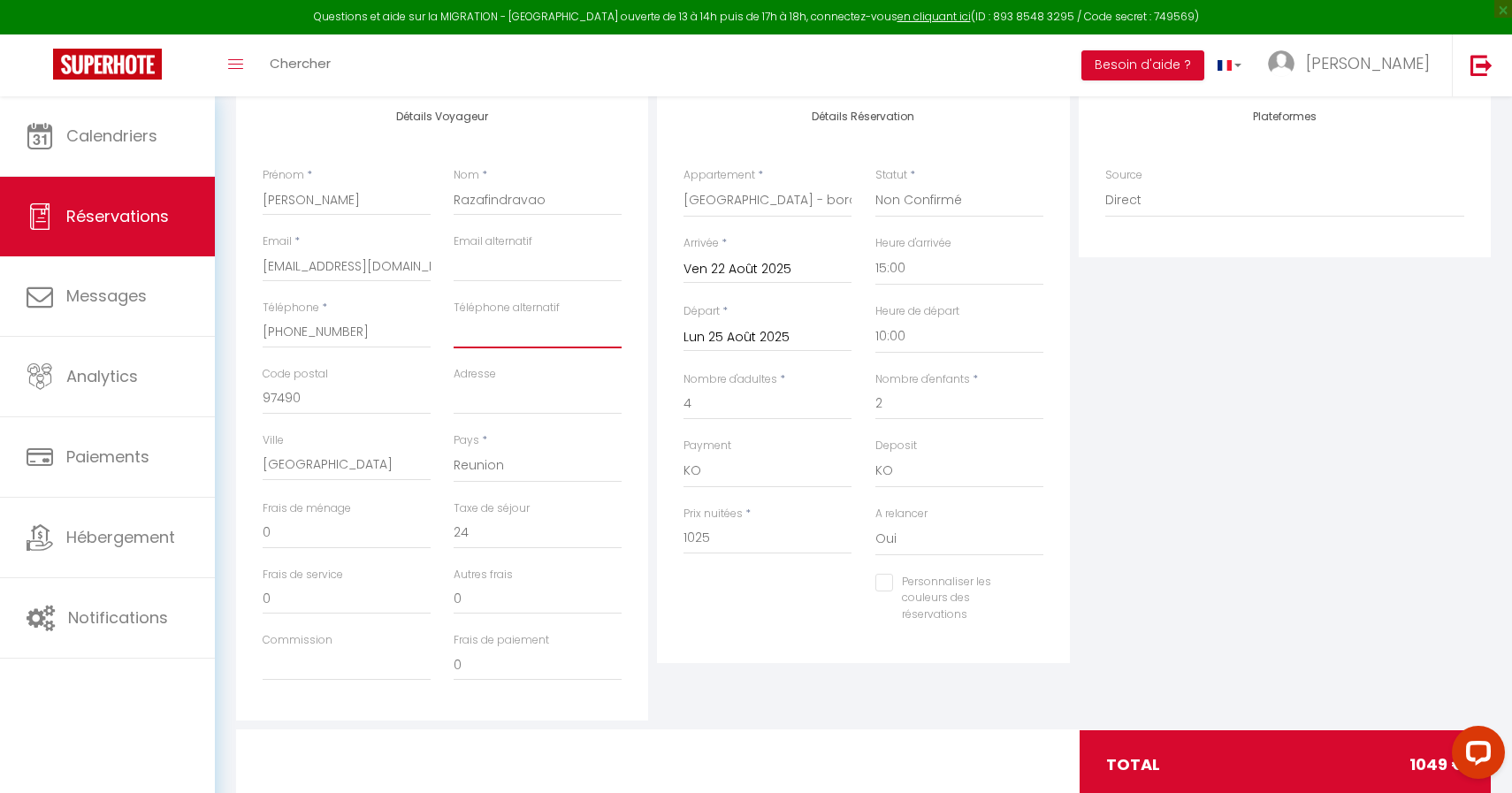
click at [480, 342] on input "Téléphone alternatif" at bounding box center [537, 332] width 168 height 32
click at [470, 416] on div "Adresse" at bounding box center [538, 399] width 191 height 66
click at [469, 400] on input "Adresse" at bounding box center [537, 399] width 168 height 32
paste input "1 chemin des papayes appt 6"
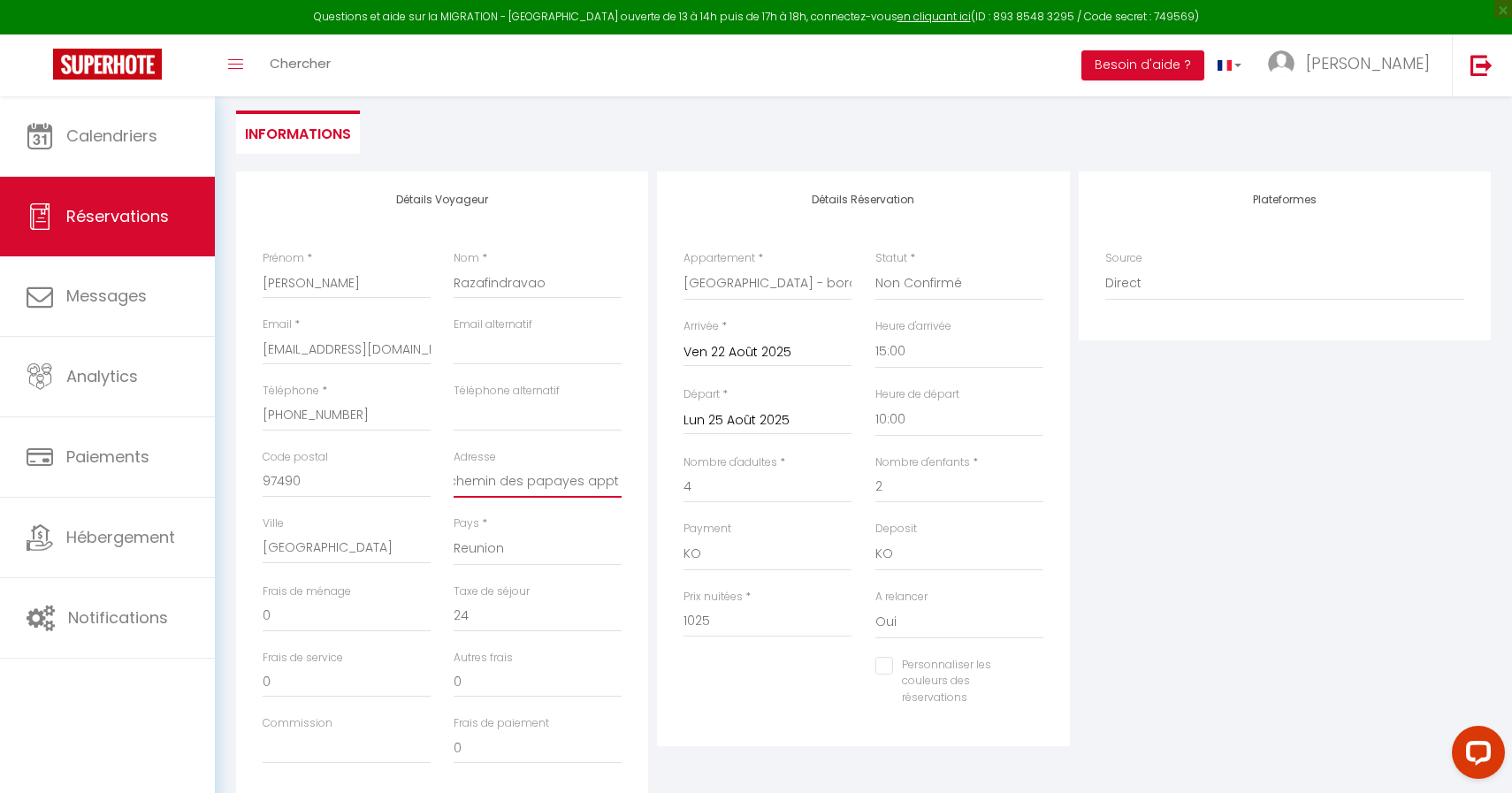
scroll to position [166, 0]
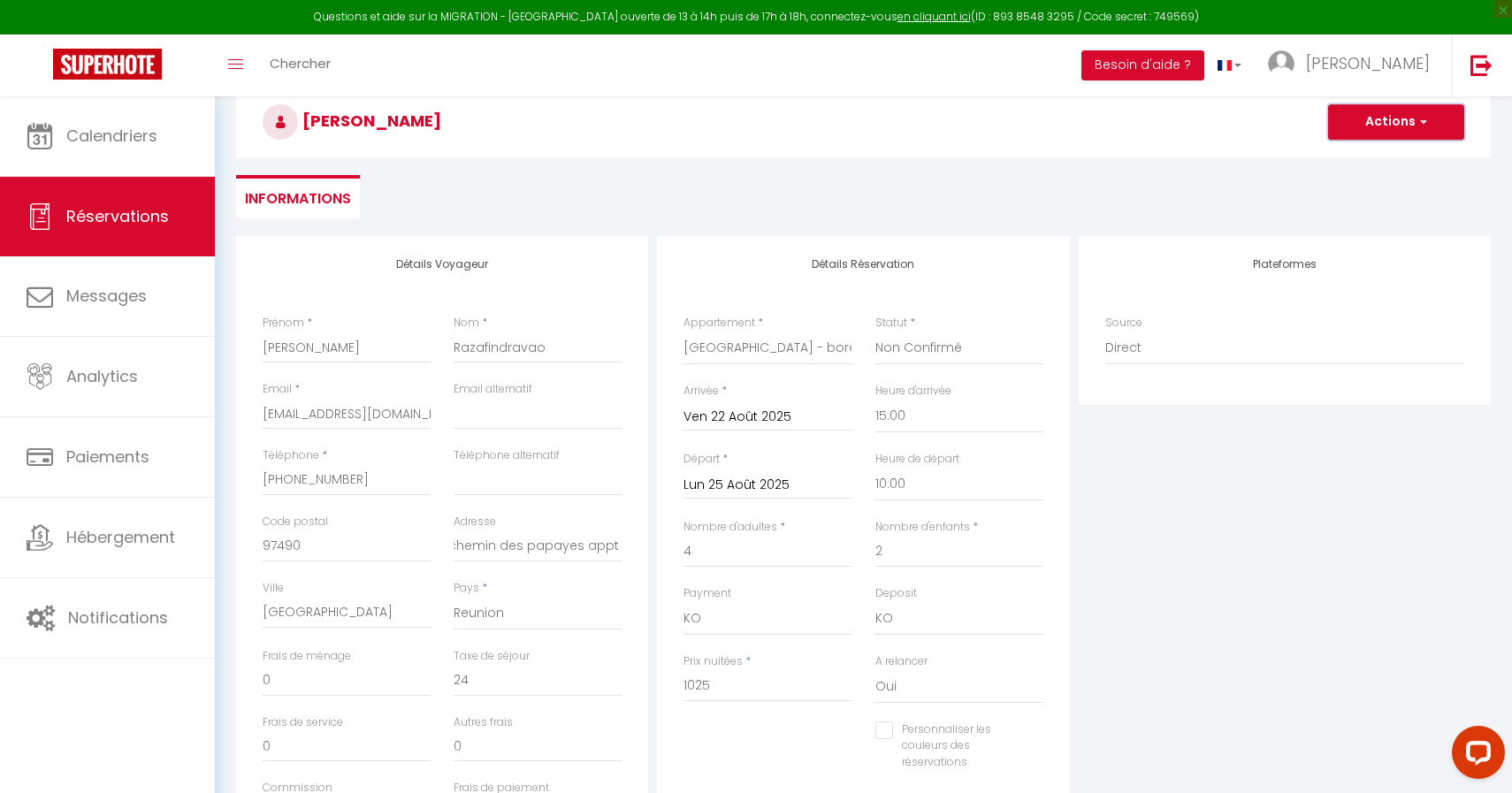
click at [1374, 123] on button "Actions" at bounding box center [1396, 122] width 136 height 35
click at [1357, 166] on link "Enregistrer" at bounding box center [1378, 160] width 140 height 23
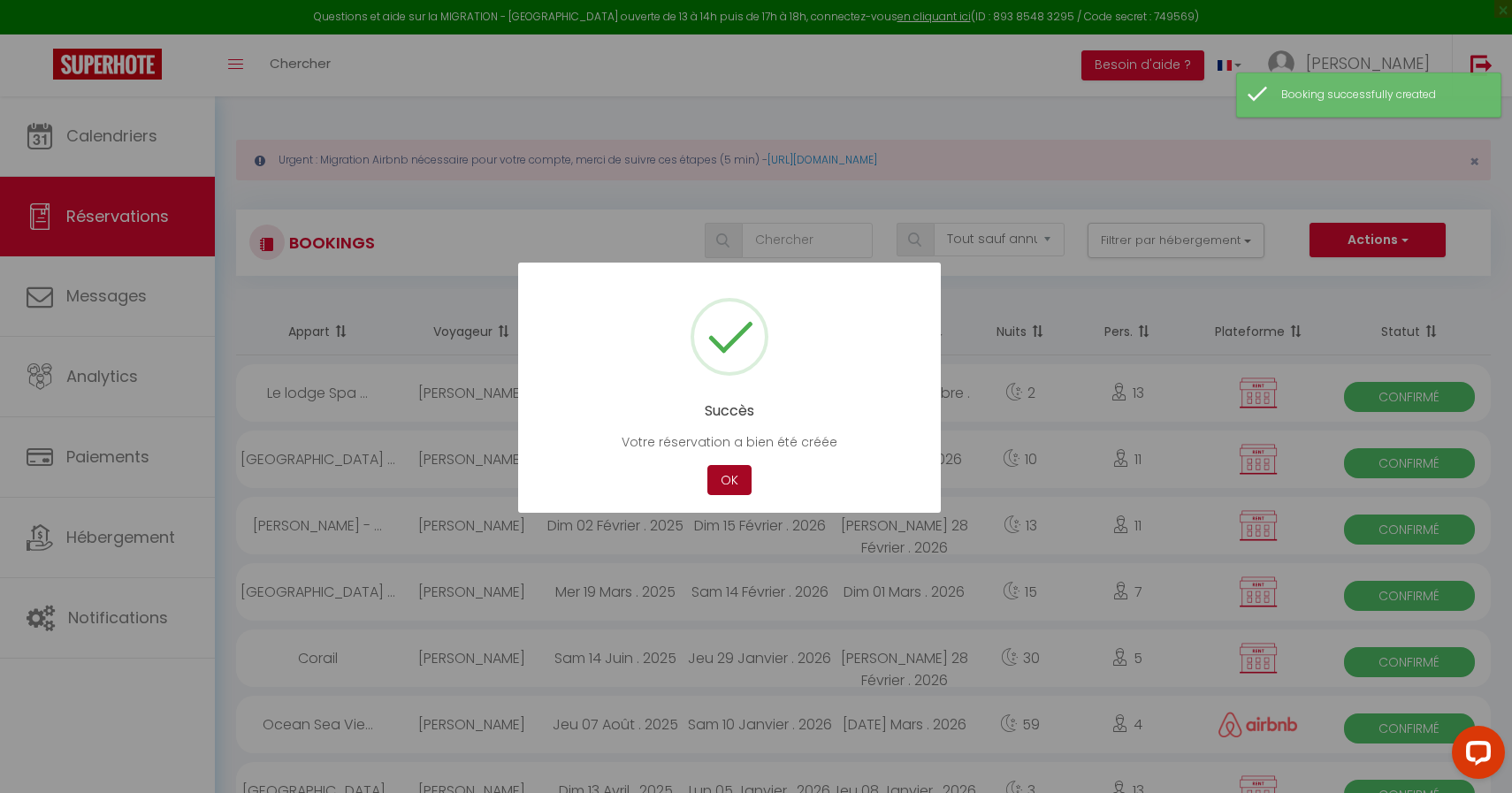
click at [717, 487] on button "OK" at bounding box center [729, 480] width 45 height 31
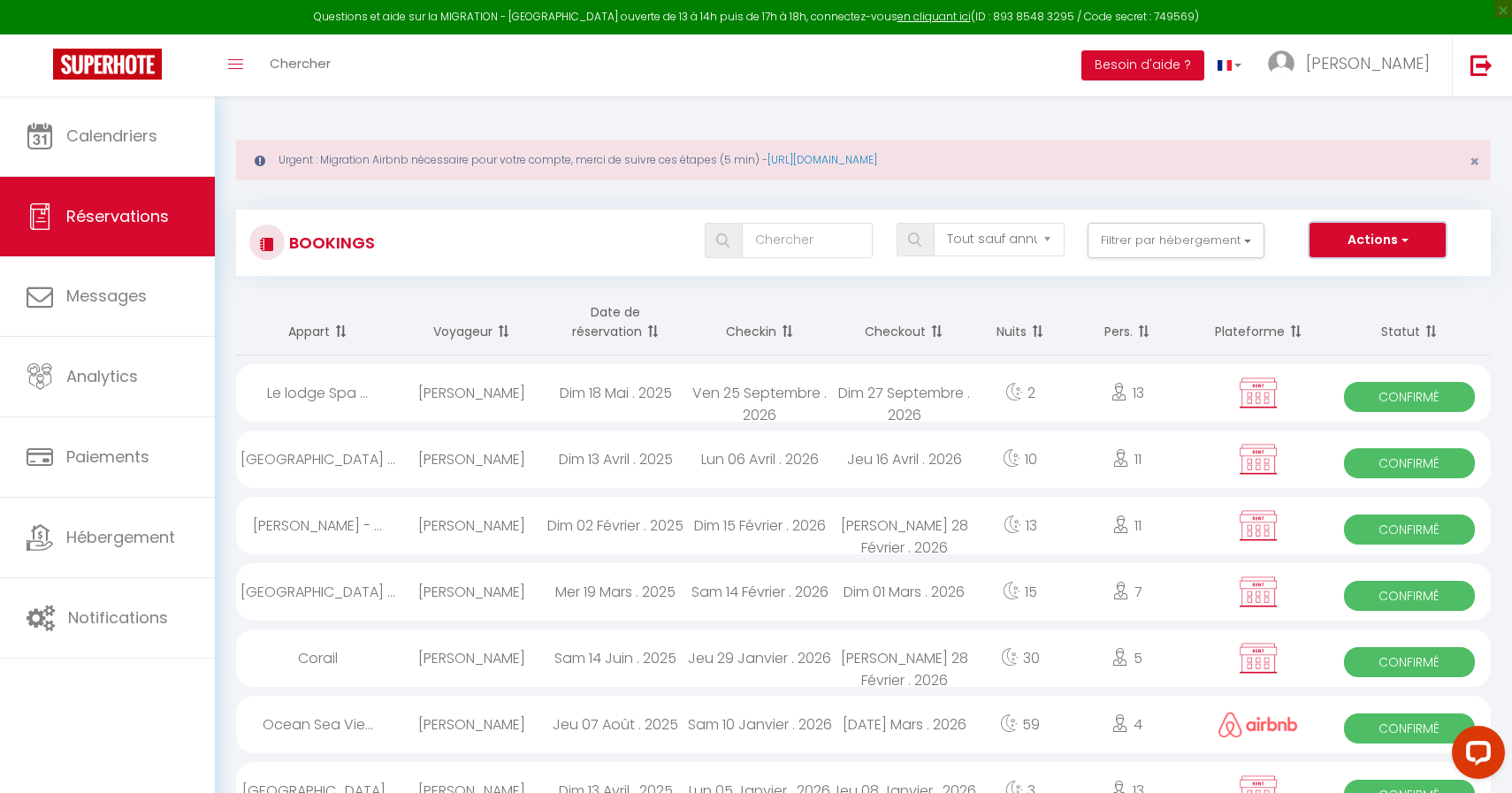
click at [1371, 249] on button "Actions" at bounding box center [1377, 240] width 136 height 35
click at [1361, 275] on link "Nouvelle Réservation" at bounding box center [1350, 278] width 189 height 23
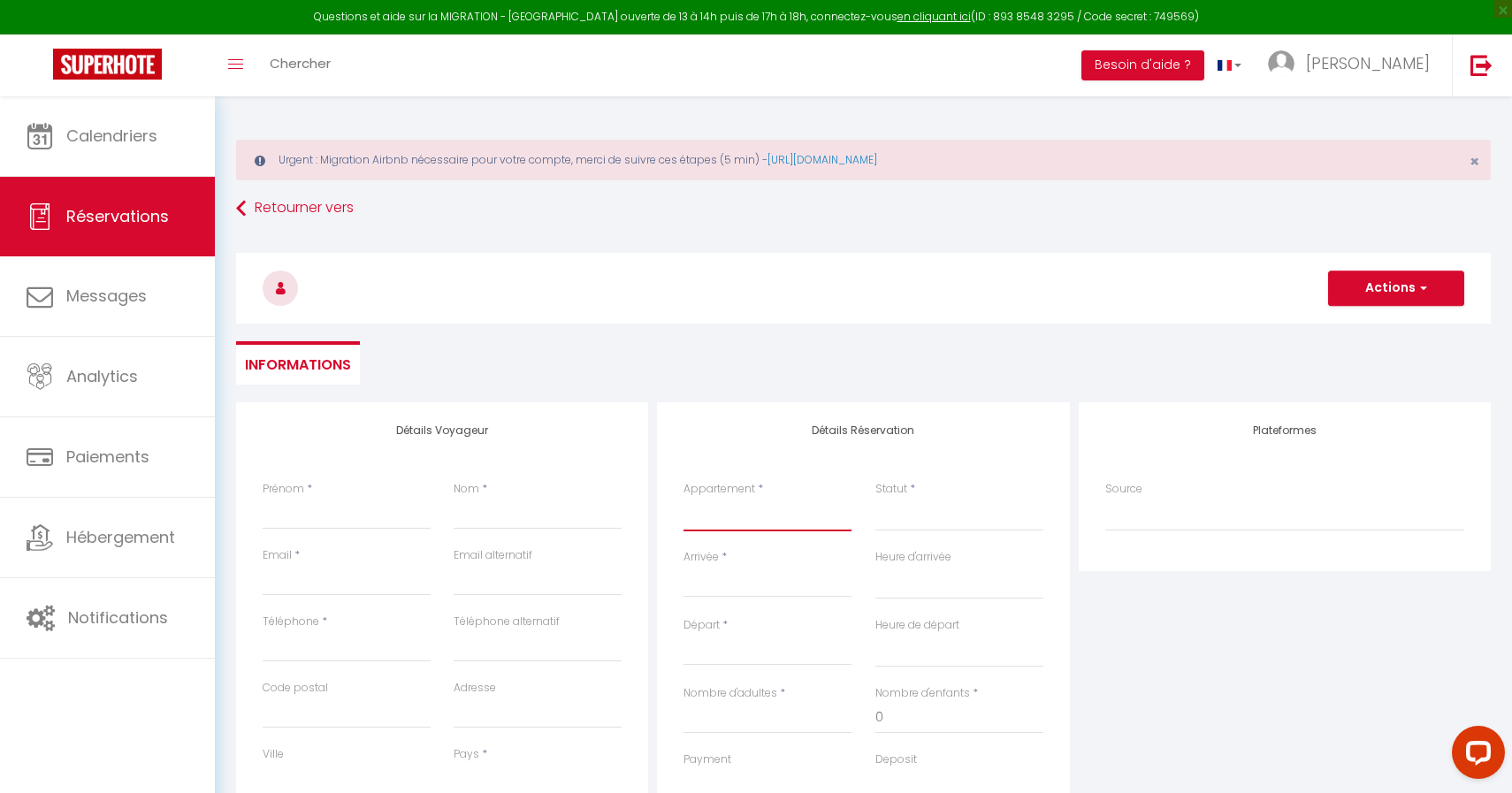
click at [740, 509] on select "Villa Ambassador - 5* - De 4 à 20 pers Le lodge Spa de [GEOGRAPHIC_DATA] [GEOGR…" at bounding box center [767, 515] width 168 height 33
click at [888, 517] on select "Confirmé Non Confirmé [PERSON_NAME] par le voyageur No Show Request" at bounding box center [959, 515] width 168 height 33
click at [748, 587] on input "Arrivée" at bounding box center [767, 583] width 168 height 23
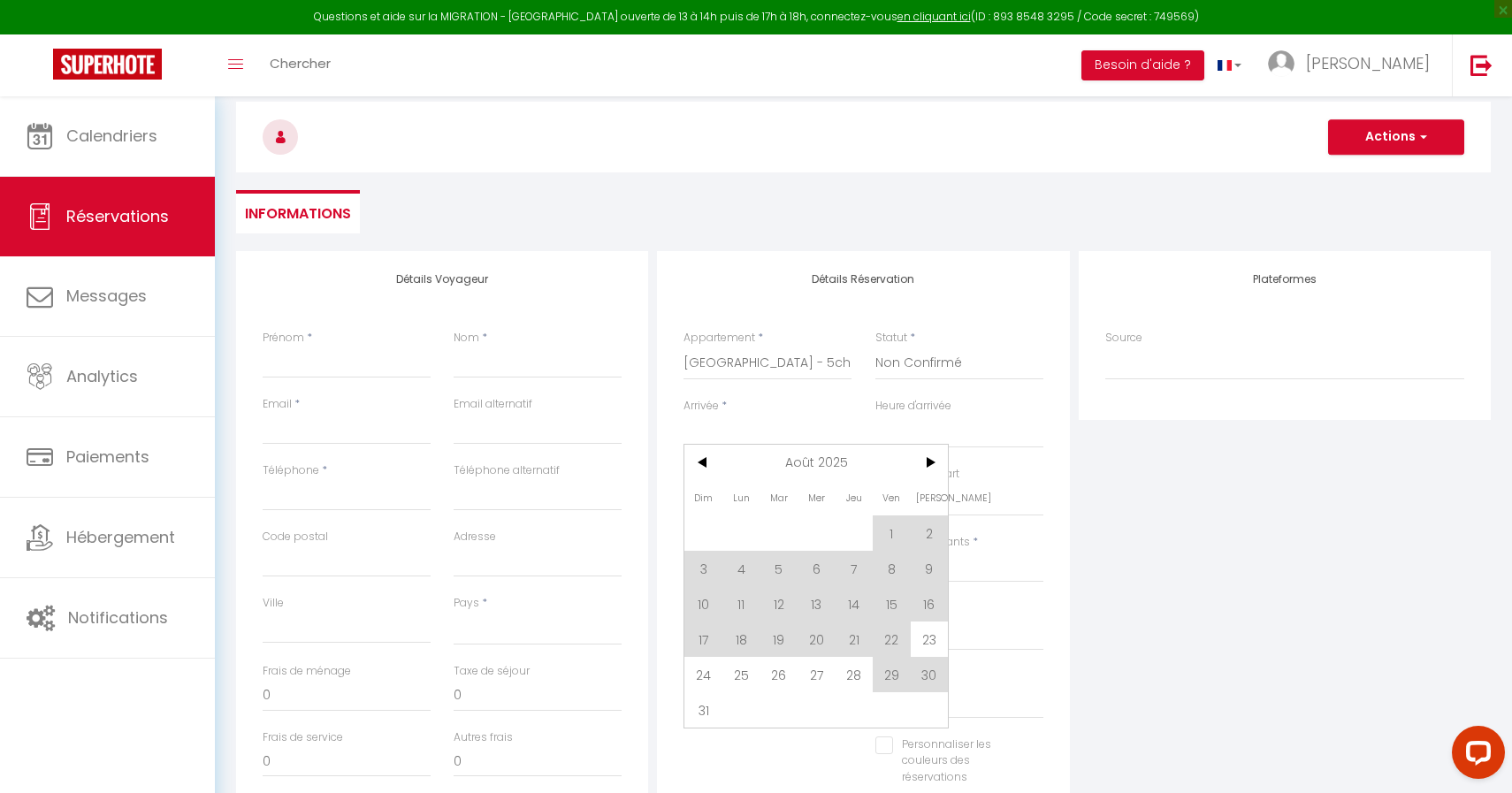
scroll to position [169, 0]
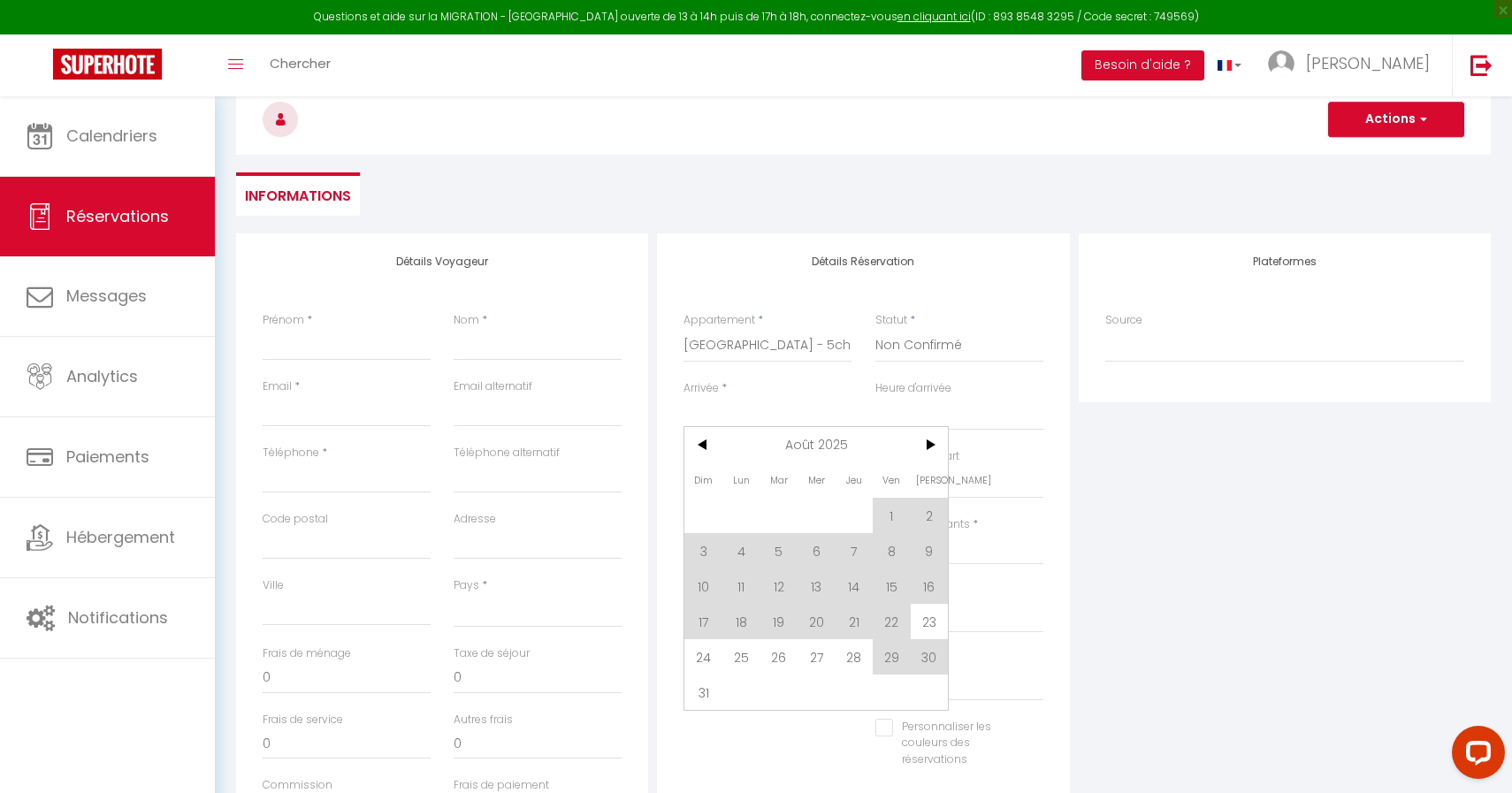
click at [935, 468] on span "[PERSON_NAME]" at bounding box center [929, 480] width 38 height 35
click at [935, 441] on span ">" at bounding box center [929, 444] width 38 height 35
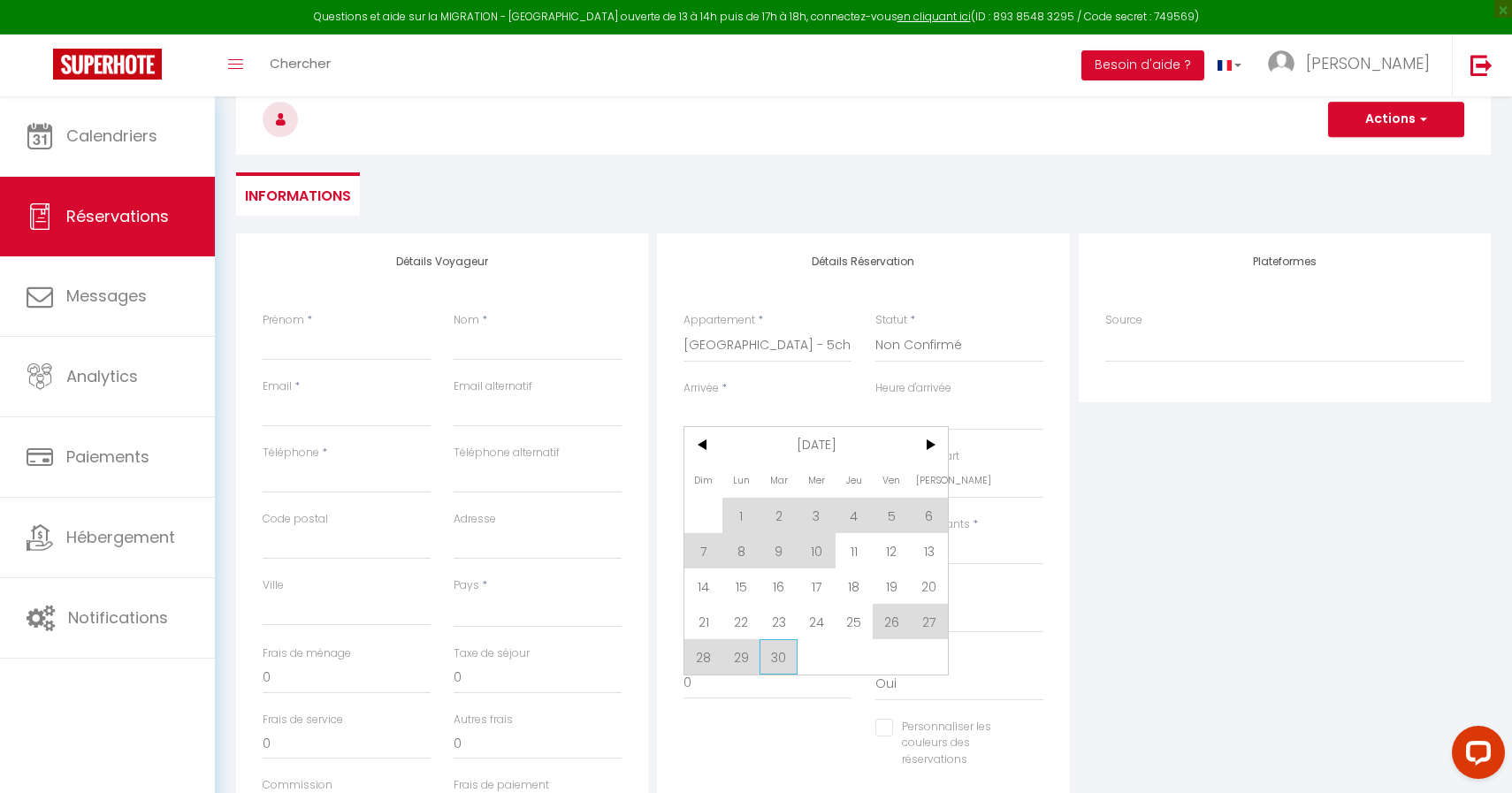
click at [791, 648] on span "30" at bounding box center [778, 657] width 38 height 35
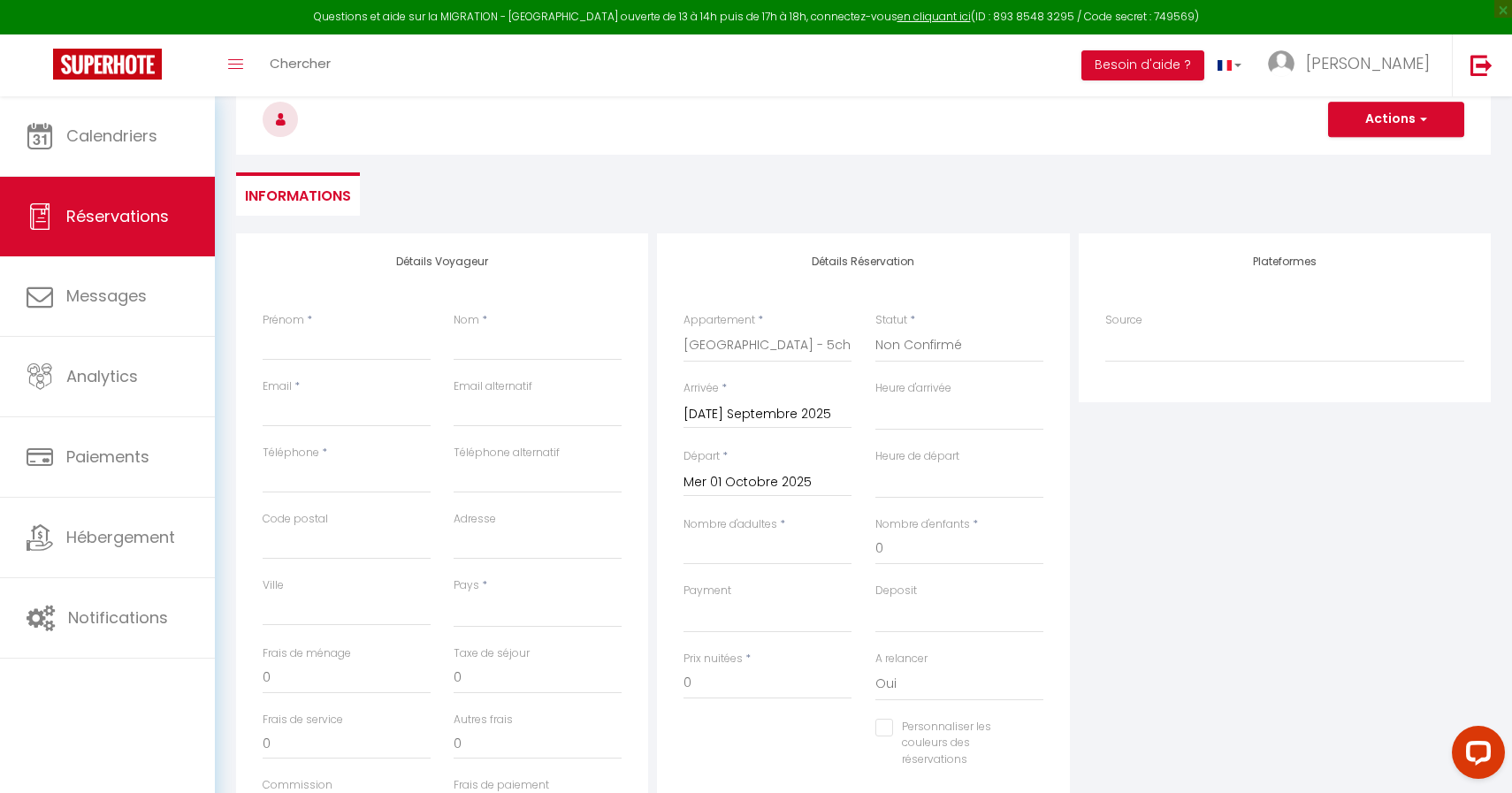
click at [794, 482] on input "Mer 01 Octobre 2025" at bounding box center [767, 482] width 168 height 23
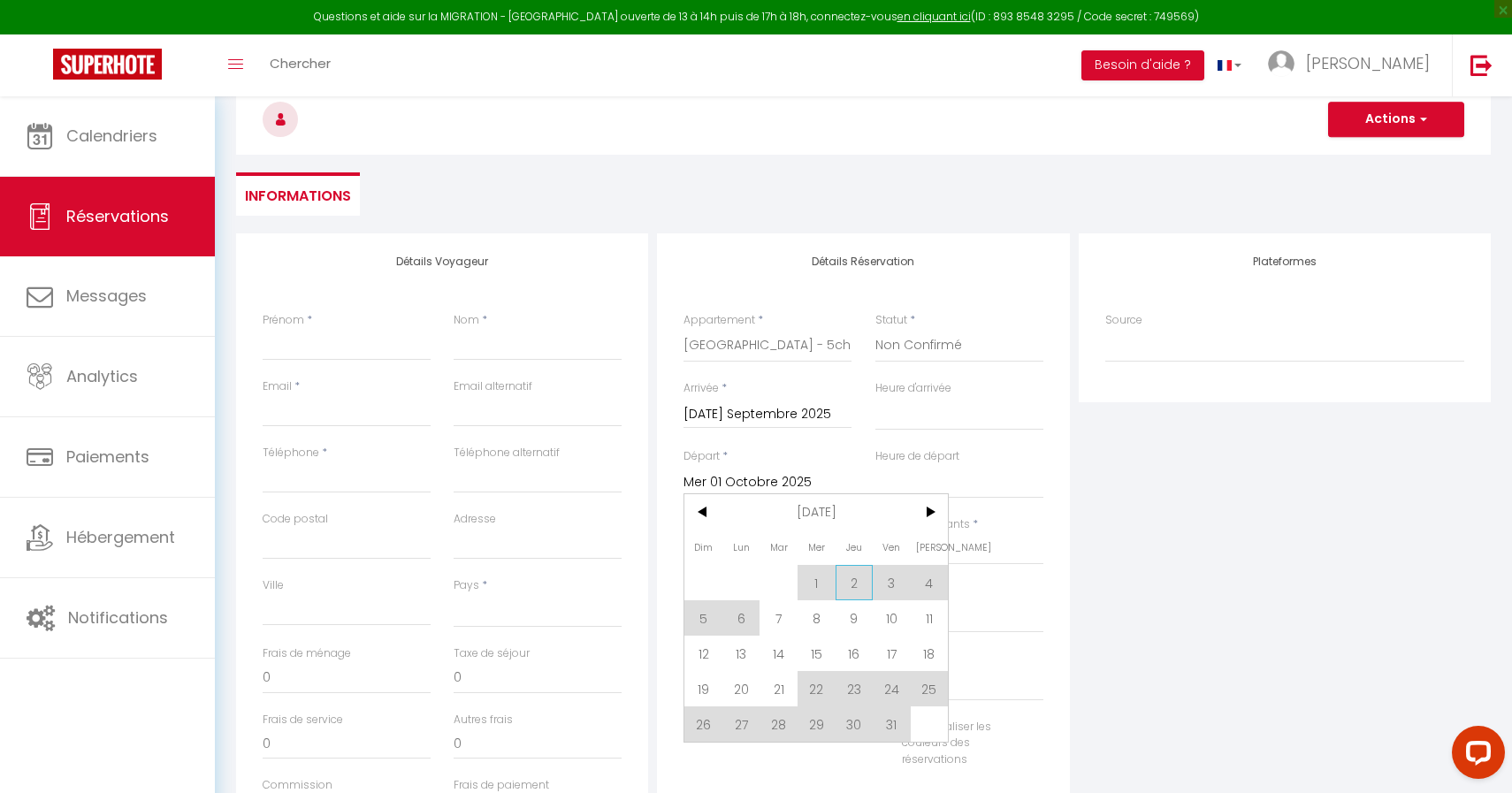
click at [860, 585] on span "2" at bounding box center [854, 582] width 38 height 35
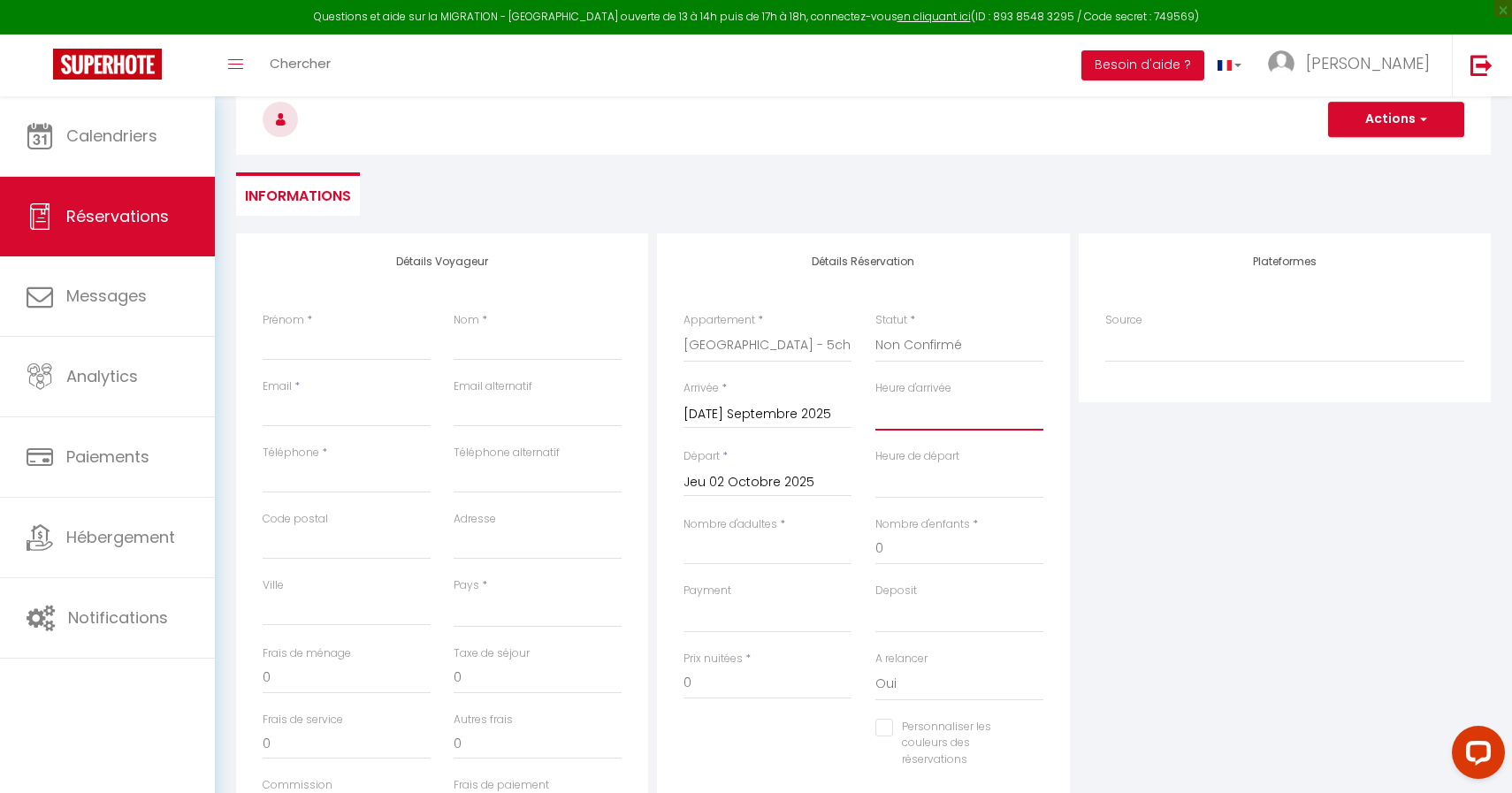
click at [945, 424] on select "00:00 00:30 01:00 01:30 02:00 02:30 03:00 03:30 04:00 04:30 05:00 05:30 06:00 0…" at bounding box center [959, 414] width 168 height 33
click at [914, 486] on select "00:00 00:30 01:00 01:30 02:00 02:30 03:00 03:30 04:00 04:30 05:00 05:30 06:00 0…" at bounding box center [959, 481] width 168 height 33
click at [726, 551] on input "Nombre d'adultes" at bounding box center [767, 549] width 168 height 32
click at [889, 549] on input "0" at bounding box center [959, 549] width 168 height 32
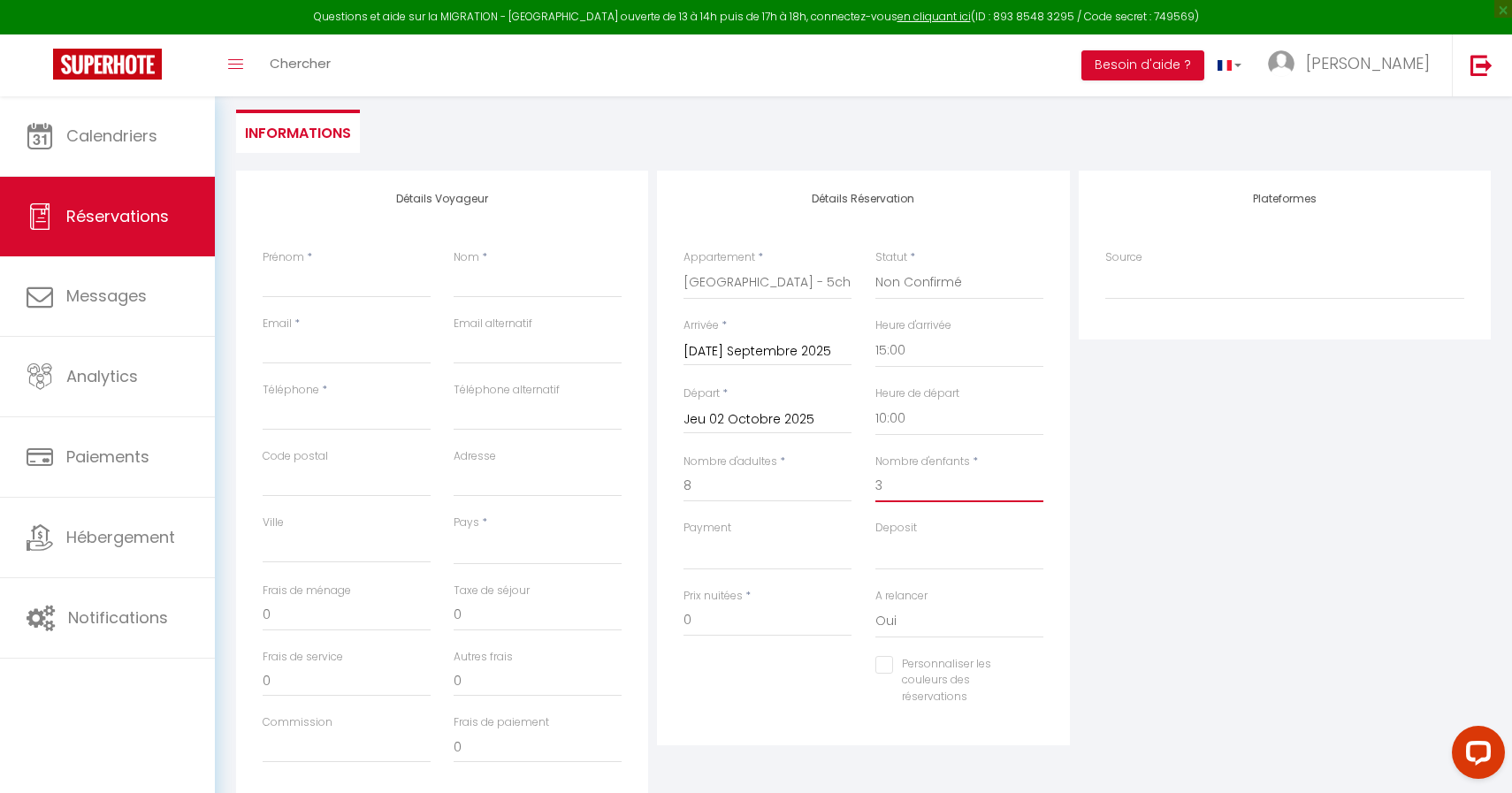
scroll to position [365, 0]
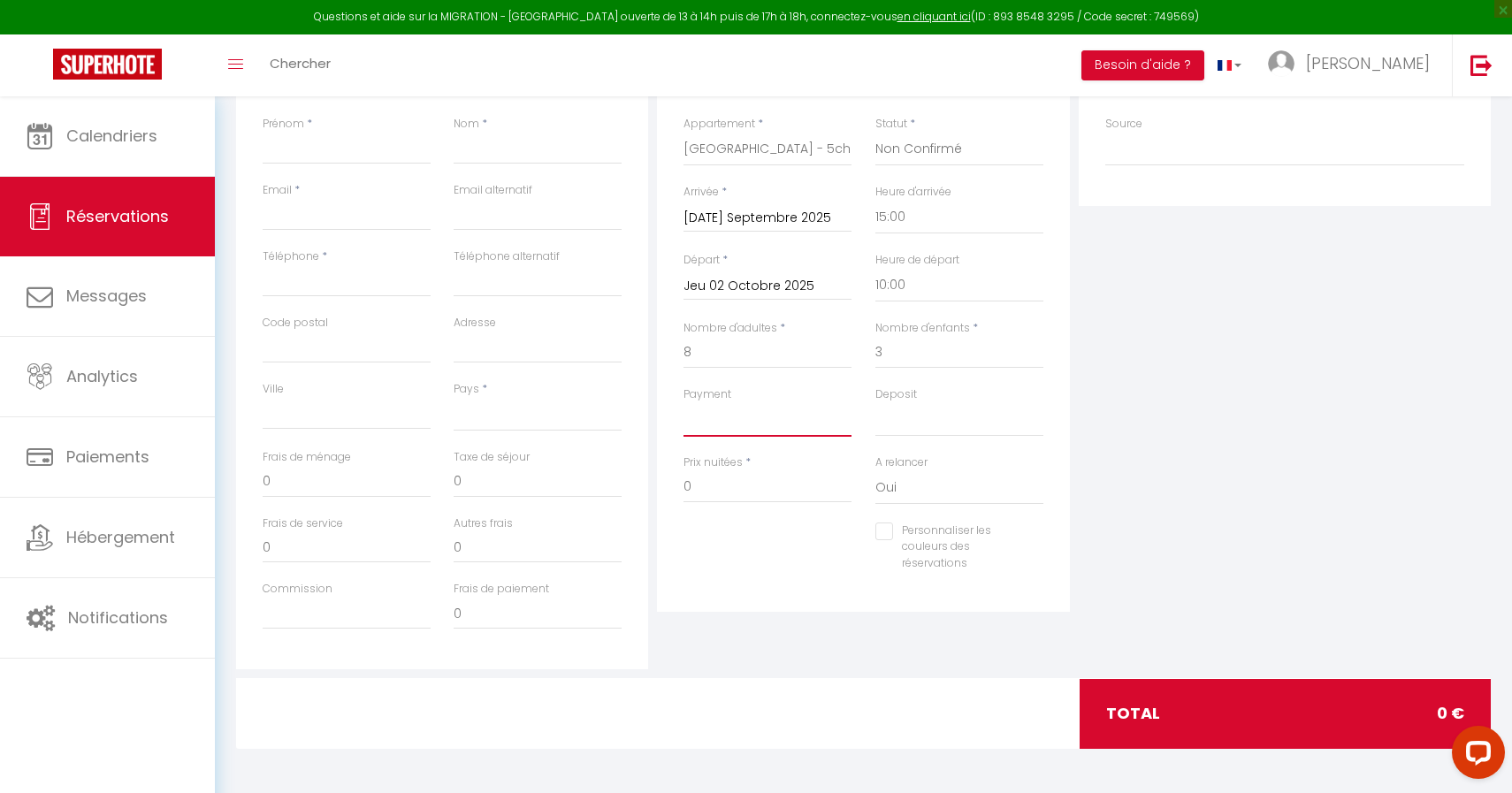
click at [730, 422] on select "OK KO" at bounding box center [767, 420] width 168 height 33
click at [914, 422] on select "OK KO" at bounding box center [959, 420] width 168 height 33
click at [714, 487] on input "0" at bounding box center [767, 487] width 168 height 32
drag, startPoint x: 570, startPoint y: 477, endPoint x: 354, endPoint y: 477, distance: 216.0
click at [354, 477] on div "Frais de ménage 0 Taxe de séjour 0" at bounding box center [442, 481] width 383 height 66
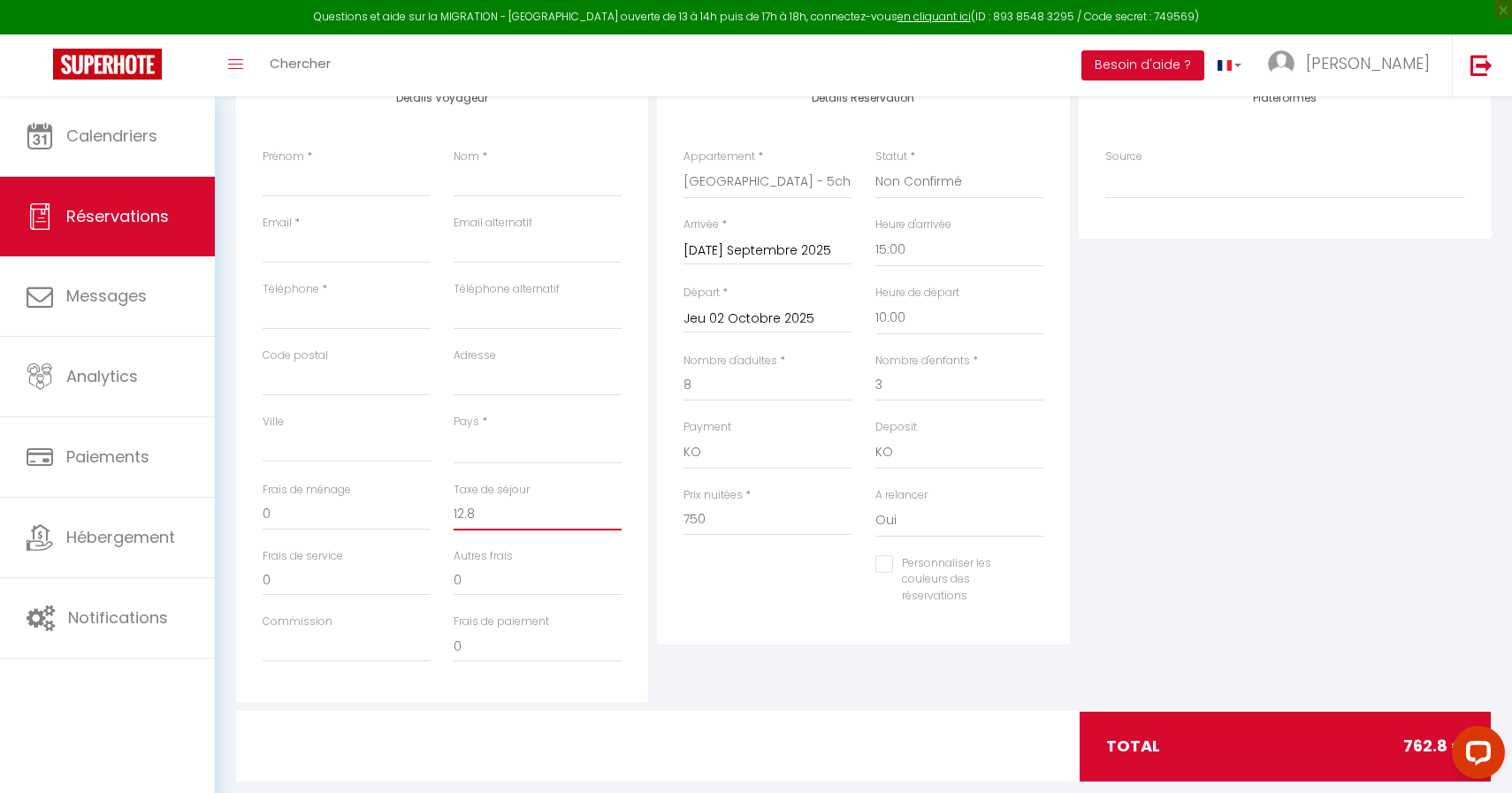
scroll to position [311, 0]
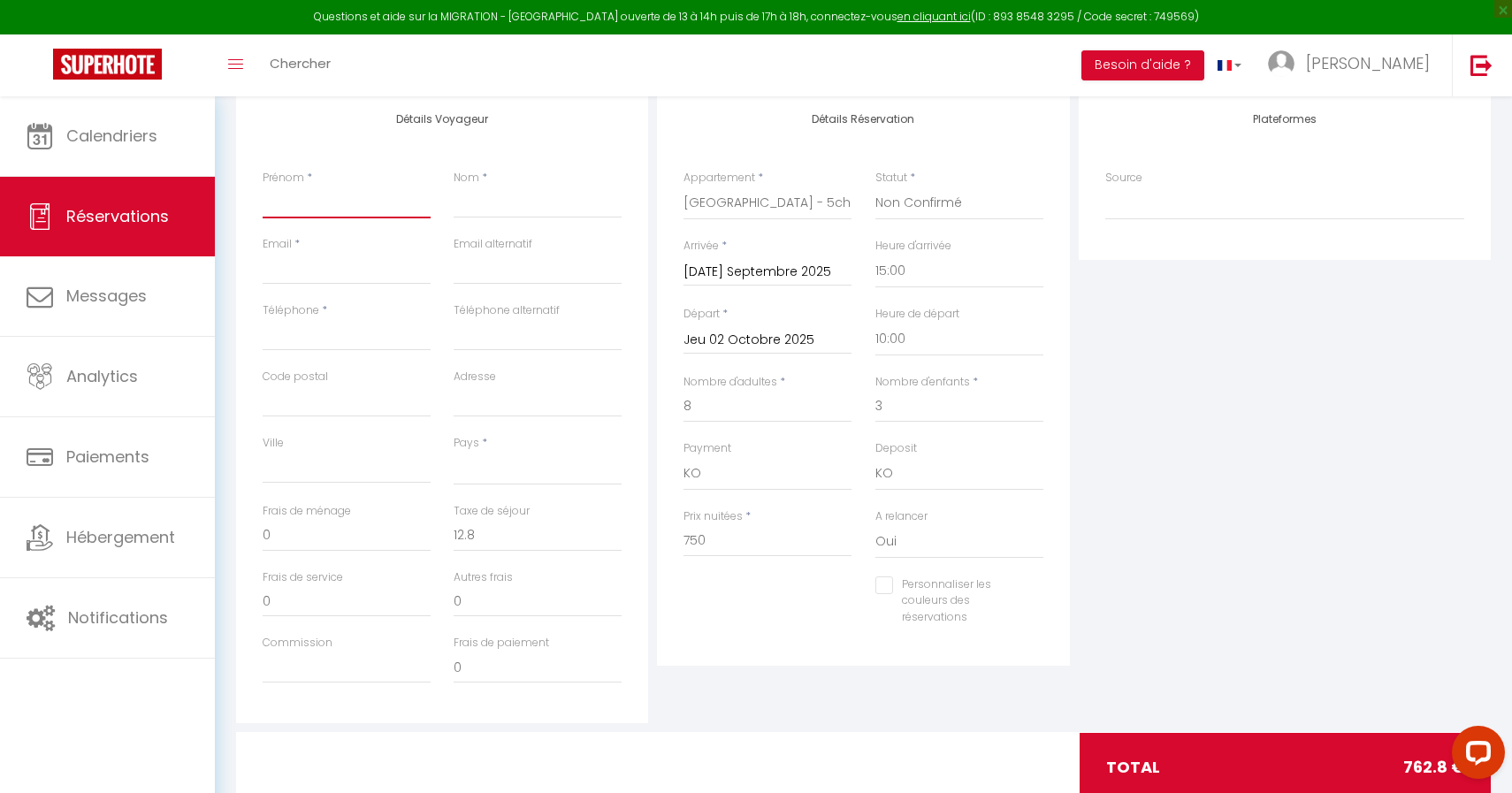
click at [364, 208] on input "Prénom" at bounding box center [346, 202] width 168 height 32
click at [287, 335] on input "Téléphone" at bounding box center [346, 335] width 168 height 32
paste input "[PHONE_NUMBER]"
click at [294, 261] on input "Email client" at bounding box center [346, 269] width 168 height 32
paste input "[EMAIL_ADDRESS][DOMAIN_NAME]"
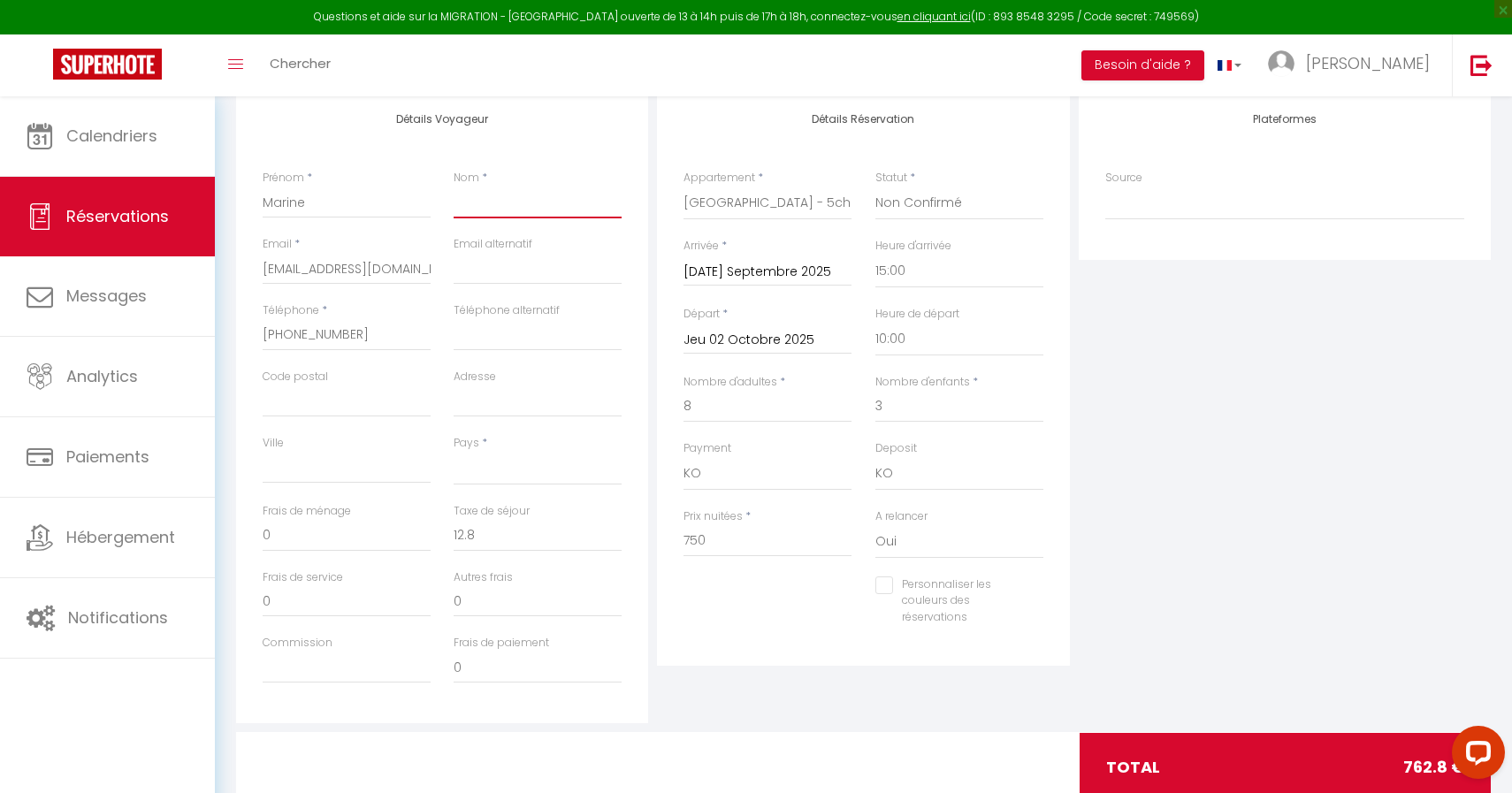
click at [469, 201] on input "Nom" at bounding box center [537, 202] width 168 height 32
paste input "hosithirath"
click at [446, 200] on div "Nom * hosithirath" at bounding box center [538, 202] width 191 height 66
click at [458, 203] on input "hosithirath" at bounding box center [537, 202] width 168 height 32
click at [505, 452] on select "[GEOGRAPHIC_DATA] [GEOGRAPHIC_DATA] [GEOGRAPHIC_DATA] [GEOGRAPHIC_DATA] [GEOGRA…" at bounding box center [537, 468] width 168 height 33
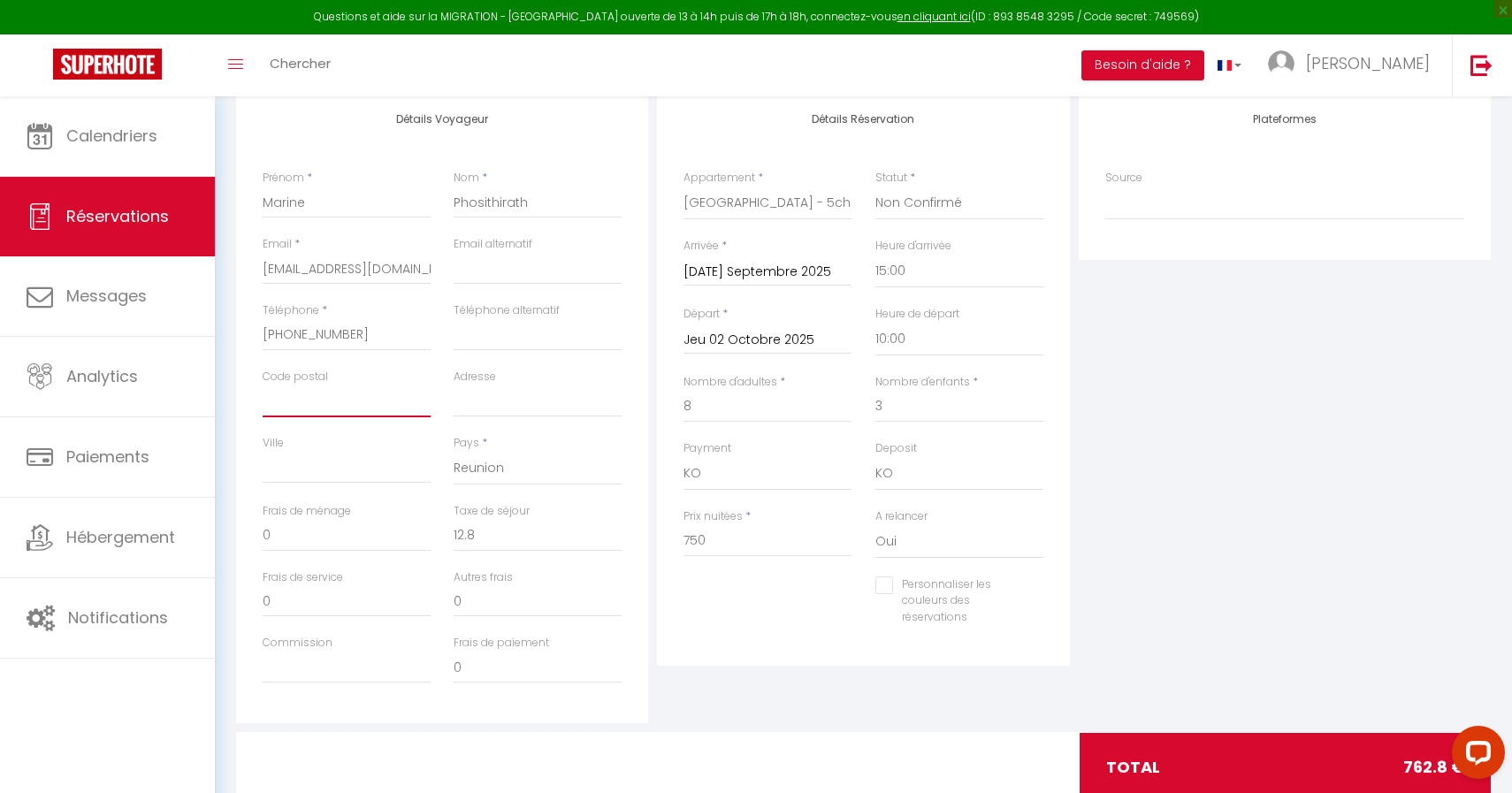
click at [308, 410] on input "Code postal" at bounding box center [346, 402] width 168 height 32
click at [465, 386] on input "Adresse" at bounding box center [537, 402] width 168 height 32
paste input "[STREET_ADDRESS][PERSON_NAME]"
click at [329, 467] on input "Ville" at bounding box center [346, 467] width 168 height 32
click at [307, 411] on input "Code postal" at bounding box center [346, 402] width 168 height 32
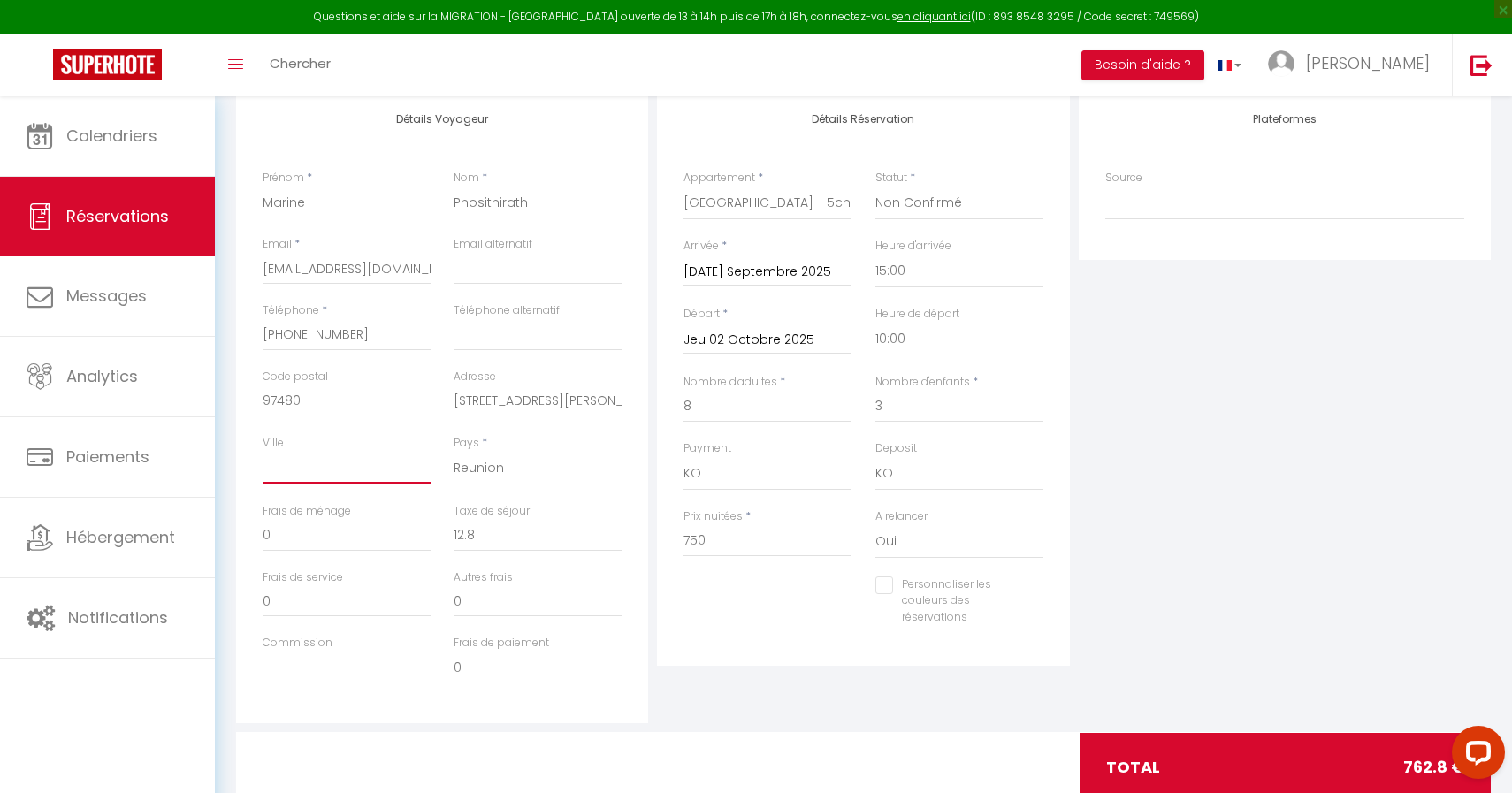
click at [305, 458] on input "Ville" at bounding box center [346, 467] width 168 height 32
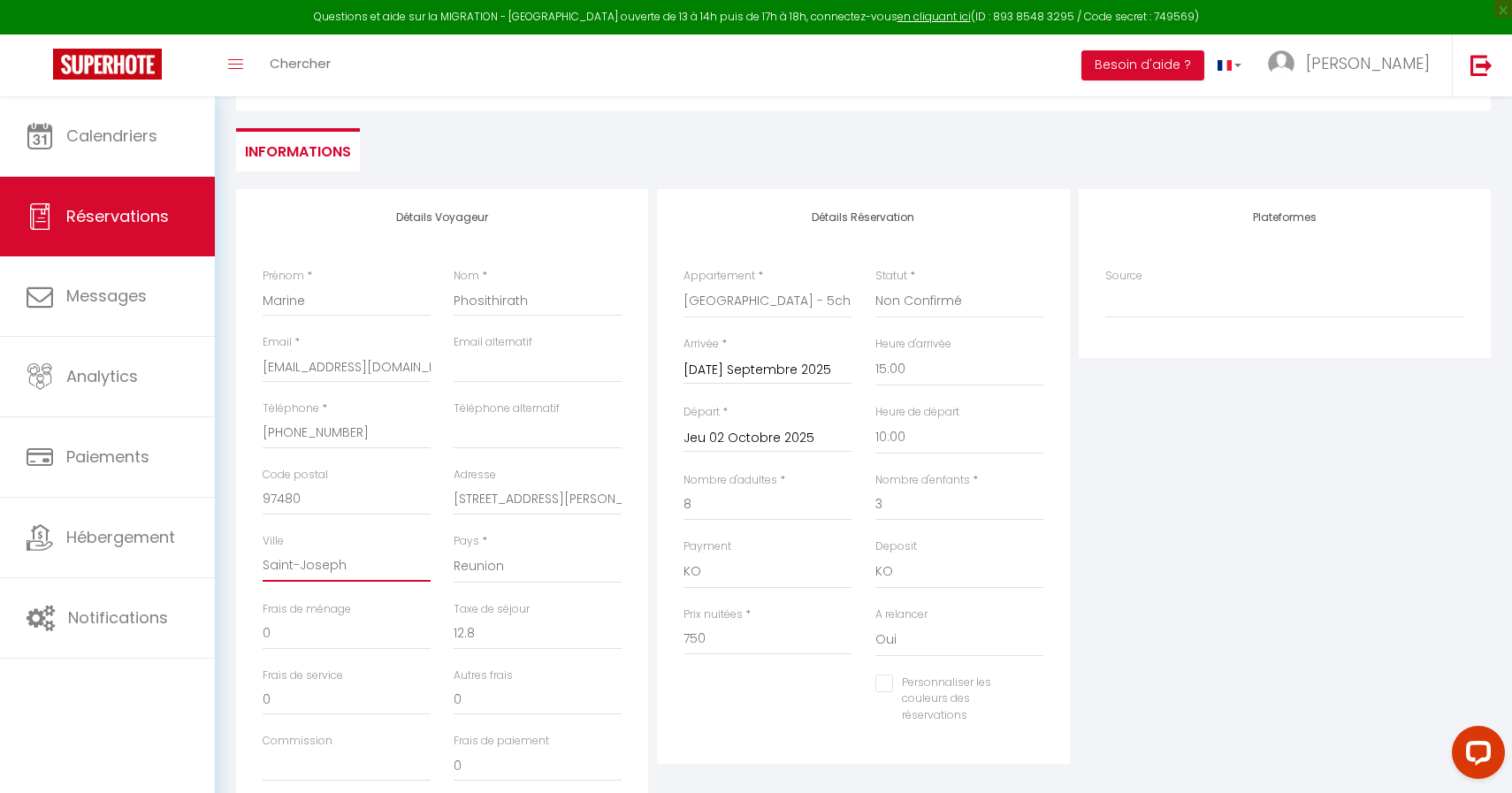
scroll to position [176, 0]
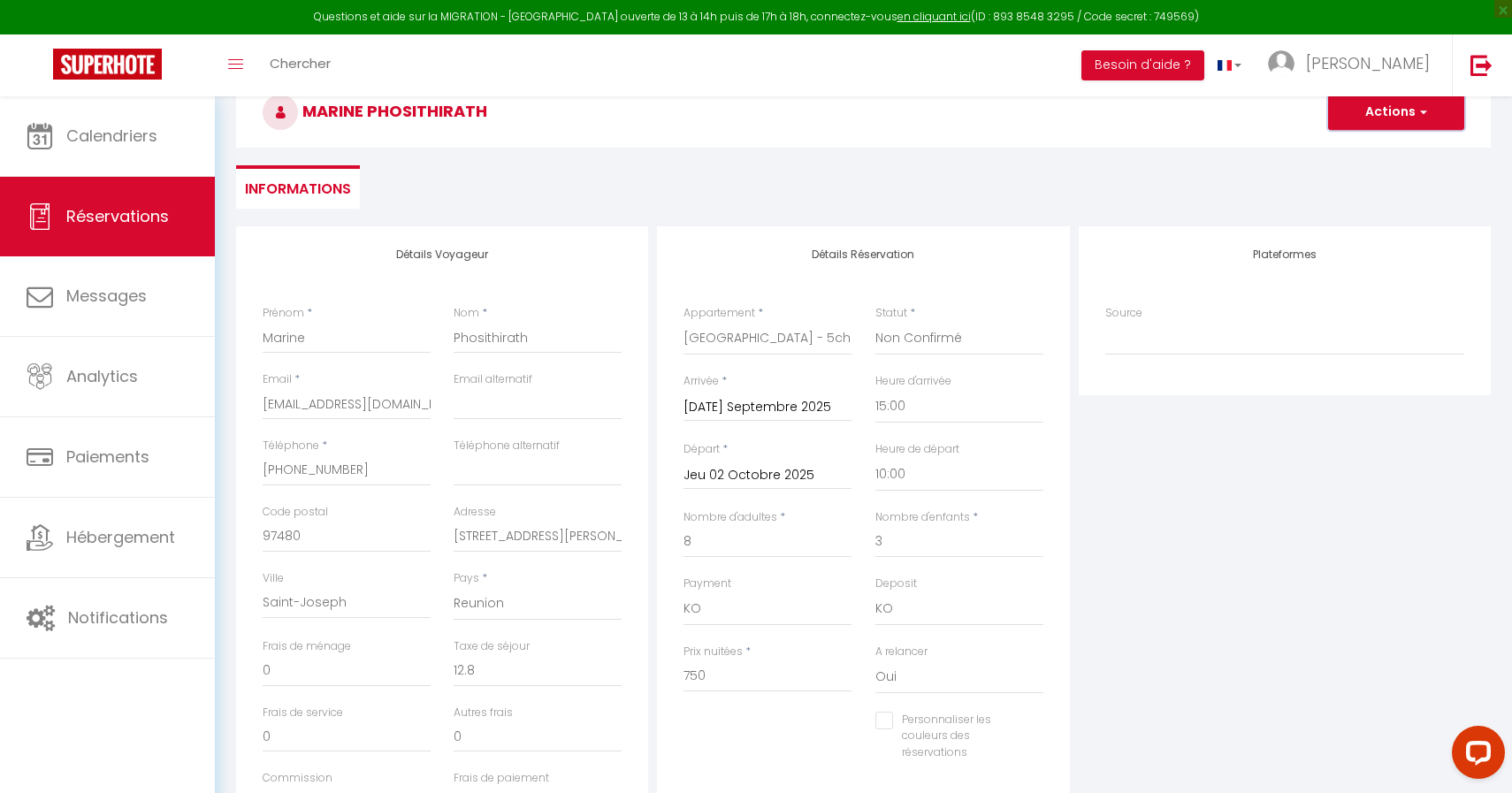
click at [1382, 119] on button "Actions" at bounding box center [1396, 112] width 136 height 35
click at [1365, 144] on link "Enregistrer" at bounding box center [1378, 151] width 140 height 23
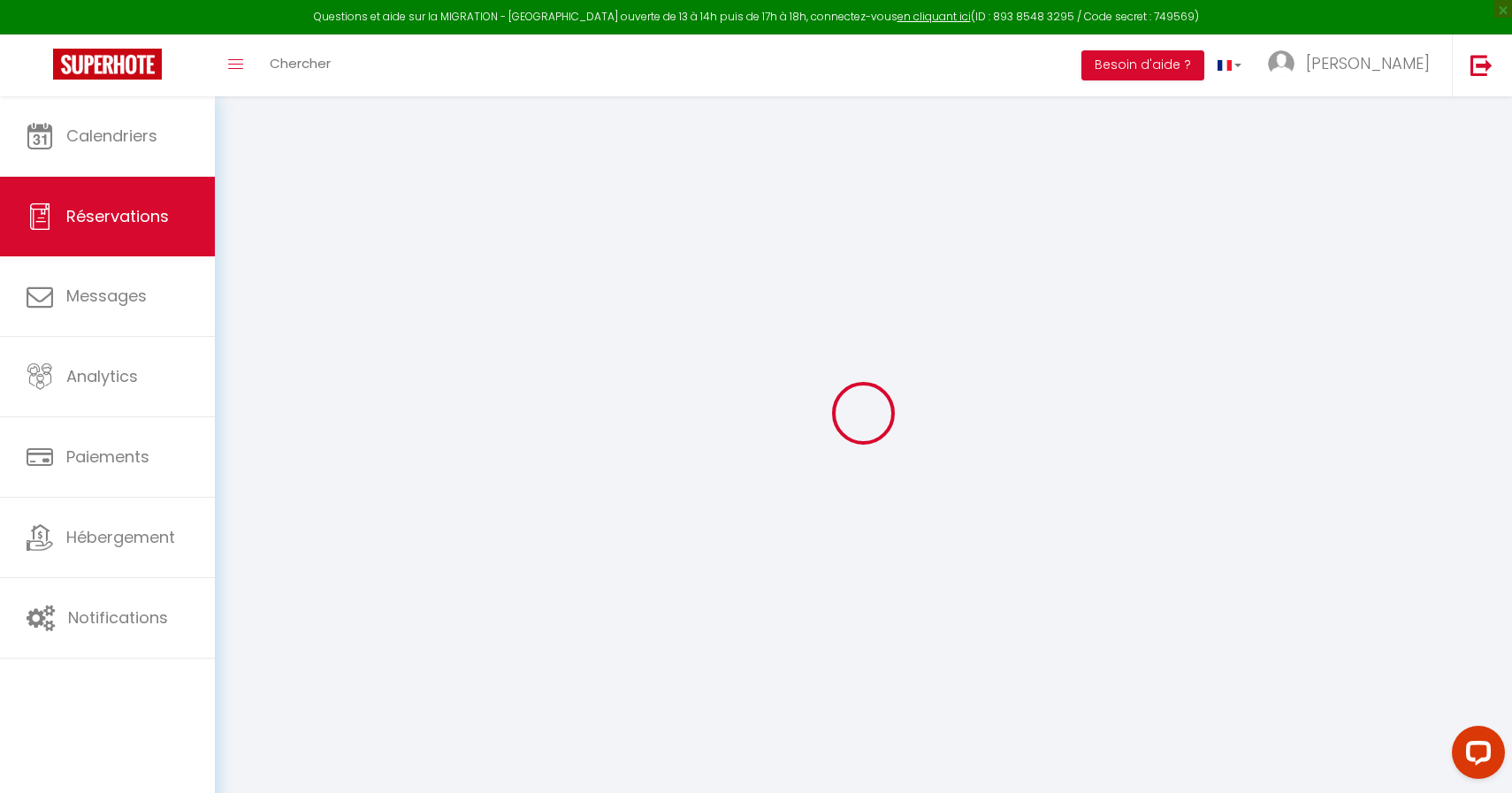
scroll to position [96, 0]
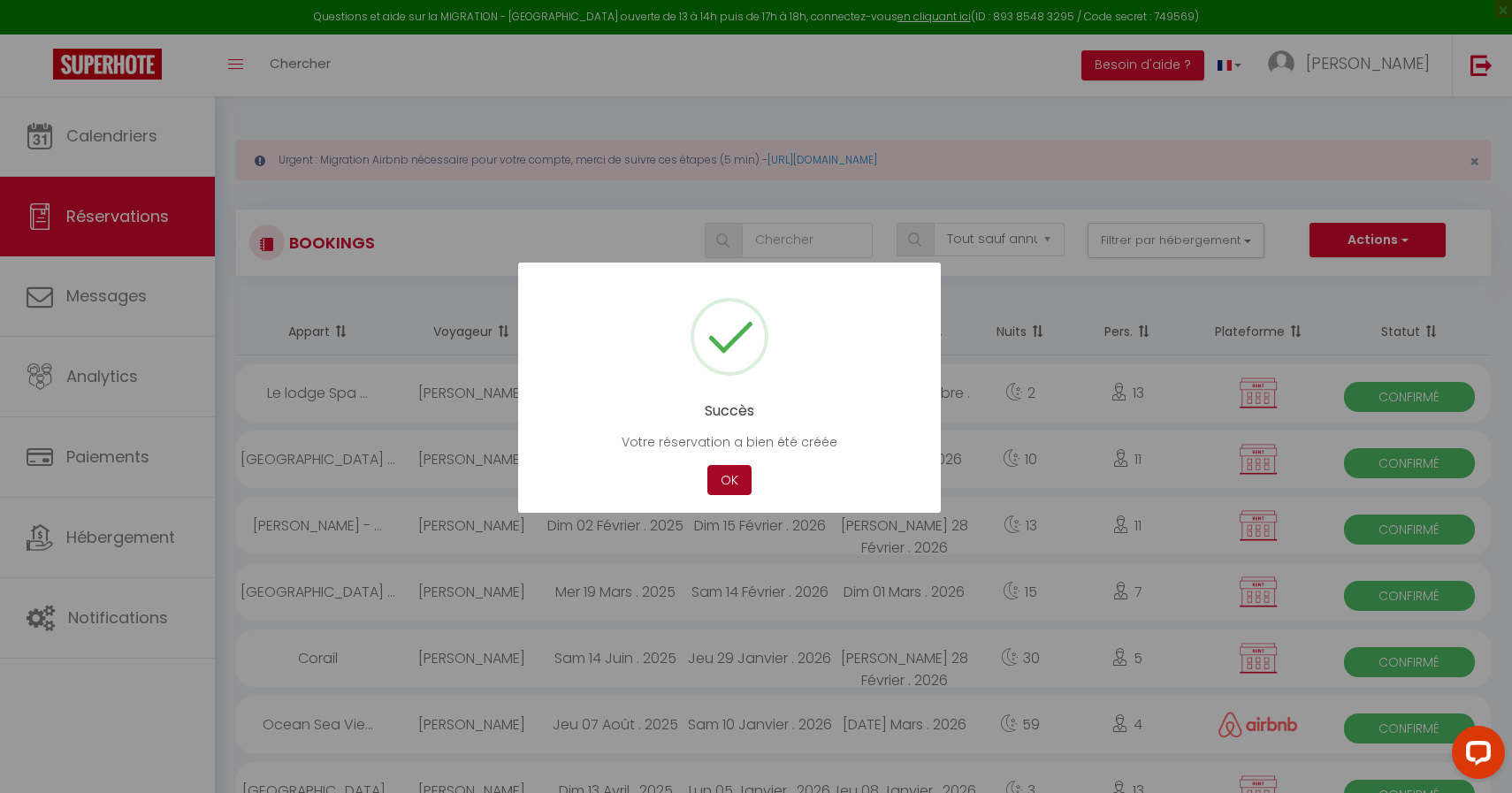
click at [724, 480] on button "OK" at bounding box center [729, 480] width 45 height 31
